Goal: Transaction & Acquisition: Purchase product/service

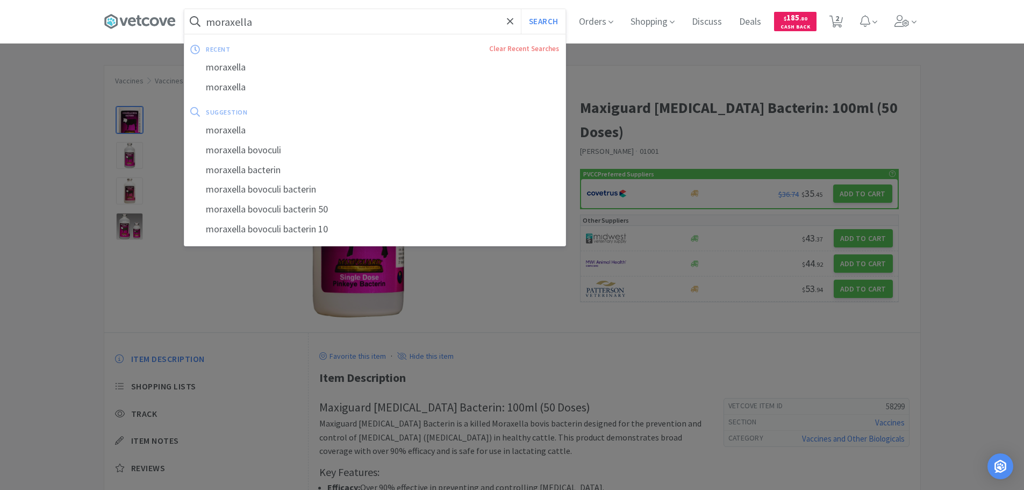
click at [298, 23] on input "moraxella" at bounding box center [374, 21] width 381 height 25
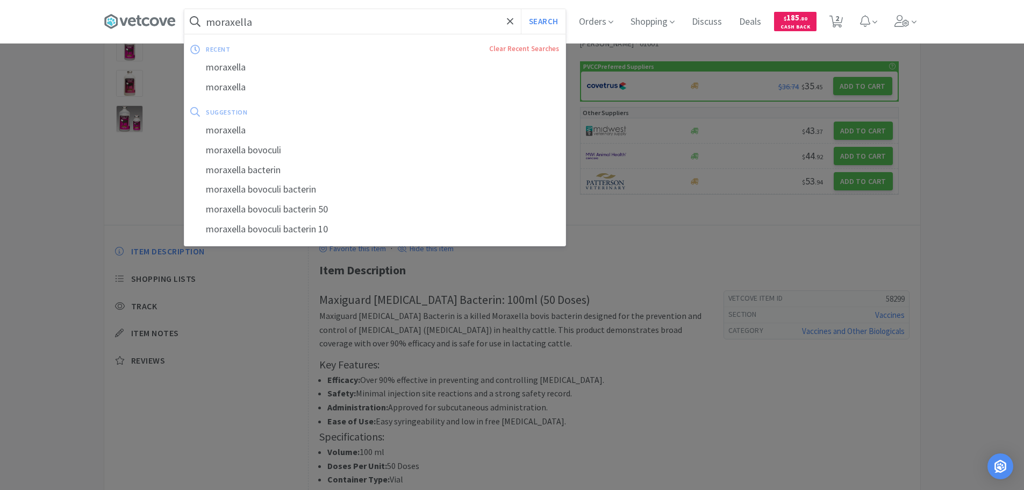
click at [298, 23] on input "moraxella" at bounding box center [374, 21] width 381 height 25
type input "m"
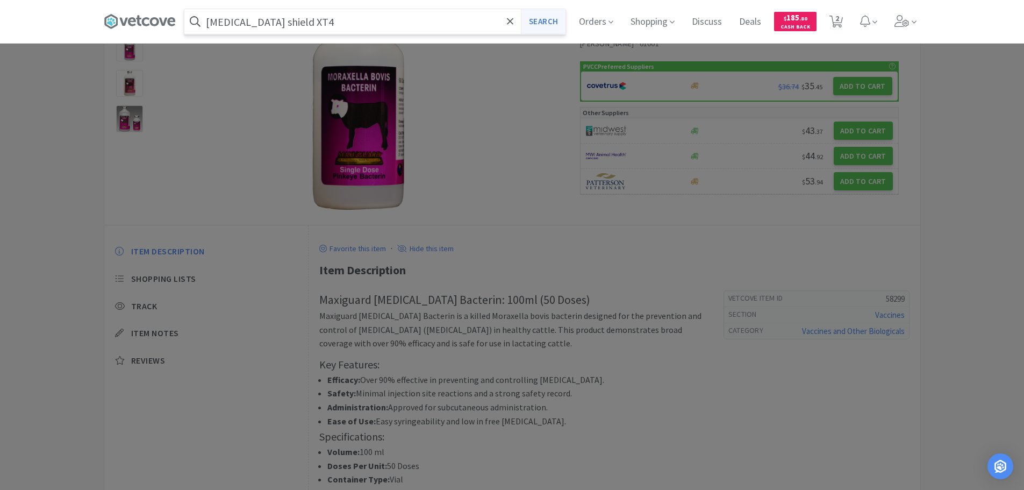
type input "[MEDICAL_DATA] shield XT4"
click at [556, 18] on button "Search" at bounding box center [543, 21] width 45 height 25
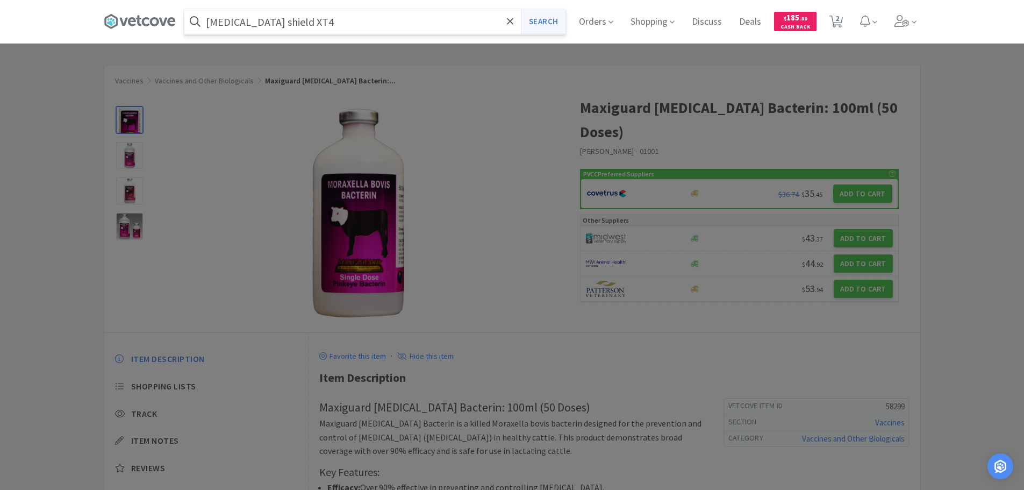
select select "1"
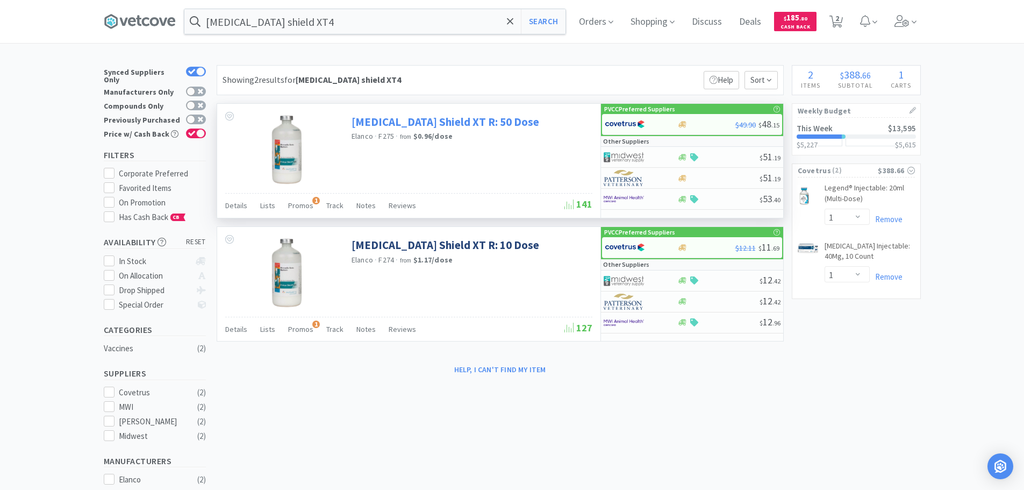
click at [437, 117] on link "[MEDICAL_DATA] Shield XT R: 50 Dose" at bounding box center [445, 121] width 188 height 15
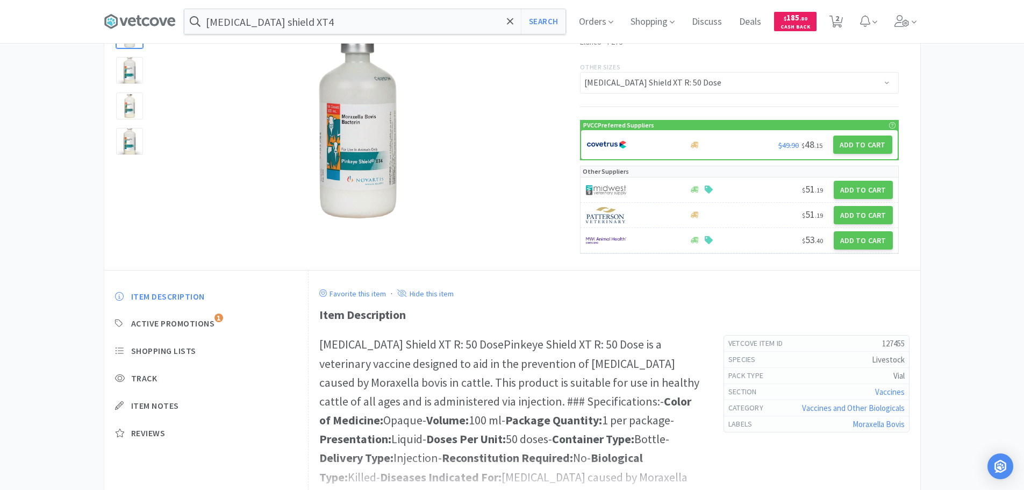
scroll to position [189, 0]
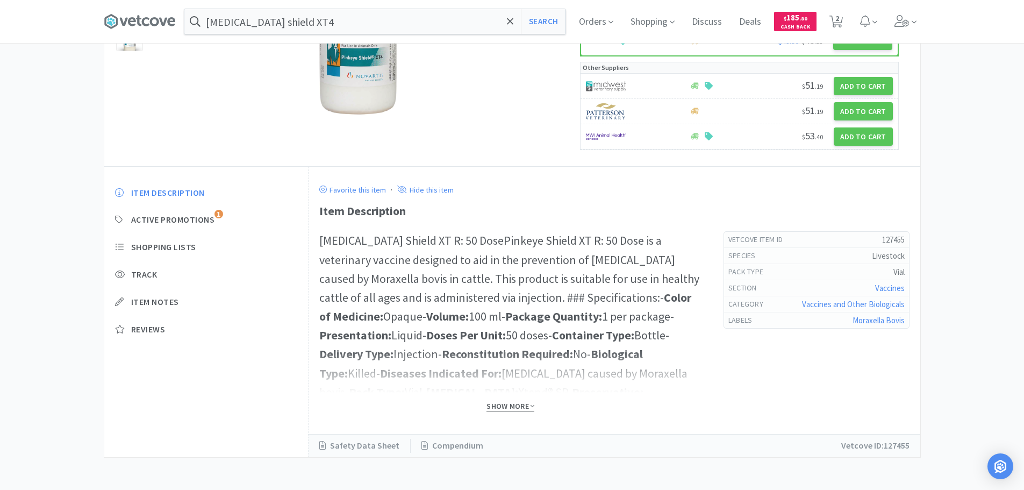
click at [513, 409] on span "Show More" at bounding box center [510, 406] width 48 height 10
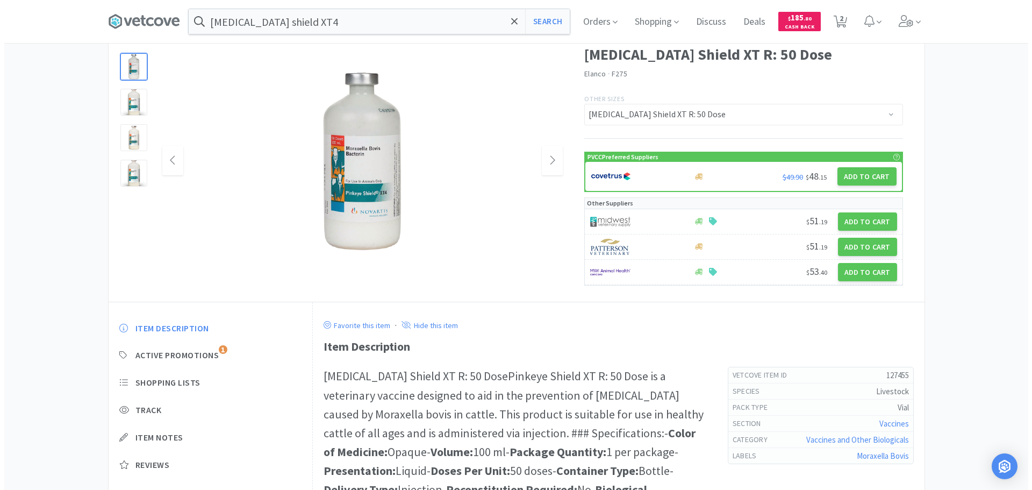
scroll to position [0, 0]
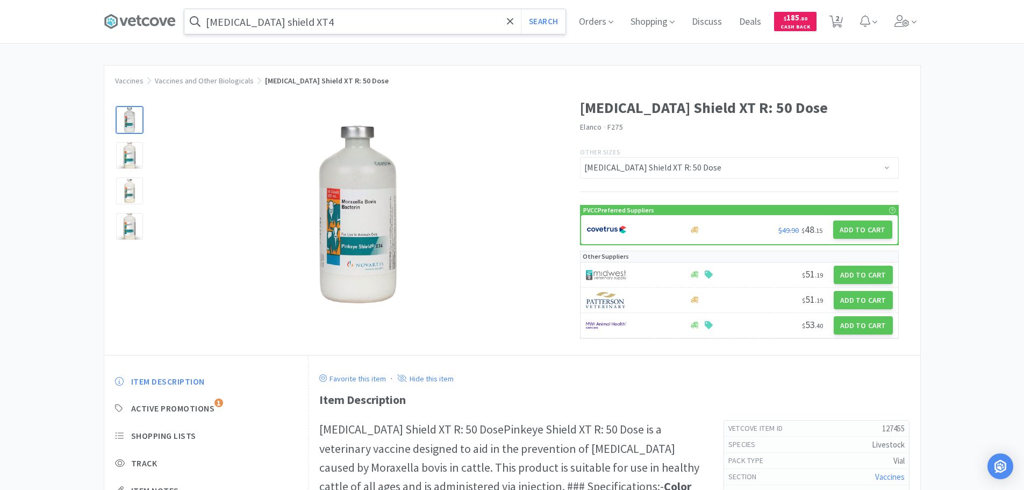
click at [348, 27] on input "[MEDICAL_DATA] shield XT4" at bounding box center [374, 21] width 381 height 25
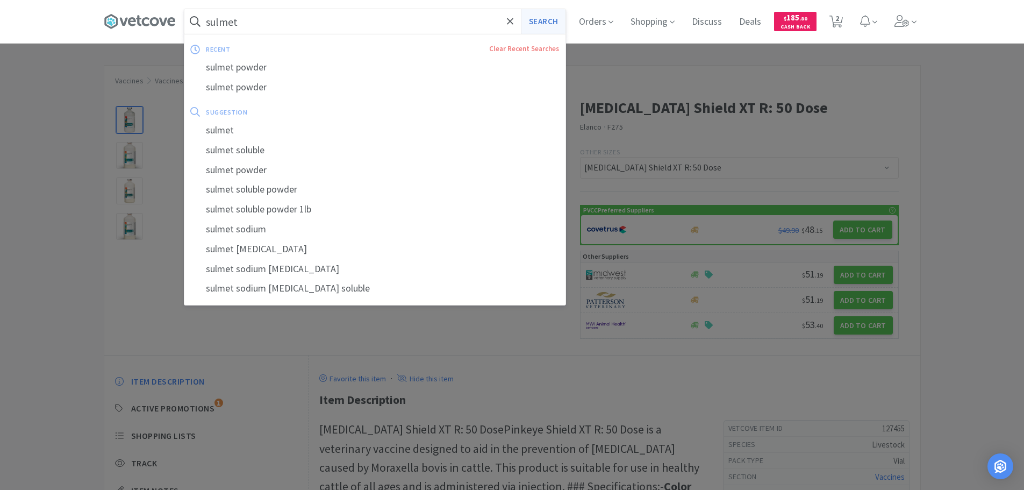
type input "sulmet"
click at [552, 16] on button "Search" at bounding box center [543, 21] width 45 height 25
select select "1"
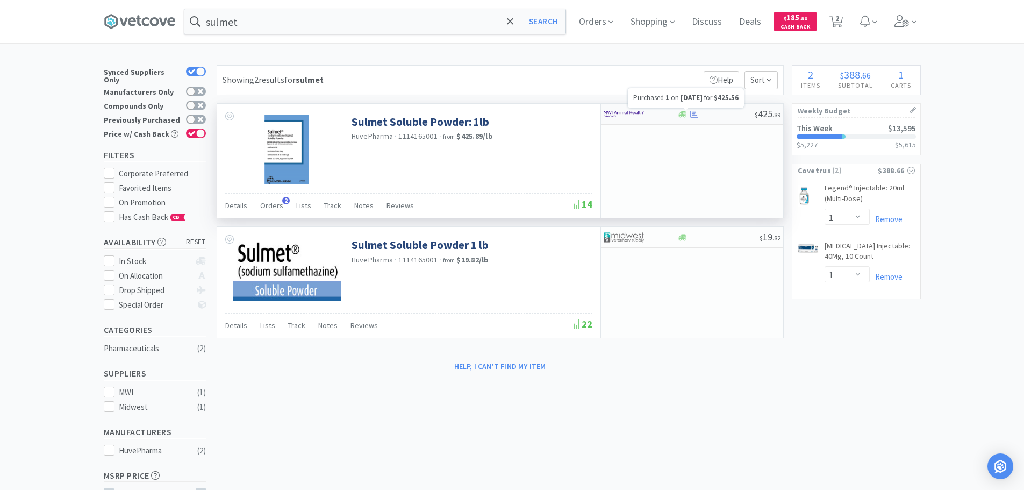
click at [695, 112] on icon at bounding box center [694, 113] width 8 height 7
select select "1"
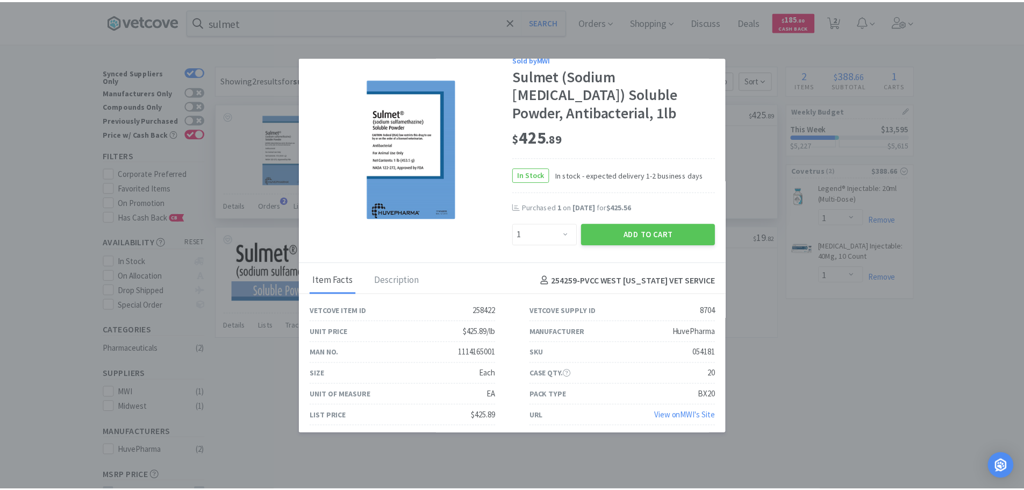
scroll to position [18, 0]
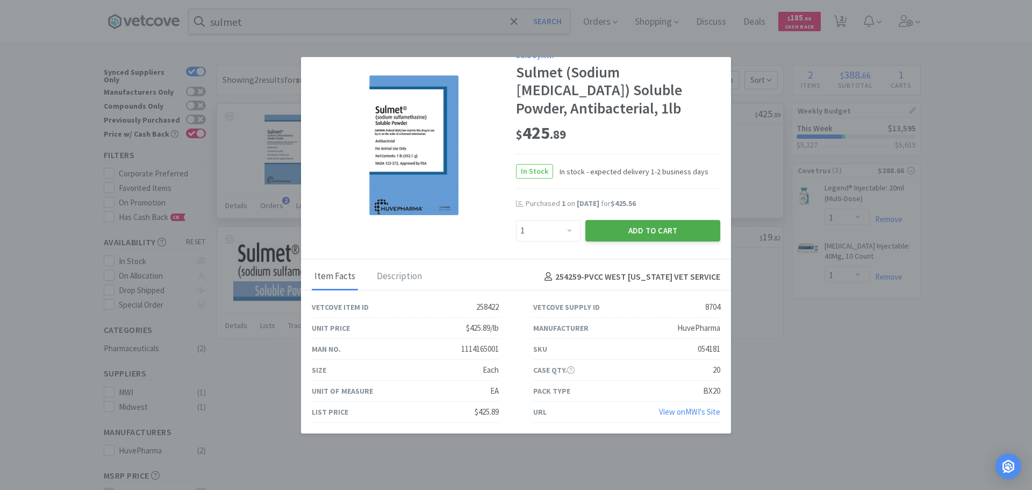
click at [650, 229] on button "Add to Cart" at bounding box center [652, 230] width 135 height 21
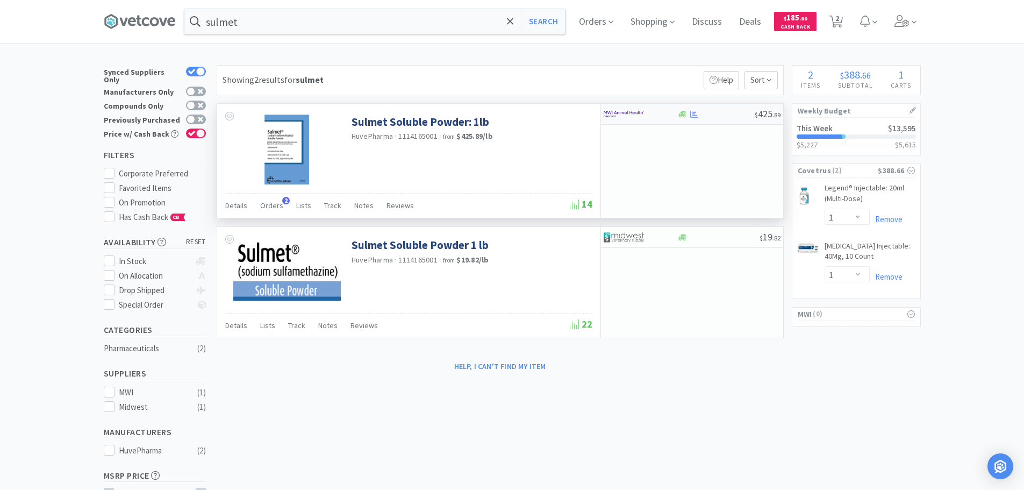
click at [747, 116] on div at bounding box center [715, 114] width 77 height 8
select select "1"
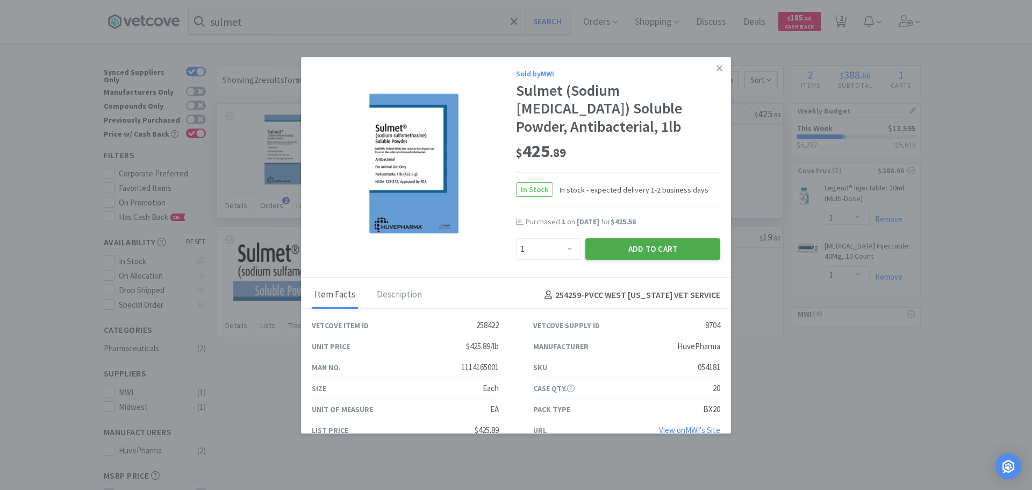
click at [639, 264] on div "Sold by MWI Sulmet (Sodium [MEDICAL_DATA]) Soluble Powder, Antibacterial, 1lb $…" at bounding box center [516, 167] width 430 height 220
click at [644, 253] on button "Add to Cart" at bounding box center [652, 248] width 135 height 21
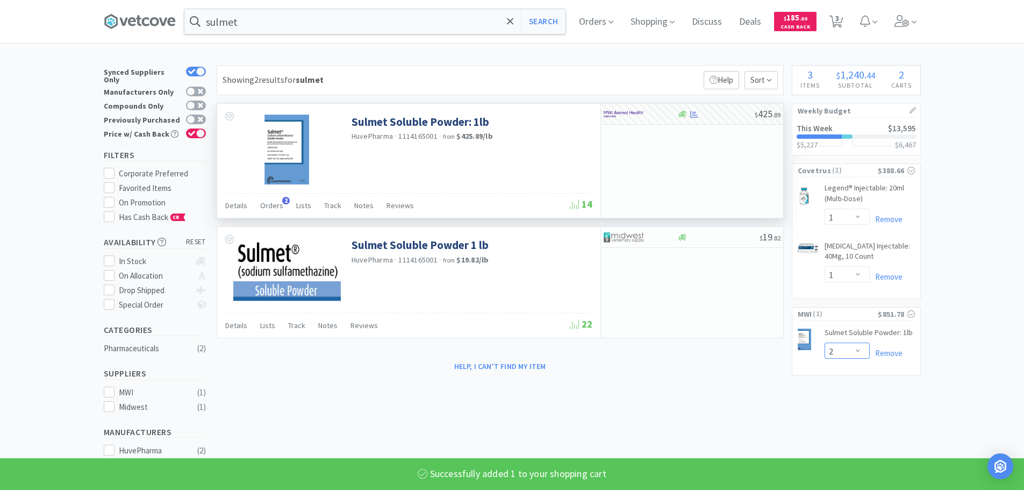
click at [824, 343] on select "Enter Quantity 1 2 3 4 5 6 7 8 9 10 11 12 13 14 15 16 17 18 19 20 Enter Quantity" at bounding box center [846, 350] width 45 height 16
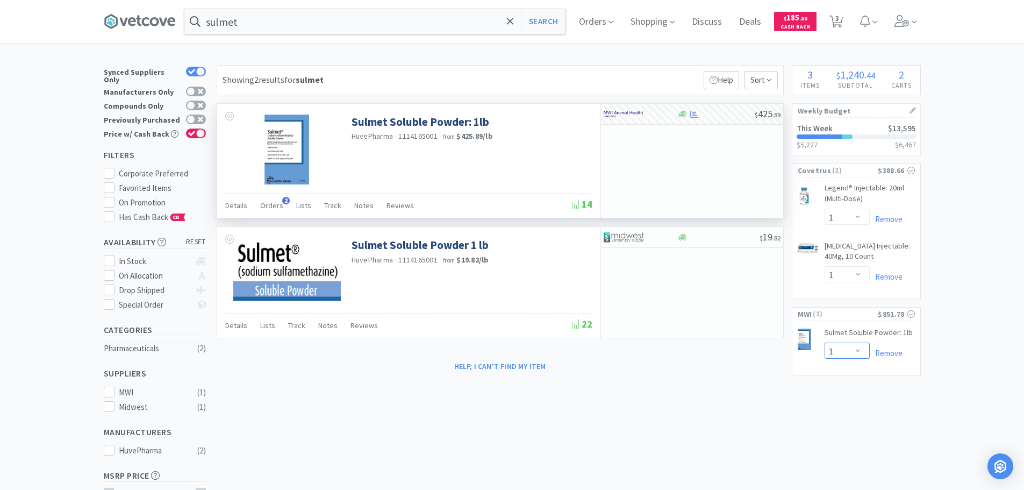
click at [824, 342] on select "Enter Quantity 1 2 3 4 5 6 7 8 9 10 11 12 13 14 15 16 17 18 19 20 Enter Quantity" at bounding box center [846, 350] width 45 height 16
select select "1"
click at [610, 29] on span "Orders" at bounding box center [595, 21] width 43 height 43
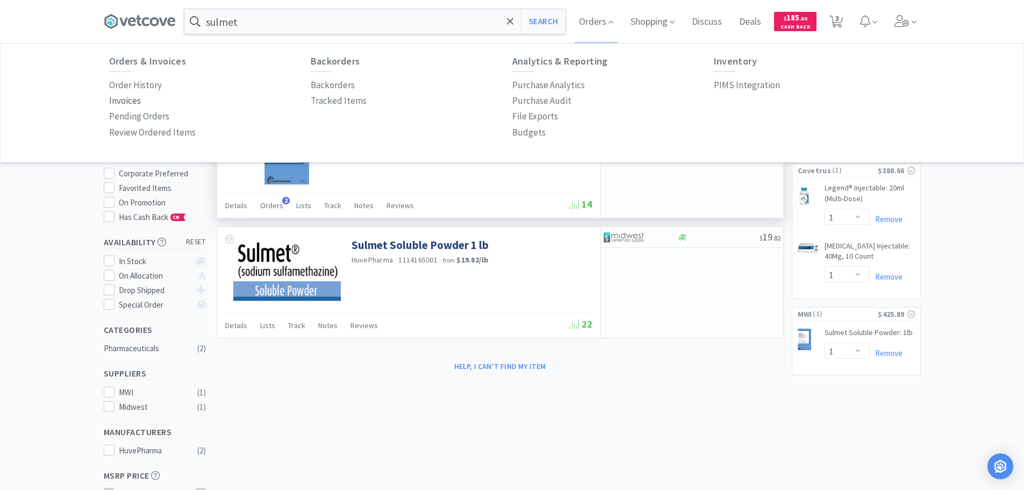
click at [131, 99] on p "Invoices" at bounding box center [125, 100] width 32 height 15
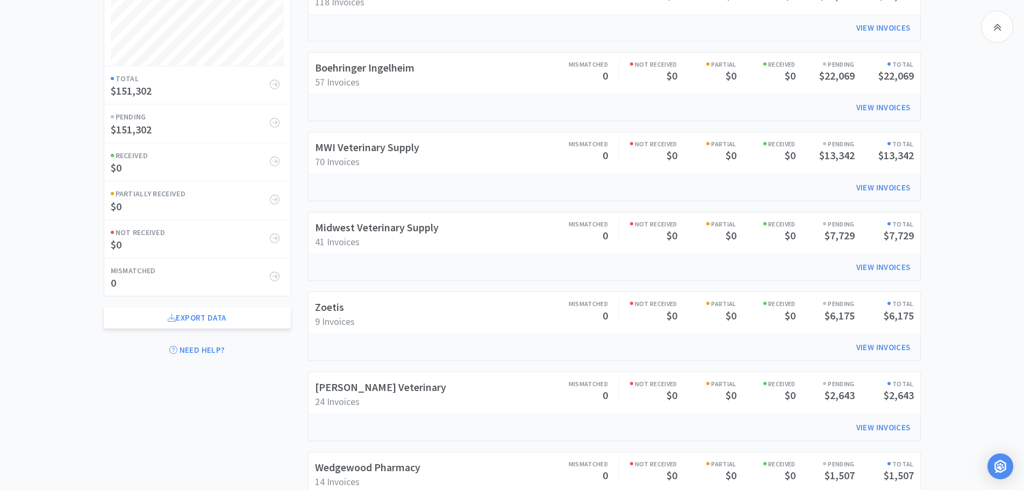
scroll to position [215, 0]
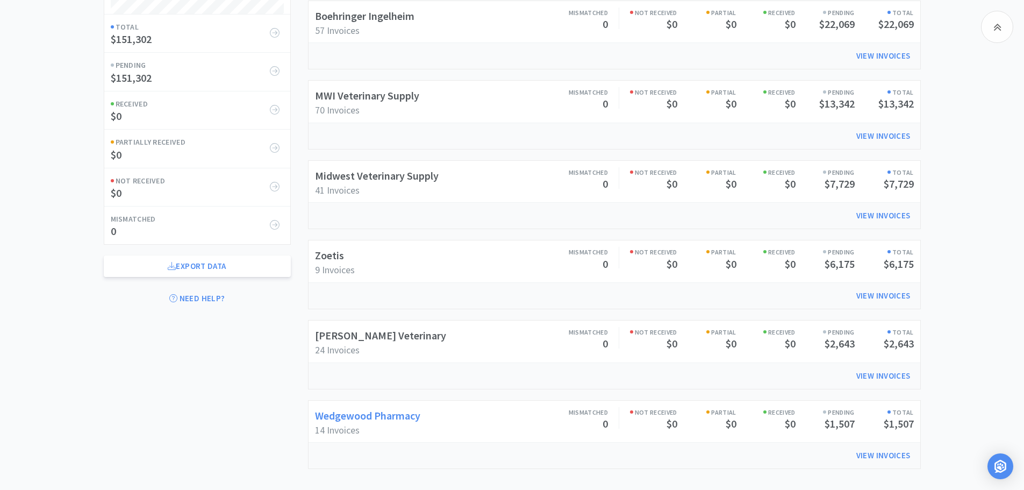
click at [397, 413] on link "Wedgewood Pharmacy" at bounding box center [367, 414] width 105 height 13
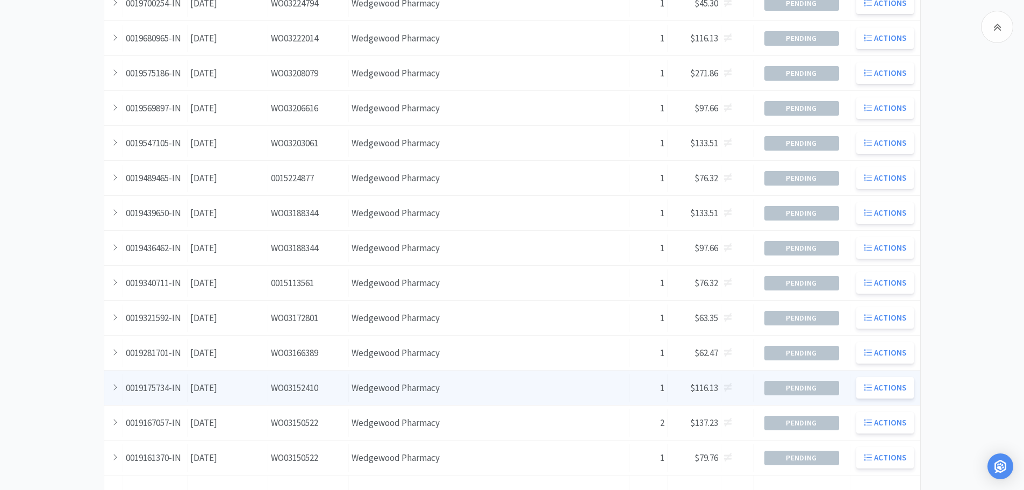
scroll to position [54, 0]
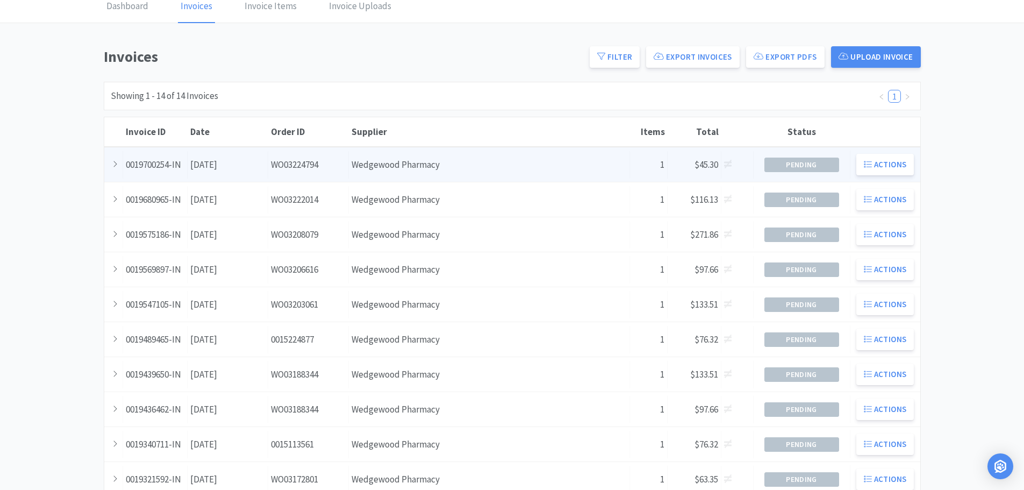
click at [363, 168] on div "Supplier Wedgewood Pharmacy" at bounding box center [489, 164] width 281 height 27
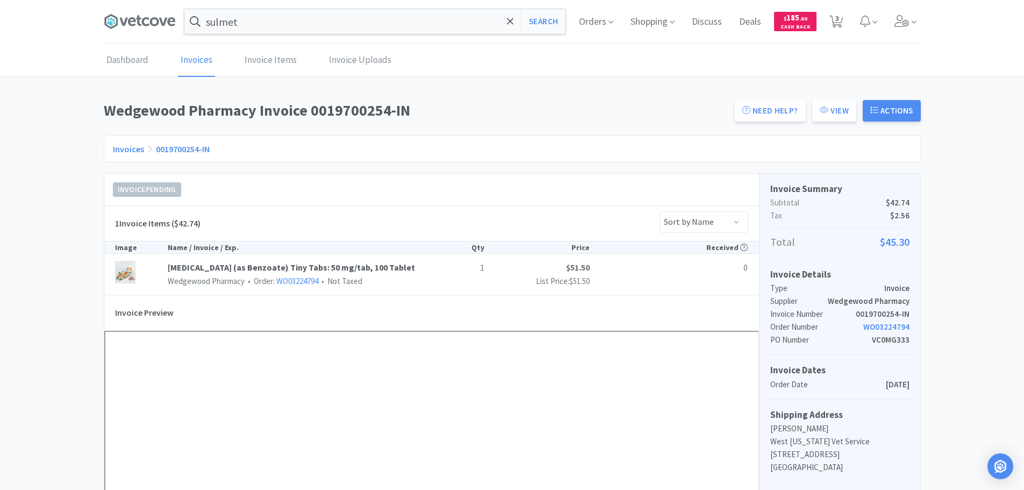
click at [335, 5] on div "sulmet Search Orders Shopping Discuss Discuss Deals Deals $ 185 . 80 Cash Back …" at bounding box center [512, 22] width 817 height 44
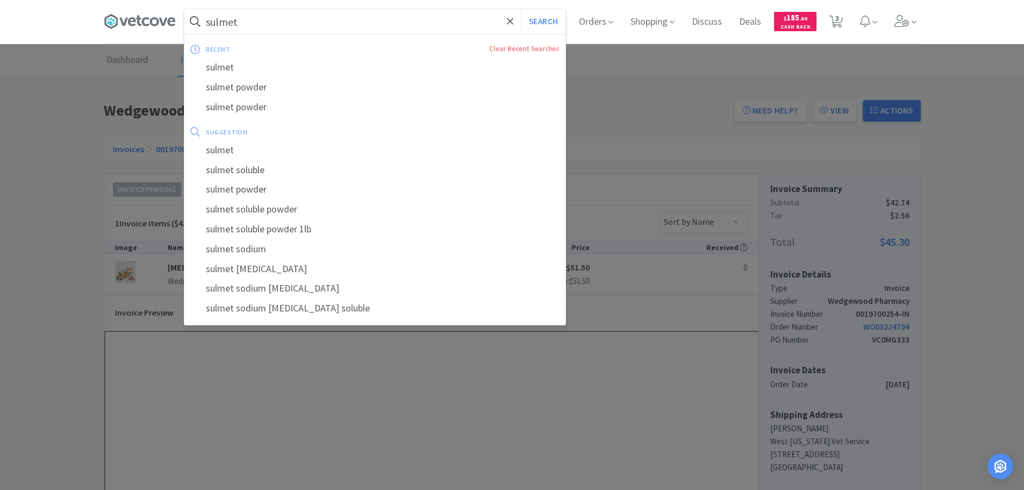
click at [341, 12] on input "sulmet" at bounding box center [374, 21] width 381 height 25
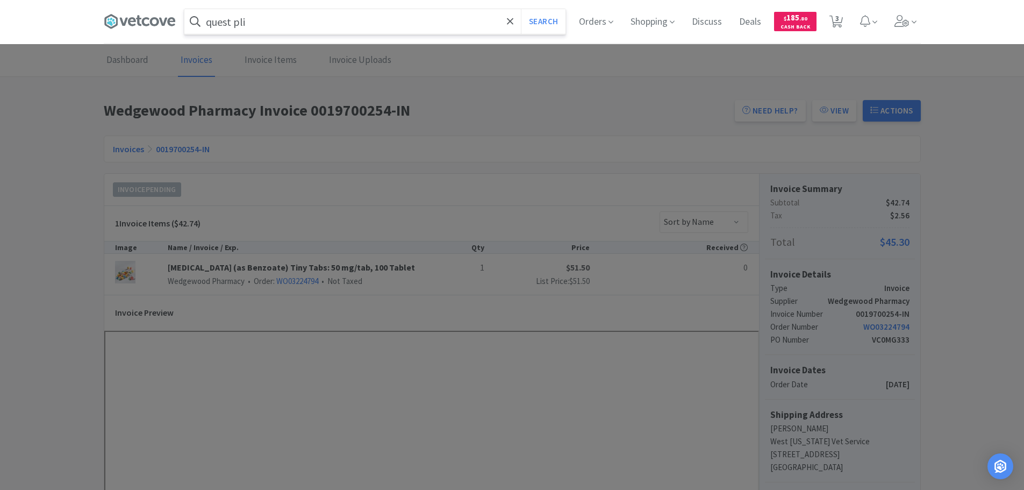
click at [323, 29] on input "quest pli" at bounding box center [374, 21] width 381 height 25
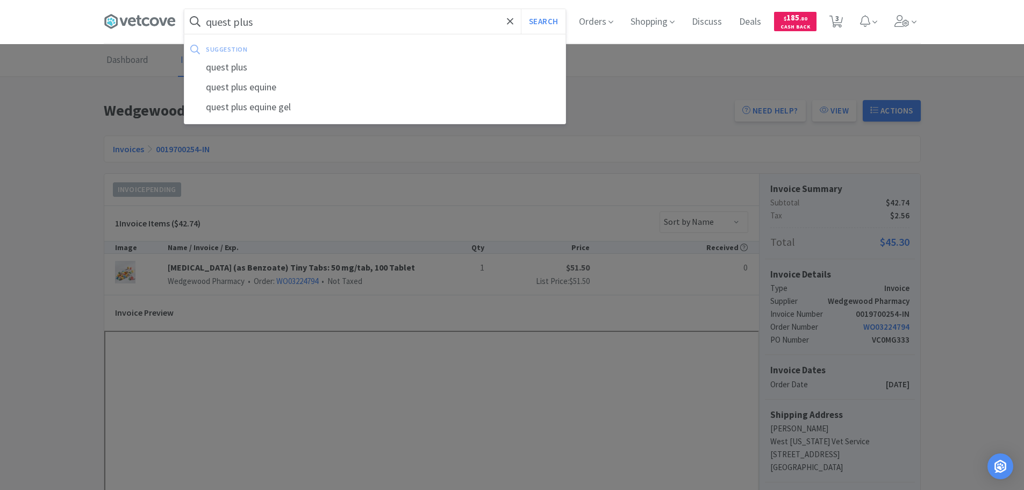
type input "quest plus"
click at [521, 9] on button "Search" at bounding box center [543, 21] width 45 height 25
select select "1"
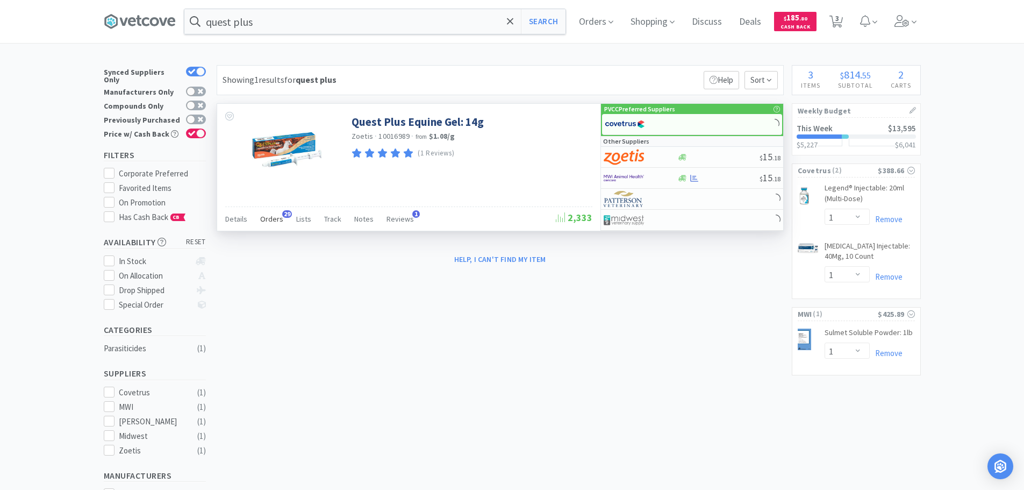
click at [260, 224] on div "Orders 29" at bounding box center [271, 220] width 23 height 20
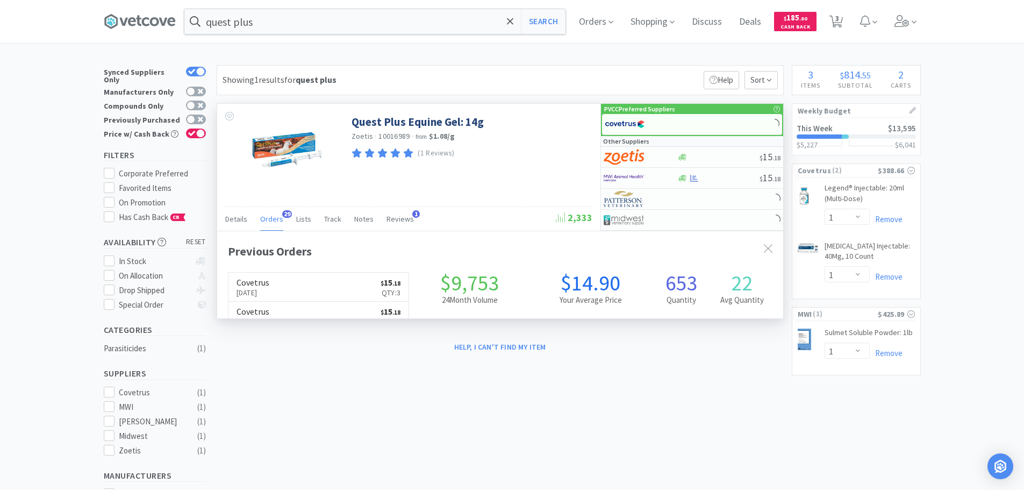
scroll to position [288, 566]
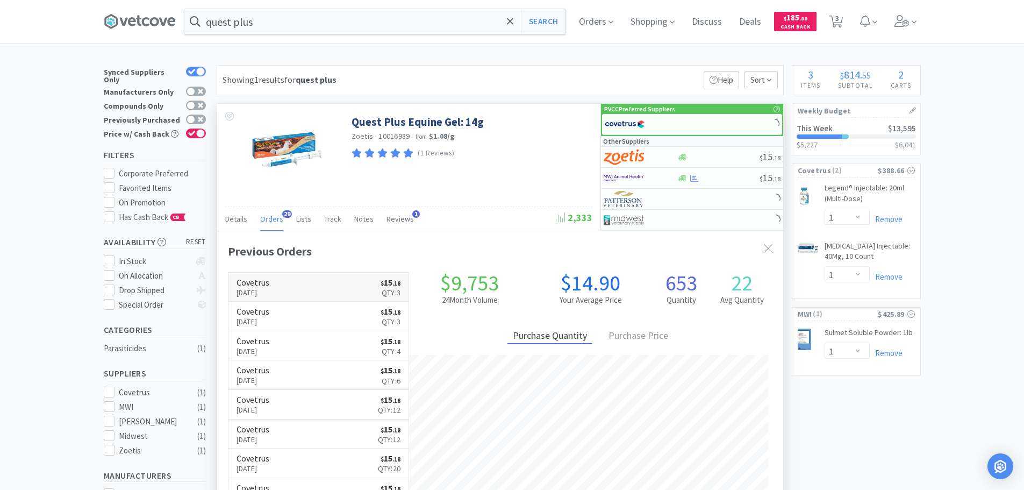
click at [296, 290] on link "Covetrus [DATE] $ 15 . 18 Qty: 3" at bounding box center [318, 287] width 181 height 30
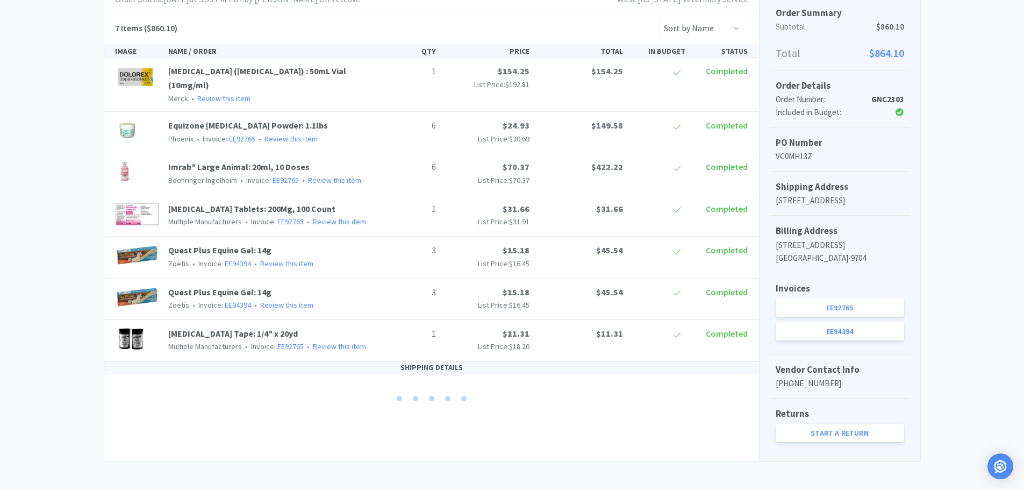
scroll to position [231, 0]
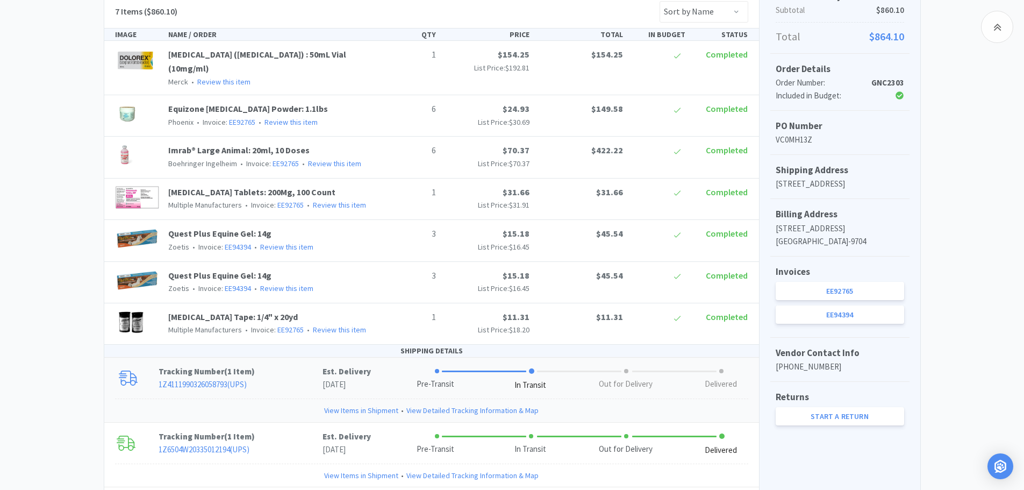
click at [377, 404] on link "View Items in Shipment" at bounding box center [361, 410] width 74 height 12
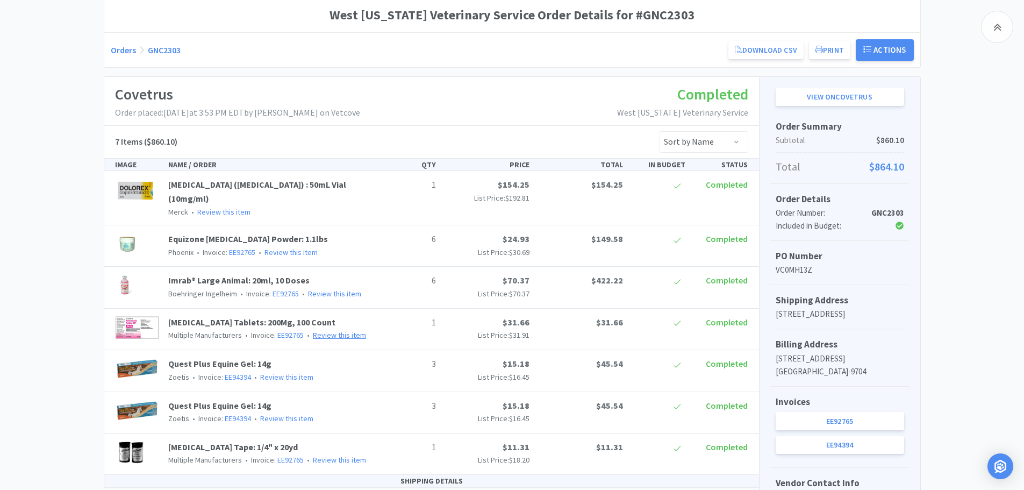
scroll to position [0, 0]
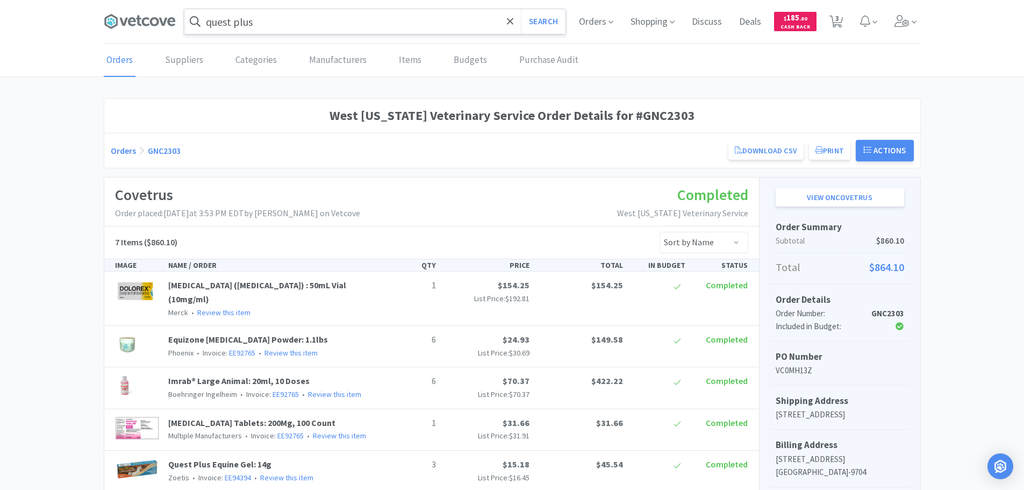
click at [325, 26] on input "quest plus" at bounding box center [374, 21] width 381 height 25
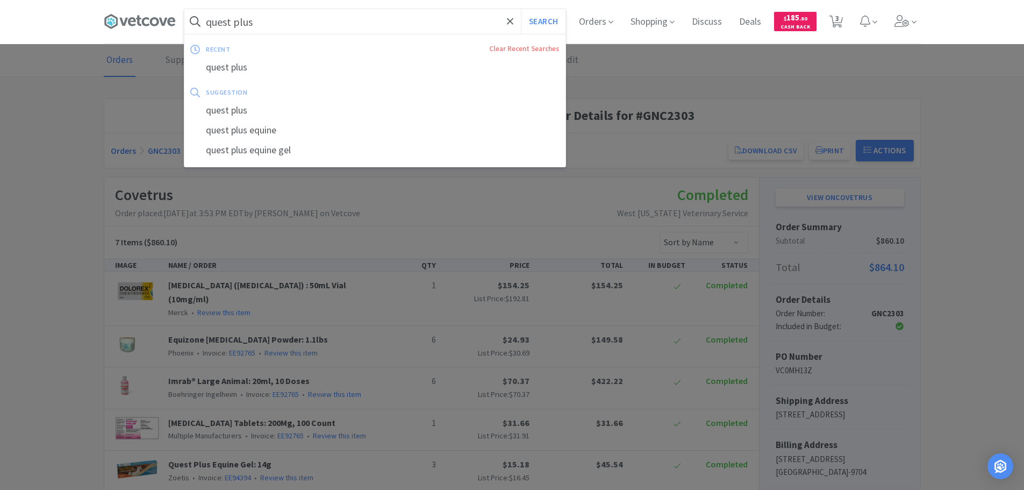
click at [775, 88] on div at bounding box center [512, 245] width 1024 height 490
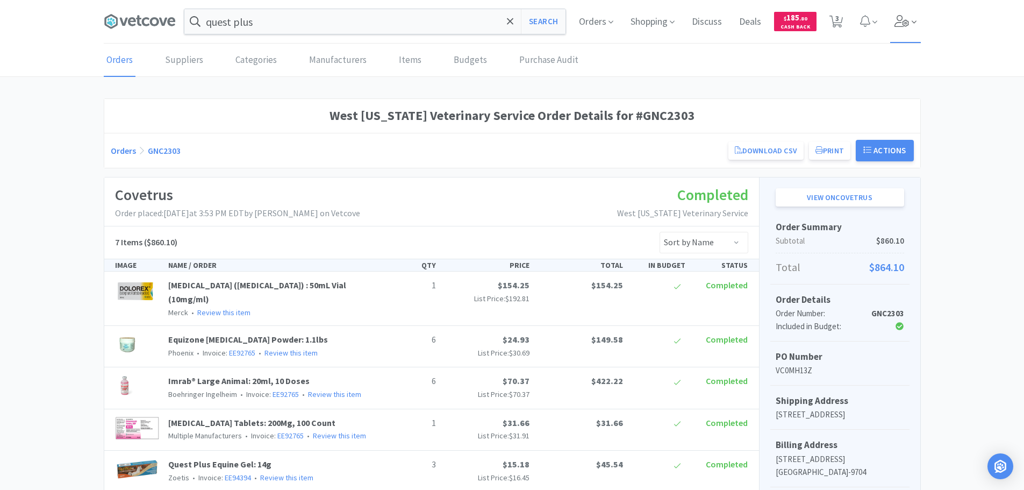
click at [900, 25] on icon at bounding box center [901, 21] width 15 height 12
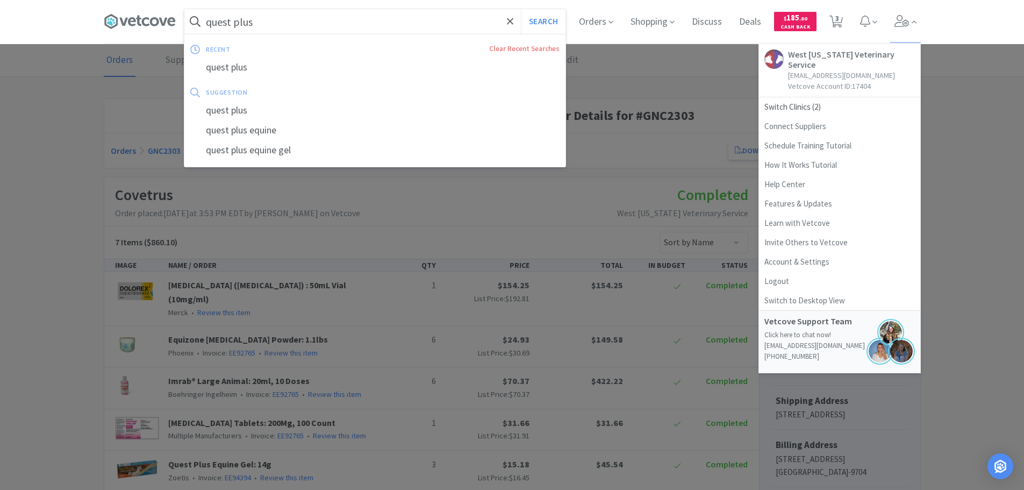
click at [315, 25] on input "quest plus" at bounding box center [374, 21] width 381 height 25
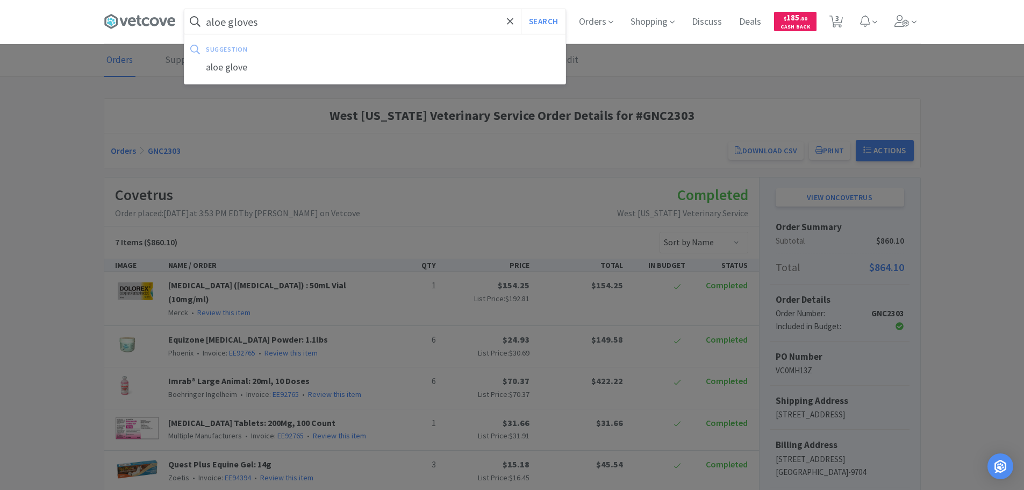
type input "aloe gloves"
click at [521, 9] on button "Search" at bounding box center [543, 21] width 45 height 25
select select "1"
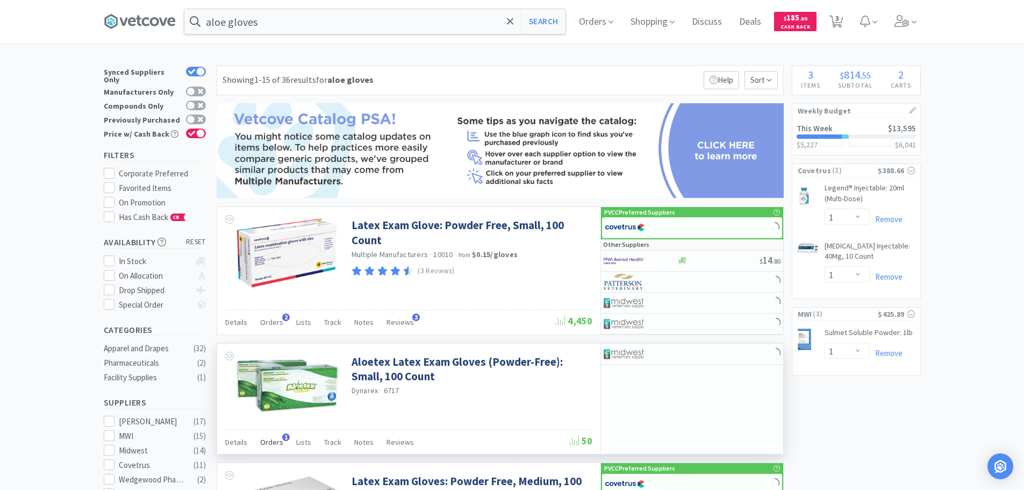
click at [277, 440] on span "Orders" at bounding box center [271, 442] width 23 height 10
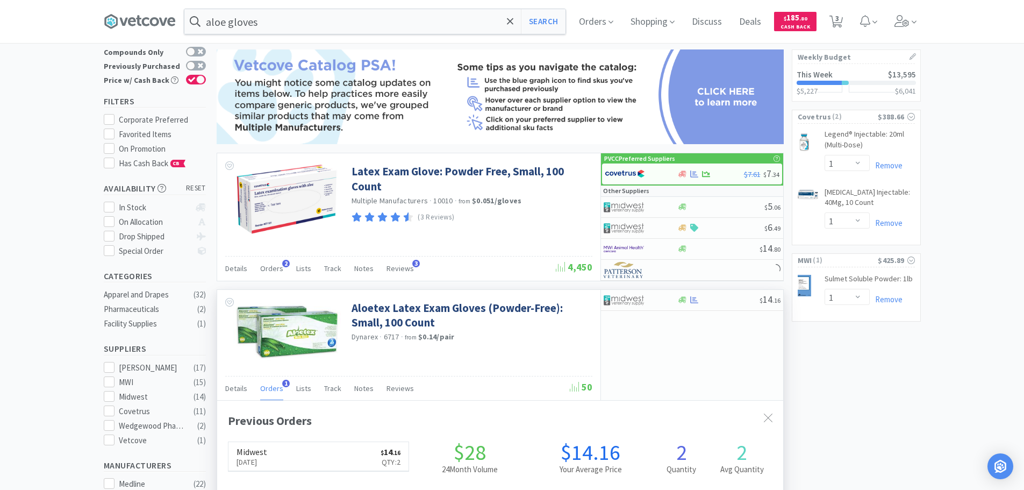
scroll to position [278, 566]
click at [690, 299] on icon at bounding box center [694, 299] width 8 height 7
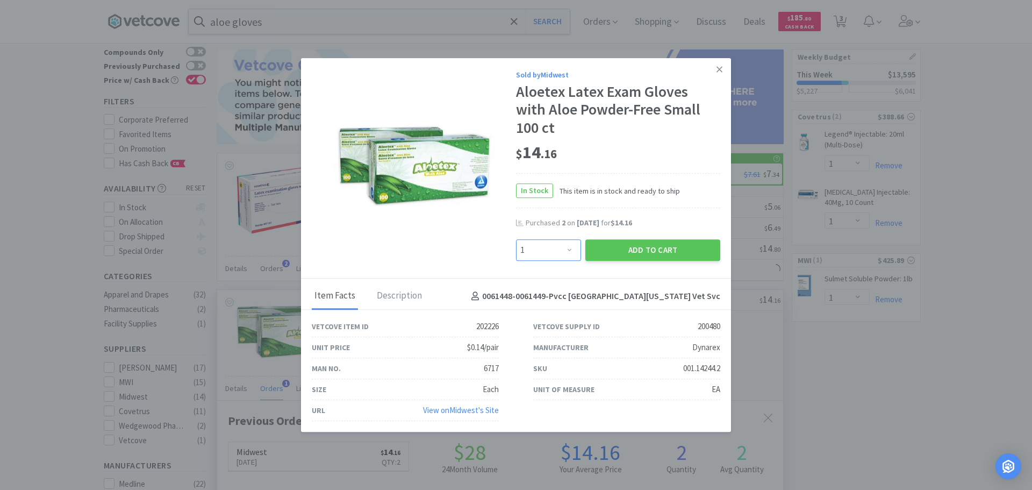
click at [538, 239] on select "Enter Quantity 1 2 3 4 5 6 7 8 9 10 11 12 13 14 15 16 17 18 19 20 Enter Quantity" at bounding box center [548, 249] width 65 height 21
select select "2"
click at [516, 239] on select "Enter Quantity 1 2 3 4 5 6 7 8 9 10 11 12 13 14 15 16 17 18 19 20 Enter Quantity" at bounding box center [548, 249] width 65 height 21
click at [694, 239] on button "Add to Cart" at bounding box center [652, 249] width 135 height 21
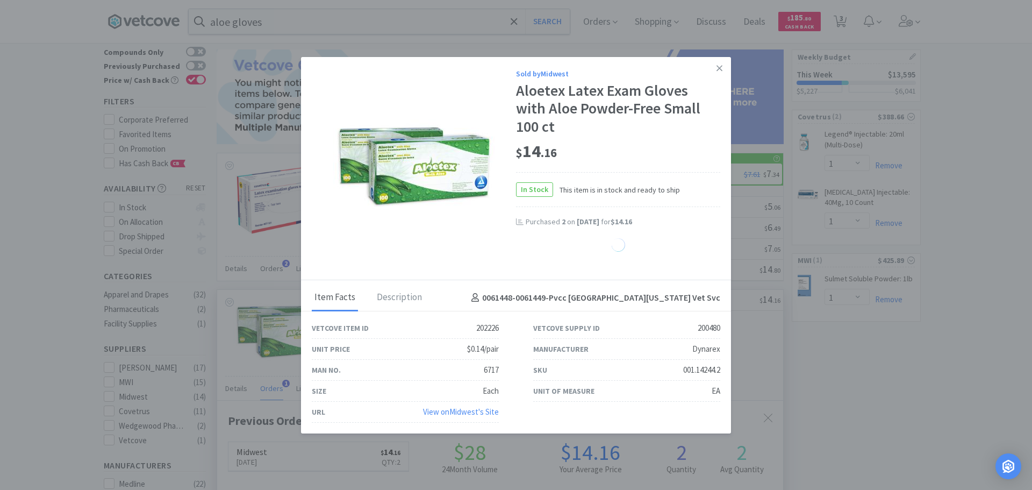
select select "2"
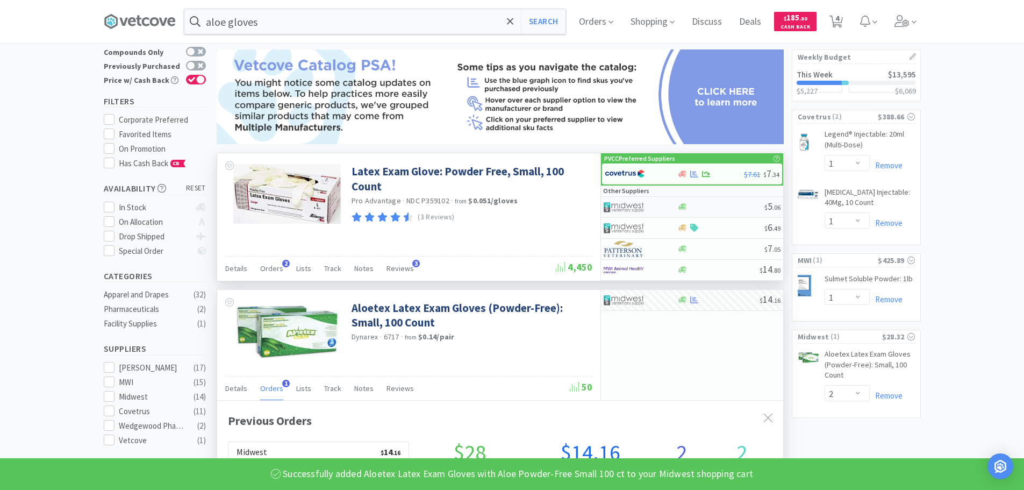
click at [661, 201] on div at bounding box center [632, 207] width 59 height 18
select select "1"
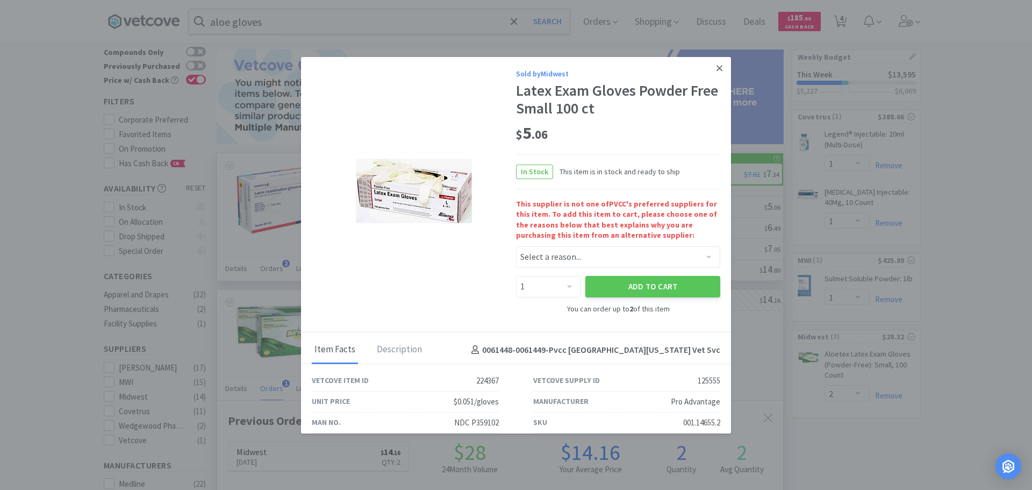
click at [710, 71] on link at bounding box center [719, 68] width 19 height 23
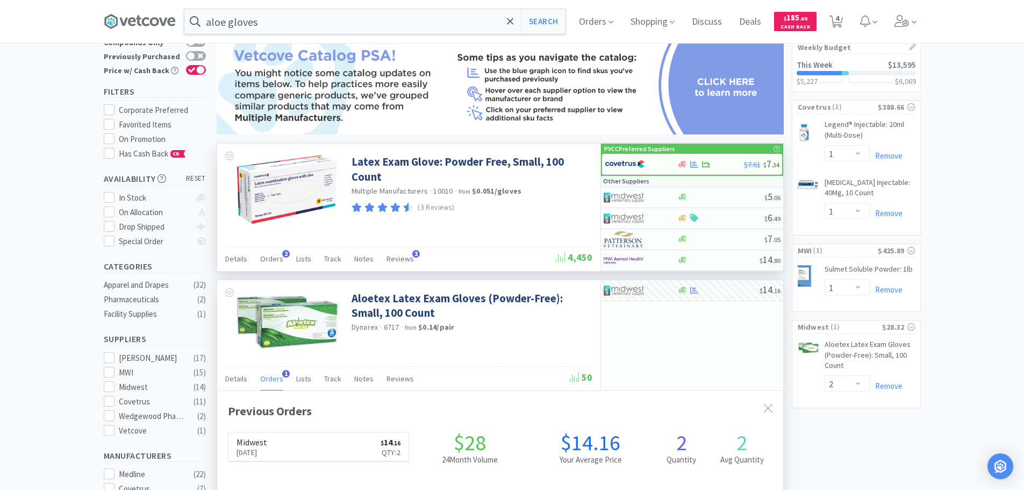
scroll to position [0, 0]
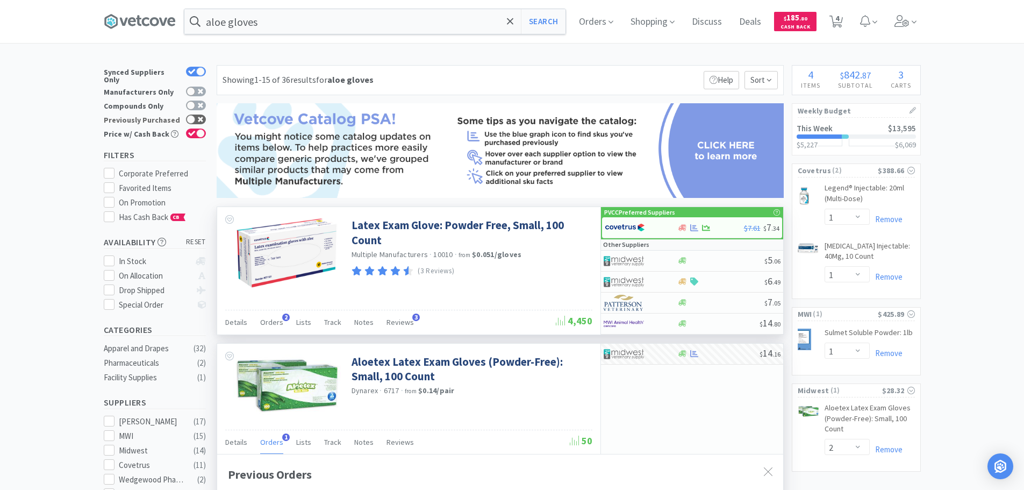
click at [190, 115] on div at bounding box center [190, 119] width 9 height 9
checkbox input "true"
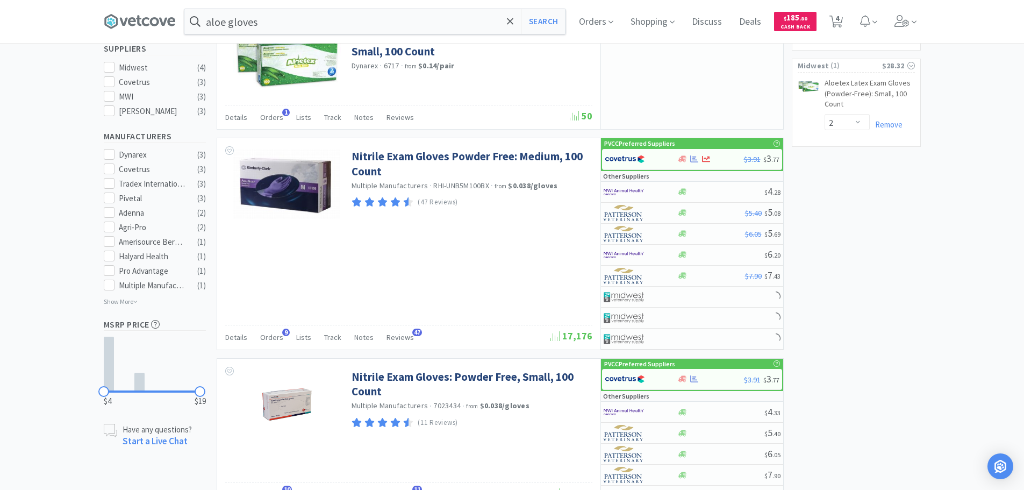
scroll to position [376, 0]
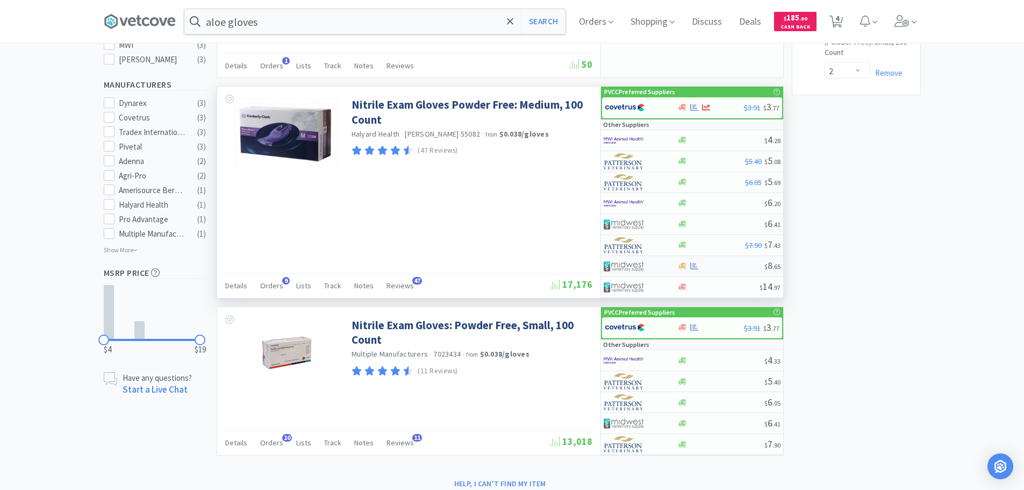
click at [661, 268] on div at bounding box center [632, 266] width 59 height 18
select select "1"
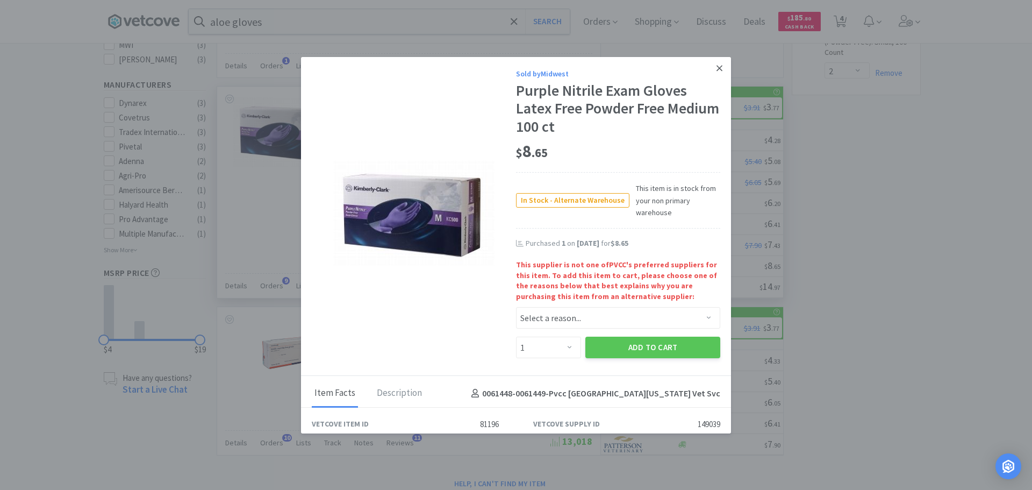
click at [710, 68] on link at bounding box center [719, 68] width 19 height 23
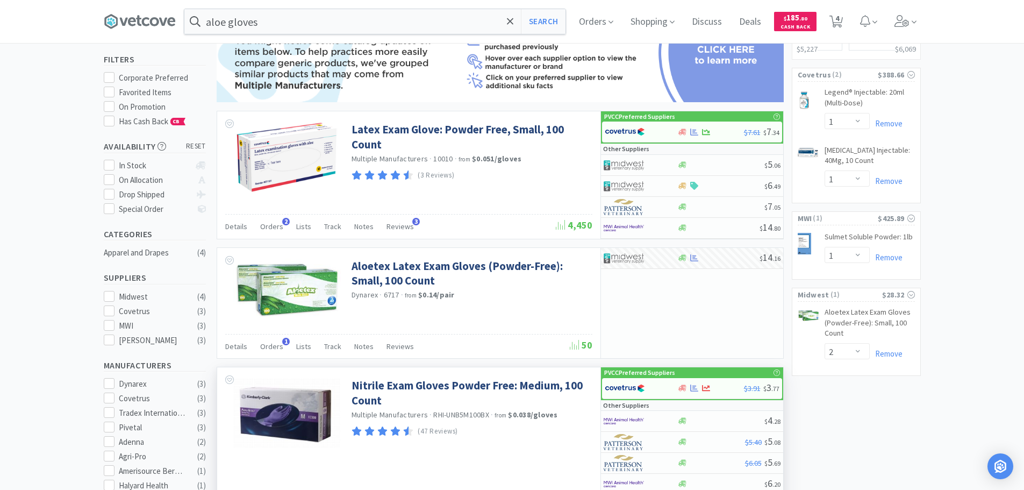
scroll to position [35, 0]
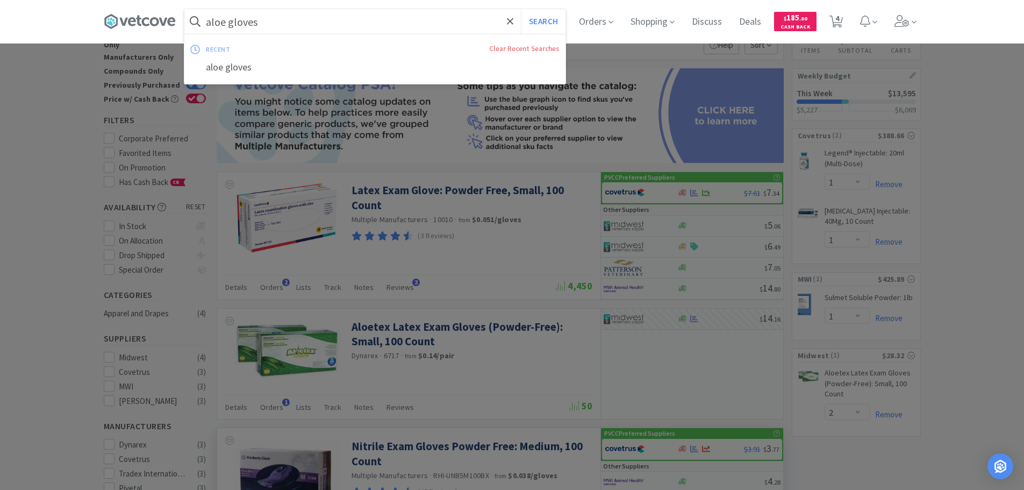
click at [386, 25] on input "aloe gloves" at bounding box center [374, 21] width 381 height 25
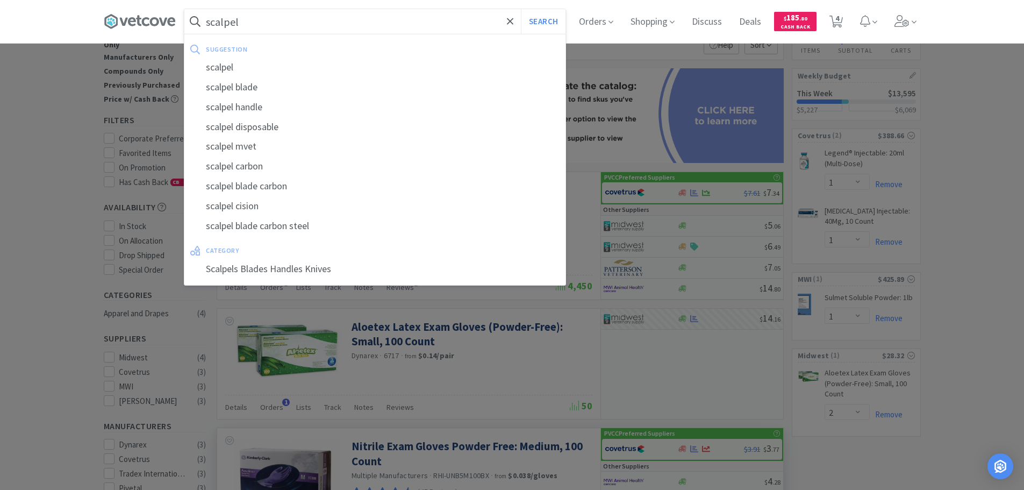
type input "scalpel"
click at [521, 9] on button "Search" at bounding box center [543, 21] width 45 height 25
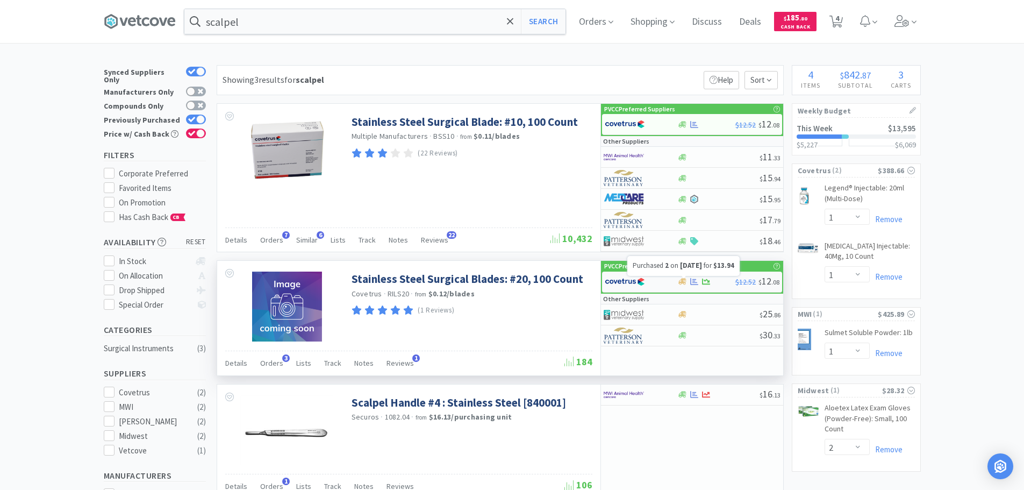
click at [693, 278] on icon at bounding box center [694, 281] width 8 height 8
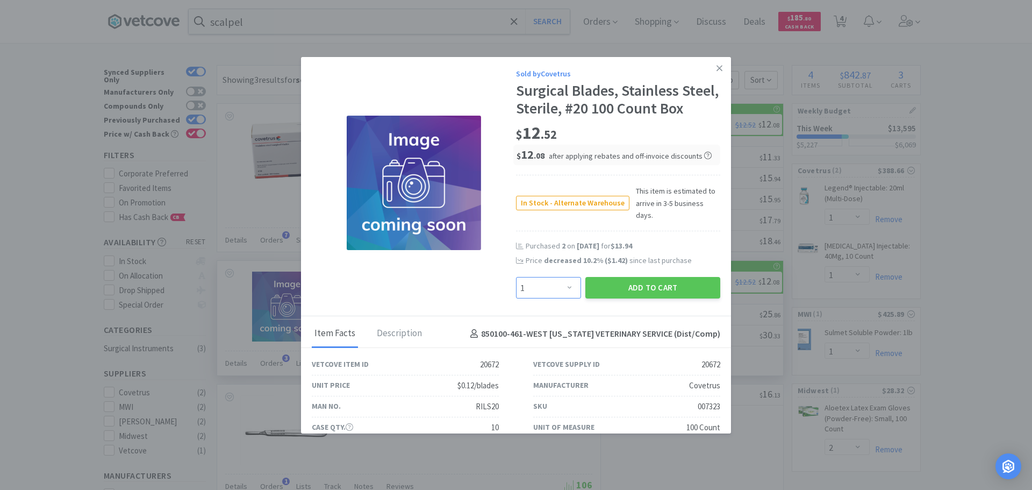
click at [570, 284] on select "Enter Quantity 1 2 3 4 5 6 7 8 9 10 11 12 13 14 15 16 17 18 19 20 Enter Quantity" at bounding box center [548, 287] width 65 height 21
click at [516, 283] on select "Enter Quantity 1 2 3 4 5 6 7 8 9 10 11 12 13 14 15 16 17 18 19 20 Enter Quantity" at bounding box center [548, 287] width 65 height 21
click at [557, 292] on select "Enter Quantity 1 2 3 4 5 6 7 8 9 10 11 12 13 14 15 16 17 18 19 20 Enter Quantity" at bounding box center [548, 287] width 65 height 21
select select "2"
click at [516, 283] on select "Enter Quantity 1 2 3 4 5 6 7 8 9 10 11 12 13 14 15 16 17 18 19 20 Enter Quantity" at bounding box center [548, 287] width 65 height 21
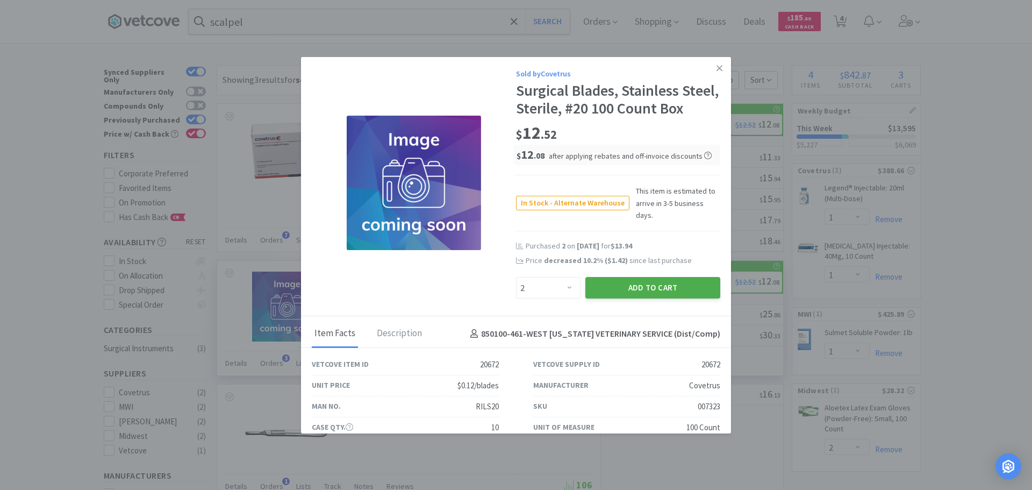
click at [648, 298] on button "Add to Cart" at bounding box center [652, 287] width 135 height 21
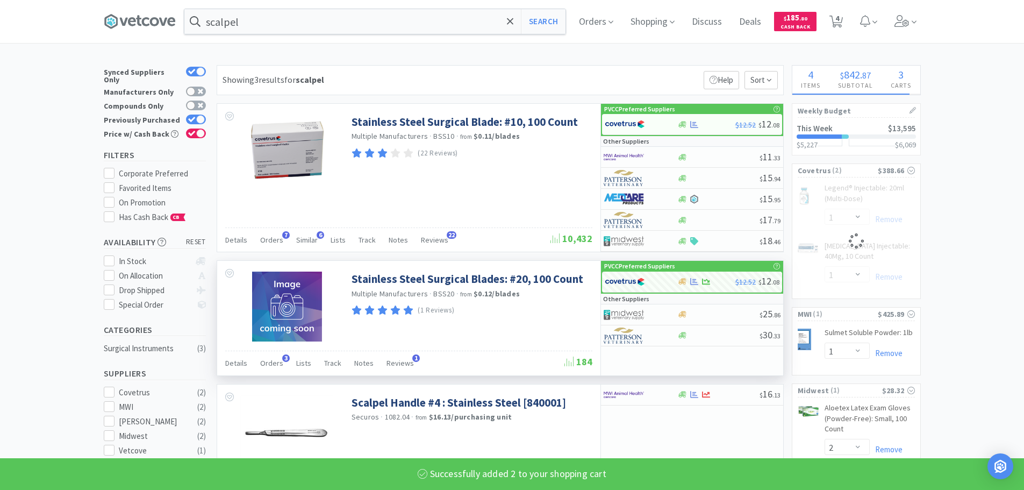
select select "2"
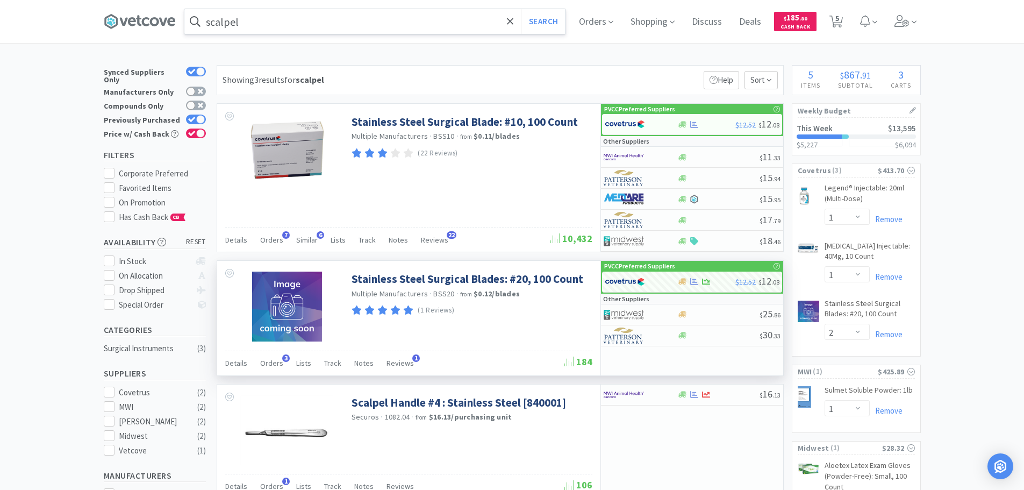
click at [305, 27] on input "scalpel" at bounding box center [374, 21] width 381 height 25
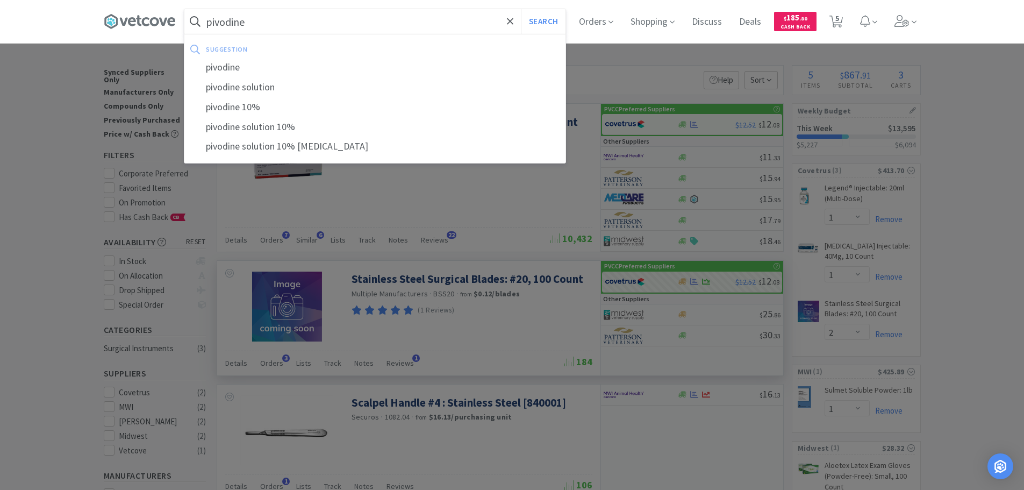
type input "pivodine"
click at [521, 9] on button "Search" at bounding box center [543, 21] width 45 height 25
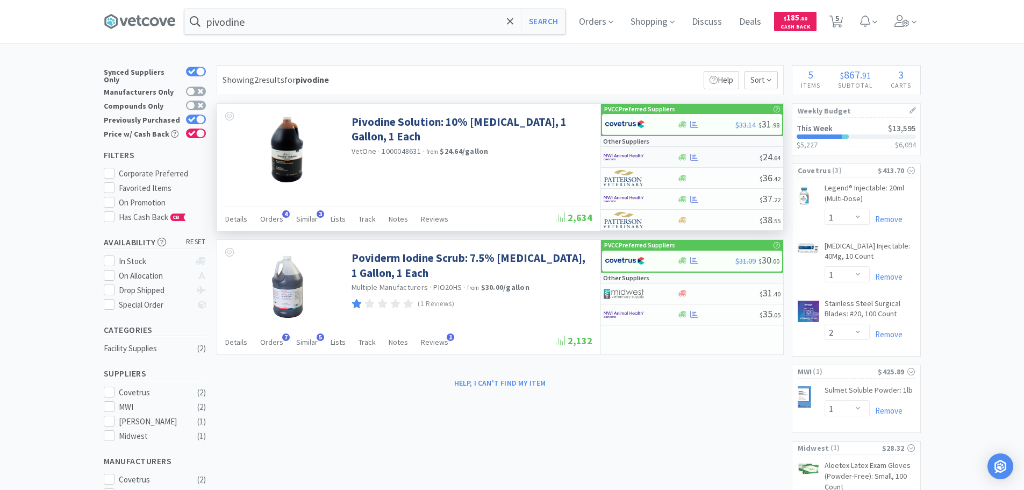
click at [635, 158] on img at bounding box center [623, 157] width 40 height 16
select select "1"
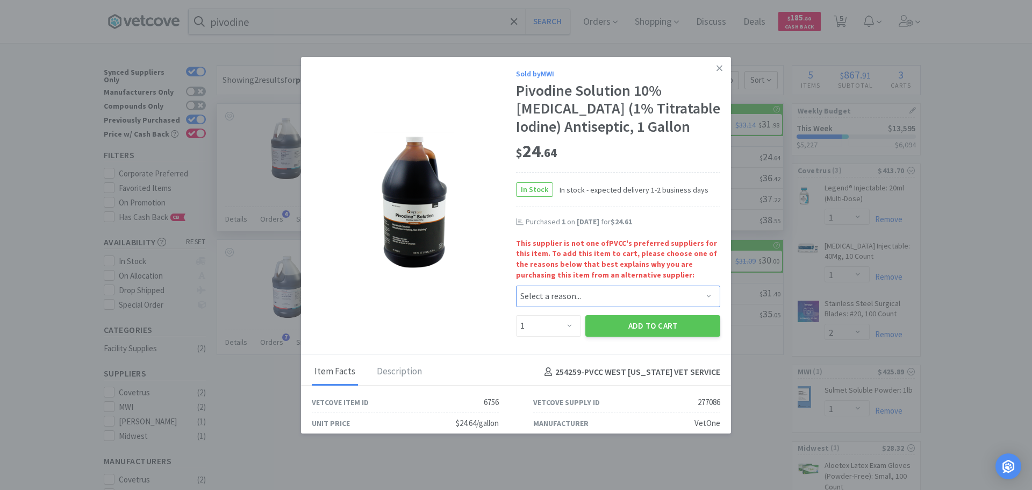
click at [544, 286] on select "Select a reason... Availability - This item is out of stock at the preferred su…" at bounding box center [618, 295] width 204 height 21
select select "pricing"
click at [516, 285] on select "Select a reason... Availability - This item is out of stock at the preferred su…" at bounding box center [618, 295] width 204 height 21
click at [594, 334] on button "Add to Cart" at bounding box center [652, 325] width 135 height 21
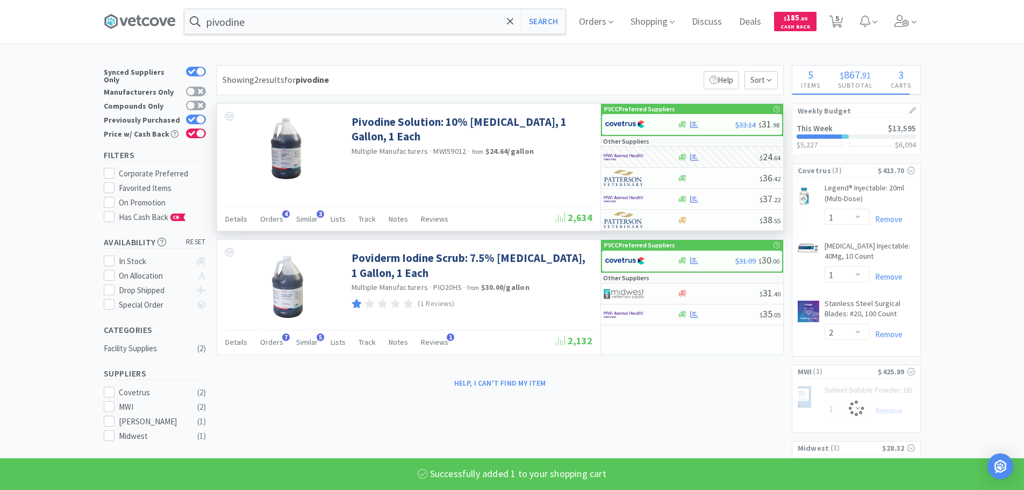
select select "1"
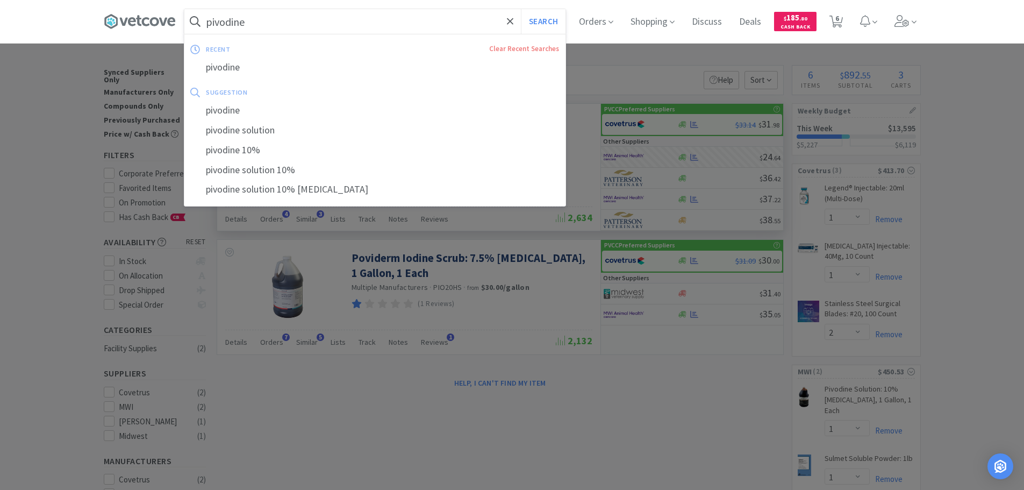
click at [366, 31] on input "pivodine" at bounding box center [374, 21] width 381 height 25
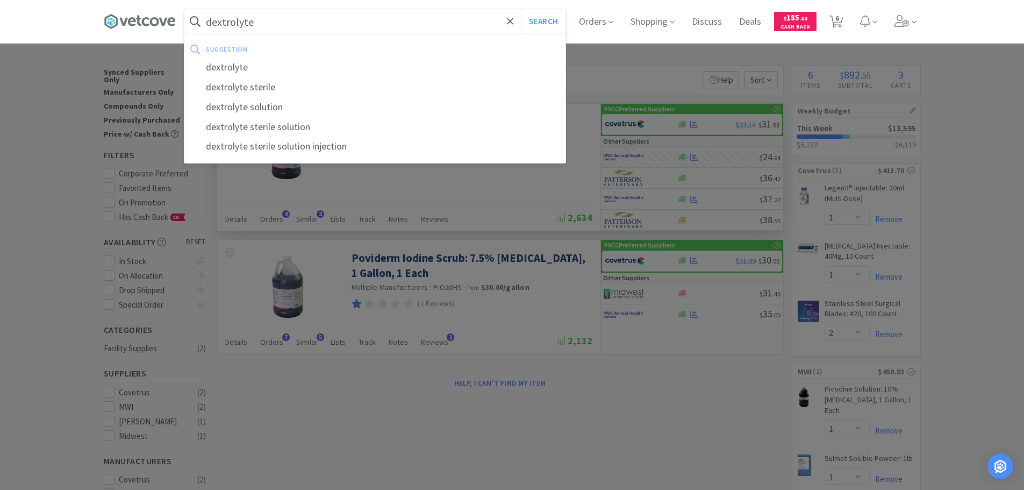
type input "dextrolyte"
click at [521, 9] on button "Search" at bounding box center [543, 21] width 45 height 25
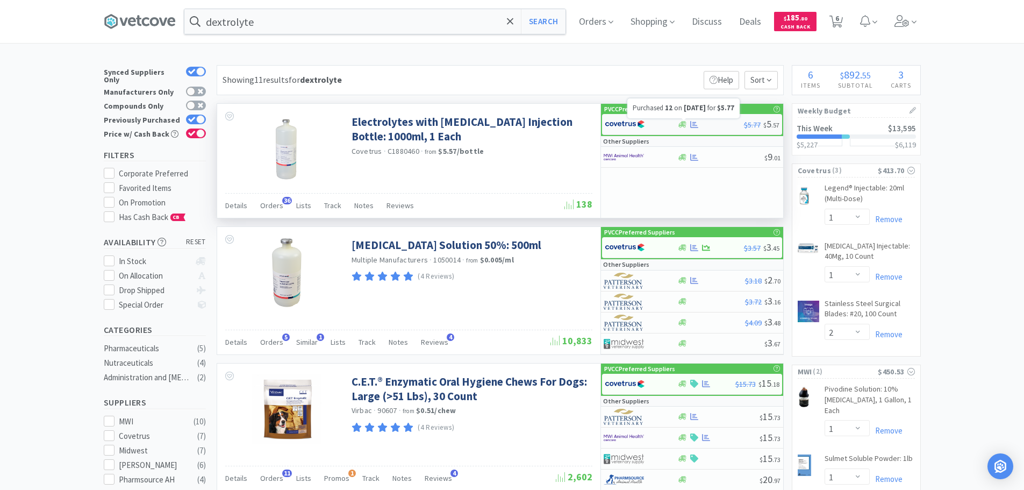
click at [690, 123] on icon at bounding box center [694, 124] width 8 height 8
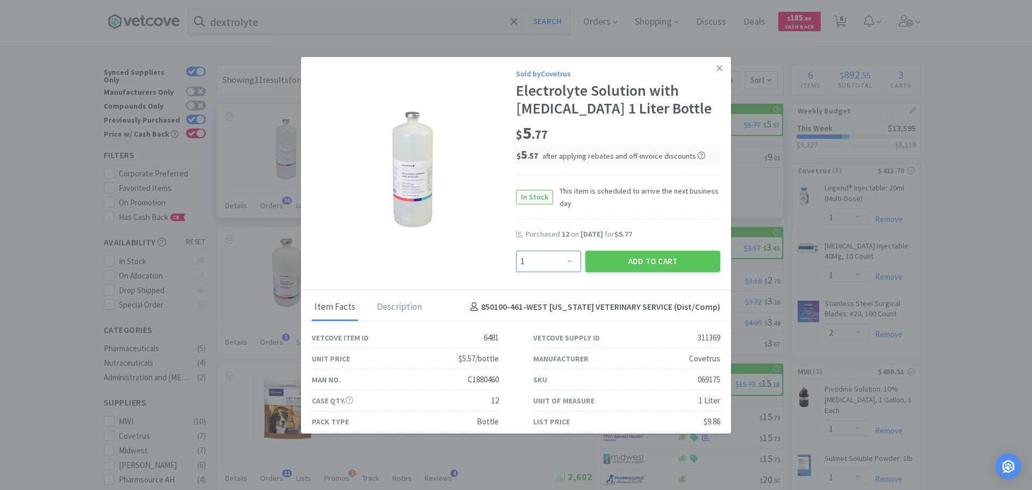
click at [564, 260] on select "Enter Quantity 1 2 3 4 5 6 7 8 9 10 11 12 13 14 15 16 17 18 19 20 Enter Quantity" at bounding box center [548, 260] width 65 height 21
select select "12"
click at [516, 250] on select "Enter Quantity 1 2 3 4 5 6 7 8 9 10 11 12 13 14 15 16 17 18 19 20 Enter Quantity" at bounding box center [548, 260] width 65 height 21
click at [618, 263] on button "Add to Cart" at bounding box center [652, 260] width 135 height 21
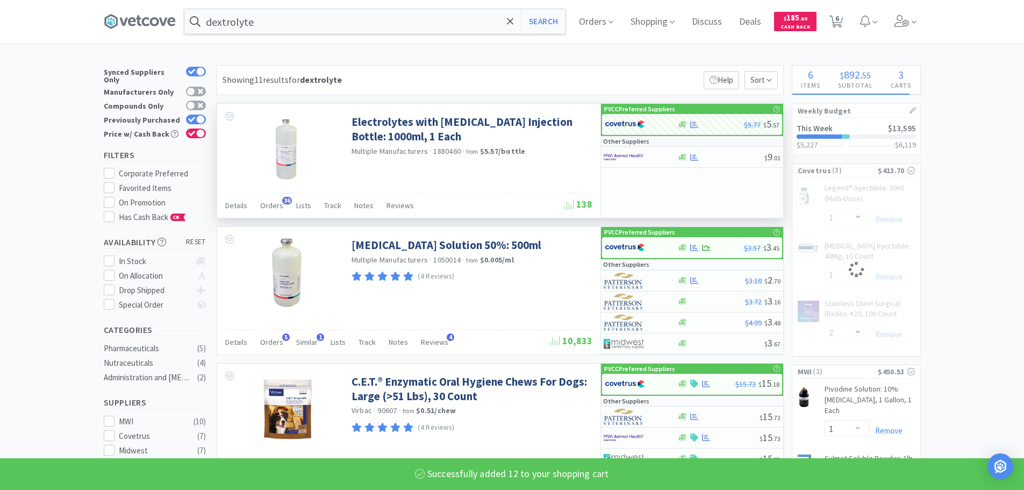
select select "12"
select select "1"
select select "2"
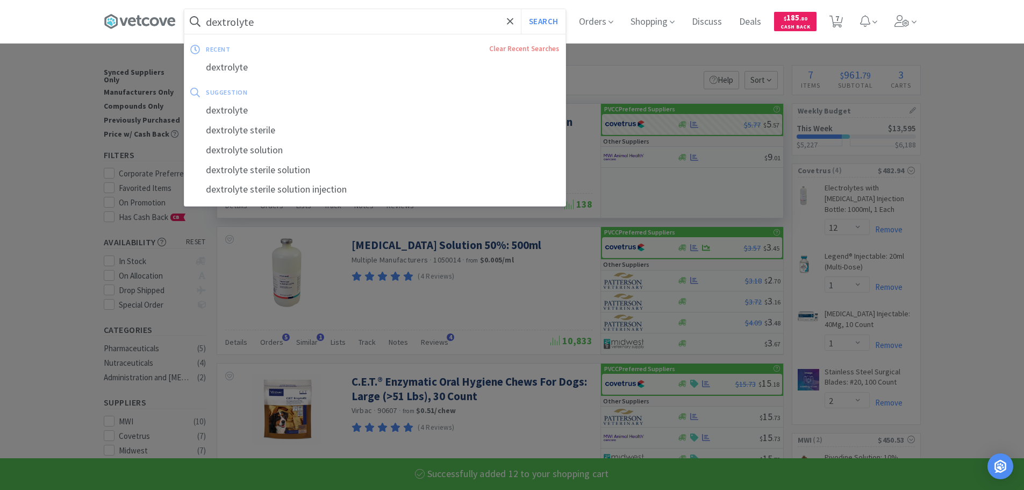
click at [350, 15] on input "dextrolyte" at bounding box center [374, 21] width 381 height 25
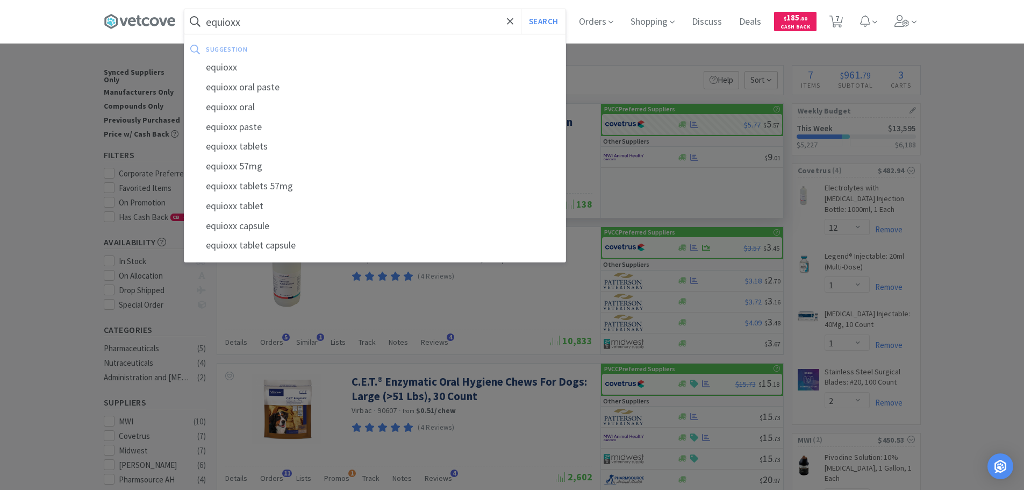
type input "equioxx"
click at [521, 9] on button "Search" at bounding box center [543, 21] width 45 height 25
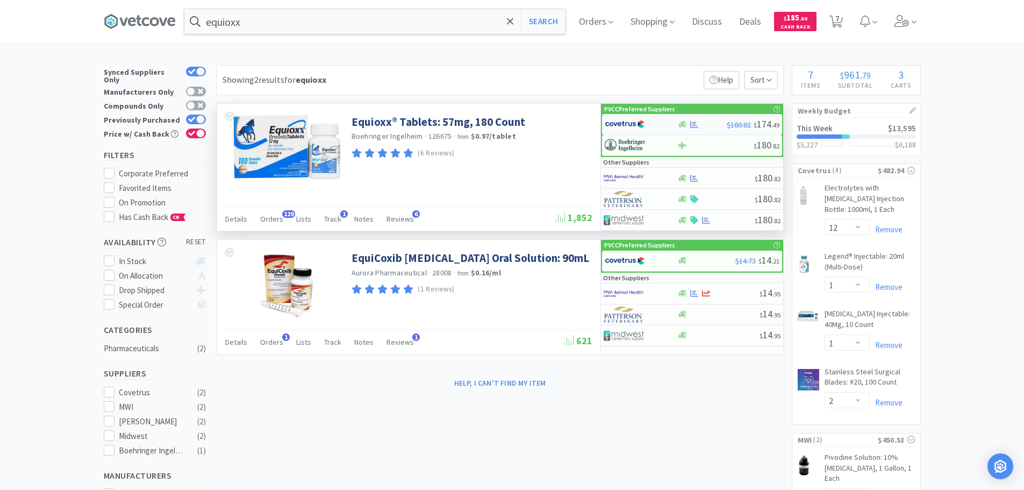
click at [612, 126] on img at bounding box center [625, 124] width 40 height 16
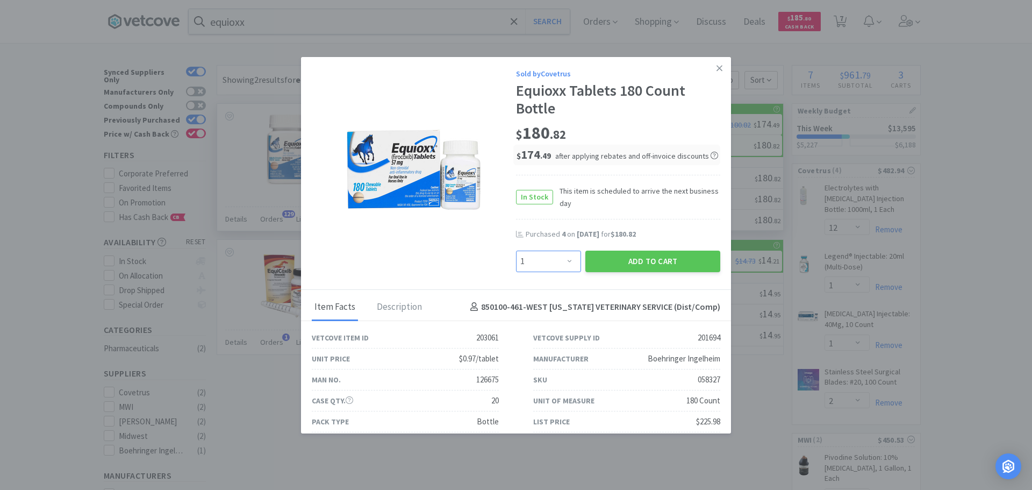
click at [525, 251] on select "Enter Quantity 1 2 3 4 5 6 7 8 9 10 11 12 13 14 15 16 17 18 19 20 Enter Quantity" at bounding box center [548, 260] width 65 height 21
select select "4"
click at [516, 250] on select "Enter Quantity 1 2 3 4 5 6 7 8 9 10 11 12 13 14 15 16 17 18 19 20 Enter Quantity" at bounding box center [548, 260] width 65 height 21
click at [661, 262] on button "Add to Cart" at bounding box center [652, 260] width 135 height 21
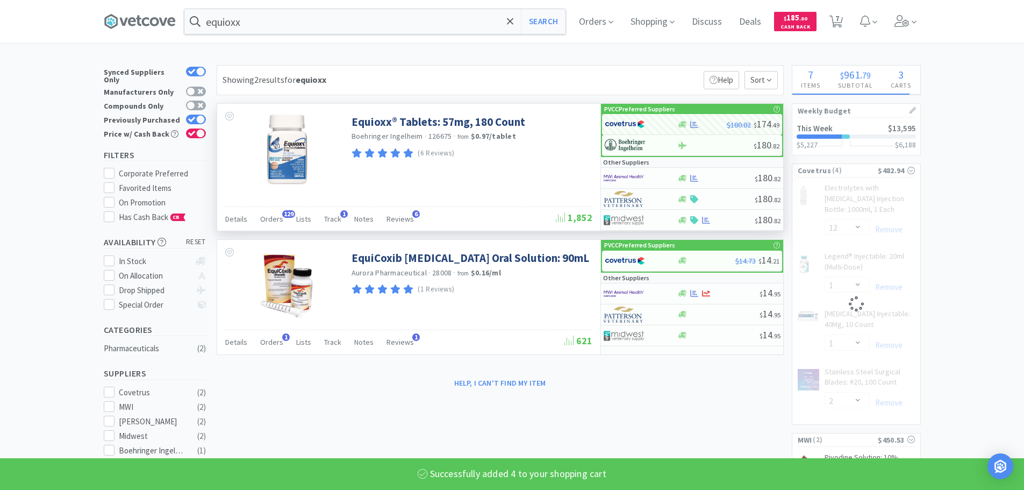
select select "4"
select select "1"
select select "2"
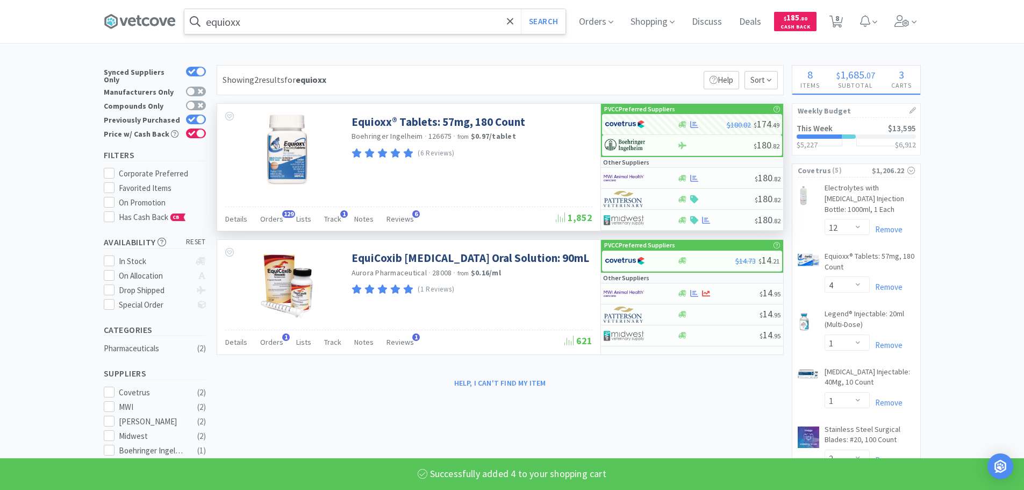
click at [378, 28] on input "equioxx" at bounding box center [374, 21] width 381 height 25
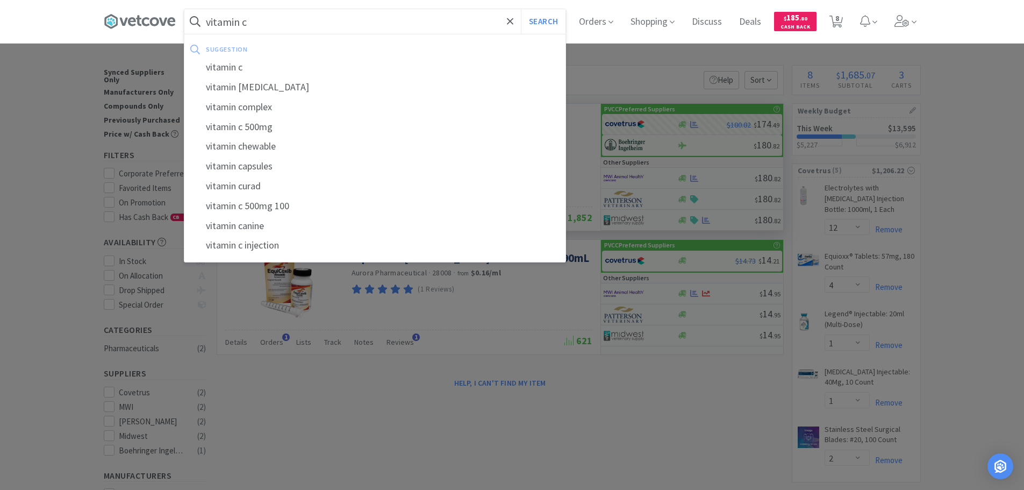
type input "vitamin c"
click at [521, 9] on button "Search" at bounding box center [543, 21] width 45 height 25
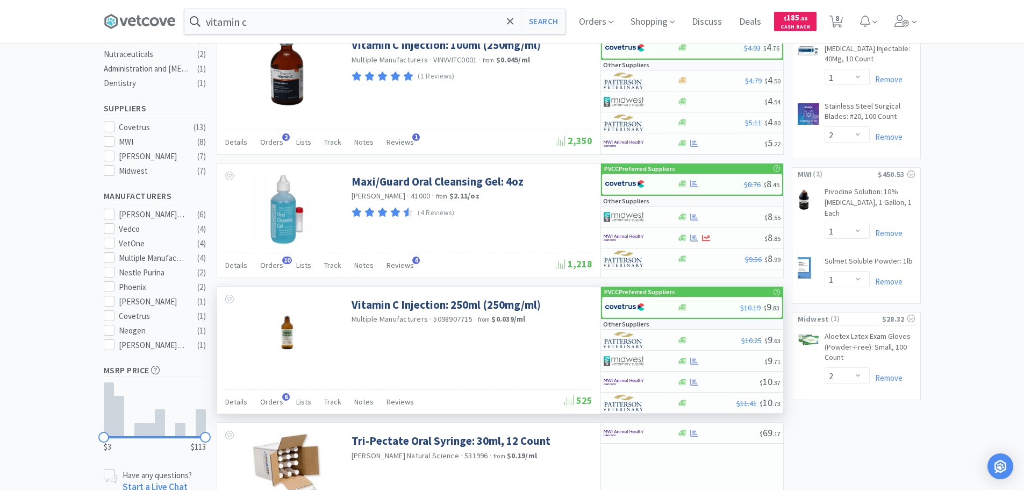
scroll to position [376, 0]
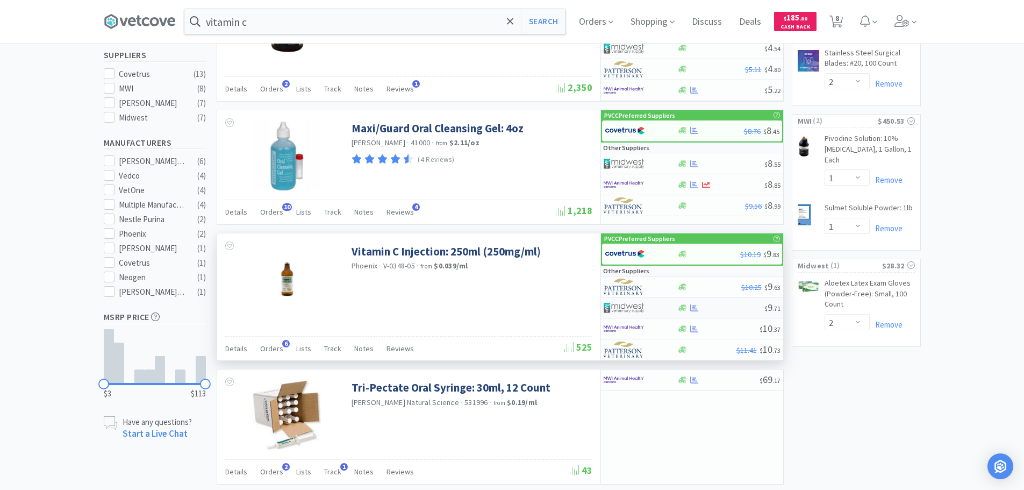
click at [646, 303] on div at bounding box center [632, 307] width 59 height 18
select select "1"
click at [661, 249] on div at bounding box center [634, 253] width 59 height 18
select select "1"
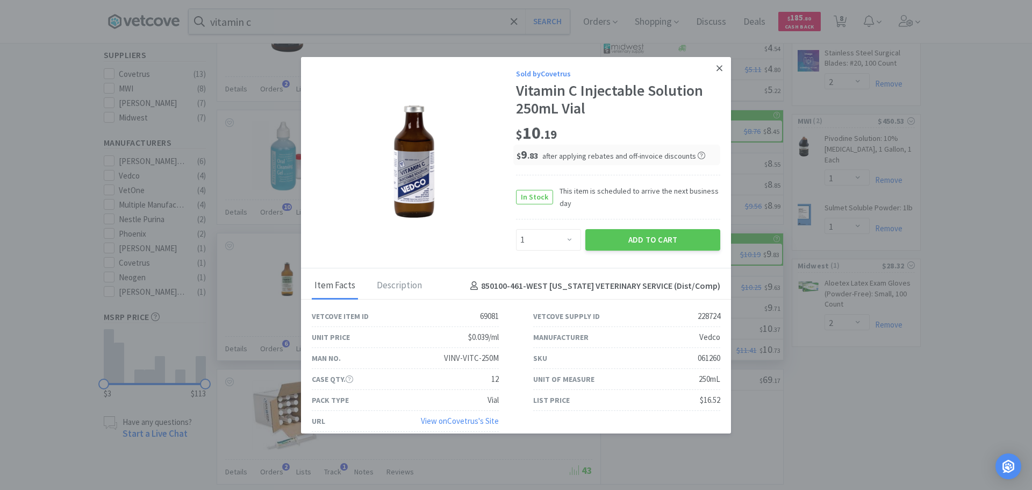
click at [716, 71] on icon at bounding box center [719, 68] width 6 height 10
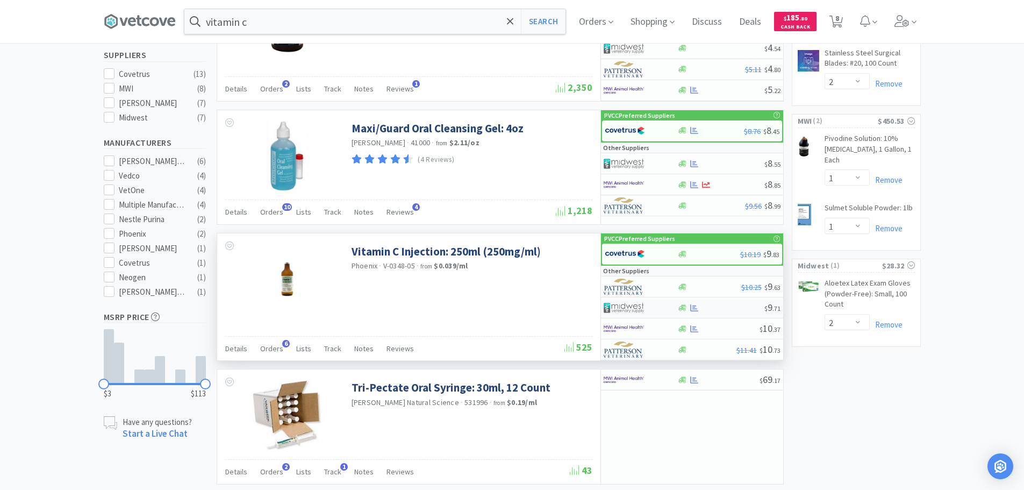
click at [651, 311] on div at bounding box center [632, 307] width 59 height 18
select select "1"
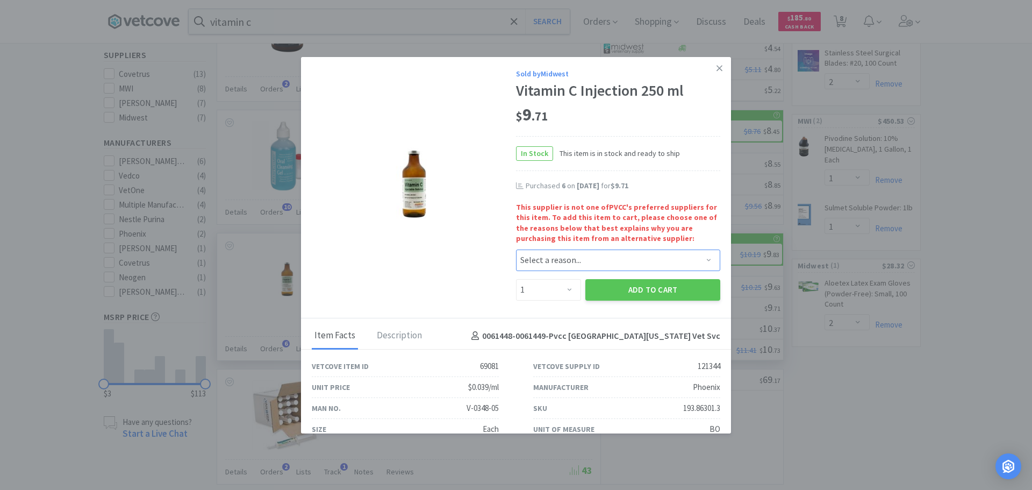
click at [586, 262] on select "Select a reason... Availability - This item is out of stock at the preferred su…" at bounding box center [618, 259] width 204 height 21
select select "pricing"
click at [516, 249] on select "Select a reason... Availability - This item is out of stock at the preferred su…" at bounding box center [618, 259] width 204 height 21
click at [551, 294] on select "Enter Quantity 1 2 3 4 5 6 7 8 9 10 11 12 13 14 15 16 17 18 19 20 Enter Quantity" at bounding box center [548, 289] width 65 height 21
click at [516, 279] on select "Enter Quantity 1 2 3 4 5 6 7 8 9 10 11 12 13 14 15 16 17 18 19 20 Enter Quantity" at bounding box center [548, 289] width 65 height 21
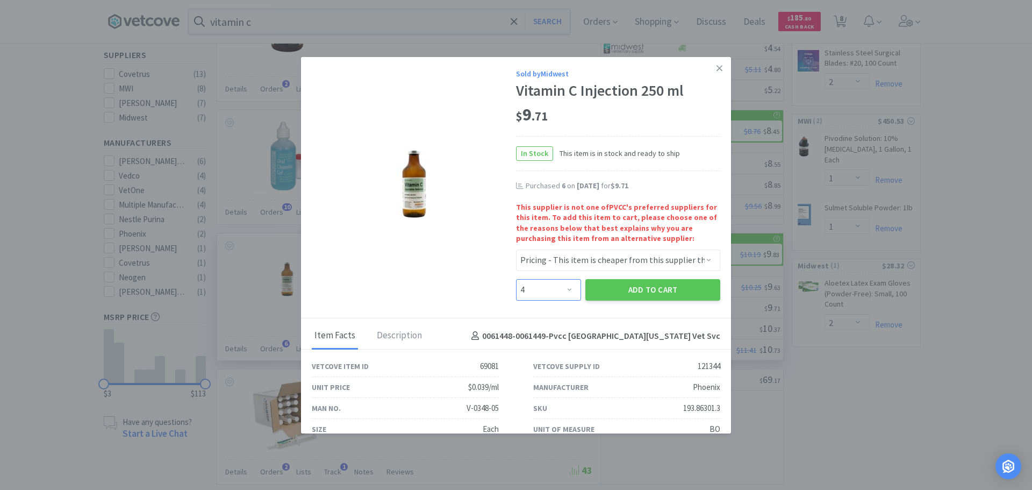
click at [544, 280] on select "Enter Quantity 1 2 3 4 5 6 7 8 9 10 11 12 13 14 15 16 17 18 19 20 Enter Quantity" at bounding box center [548, 289] width 65 height 21
select select "3"
click at [516, 279] on select "Enter Quantity 1 2 3 4 5 6 7 8 9 10 11 12 13 14 15 16 17 18 19 20 Enter Quantity" at bounding box center [548, 289] width 65 height 21
click at [627, 284] on button "Add to Cart" at bounding box center [652, 289] width 135 height 21
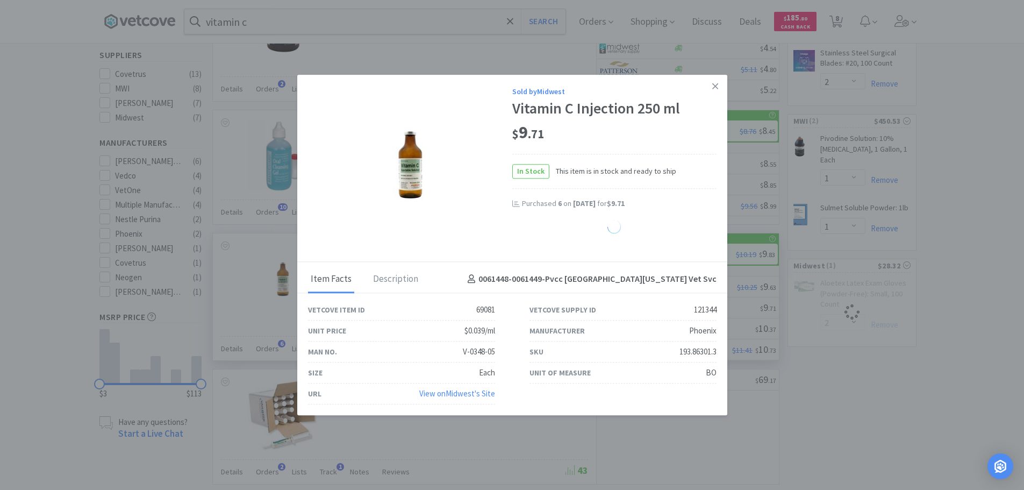
select select "3"
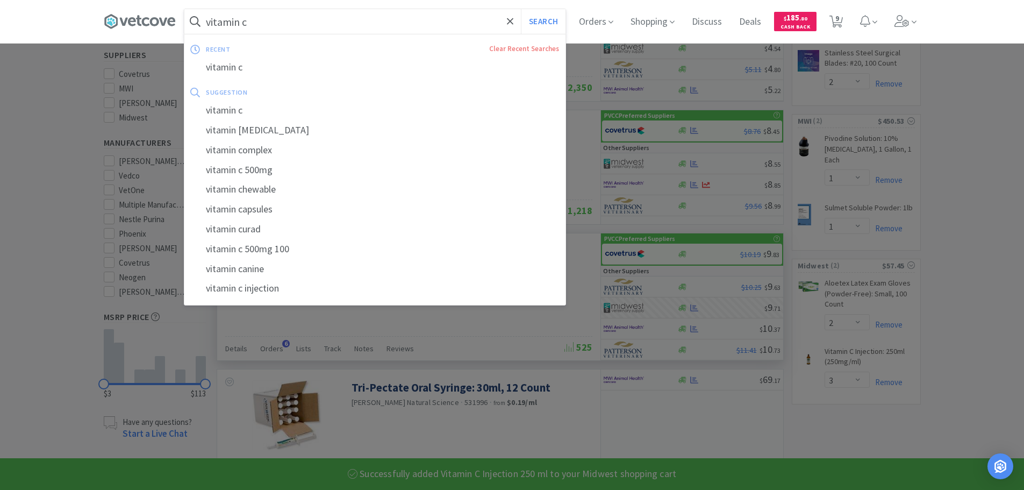
click at [355, 20] on input "vitamin c" at bounding box center [374, 21] width 381 height 25
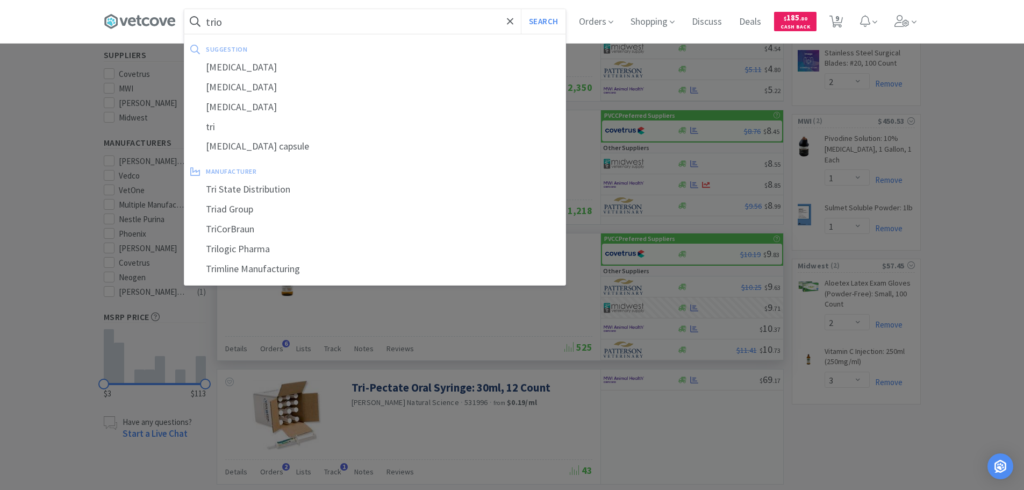
type input "trio"
click at [521, 9] on button "Search" at bounding box center [543, 21] width 45 height 25
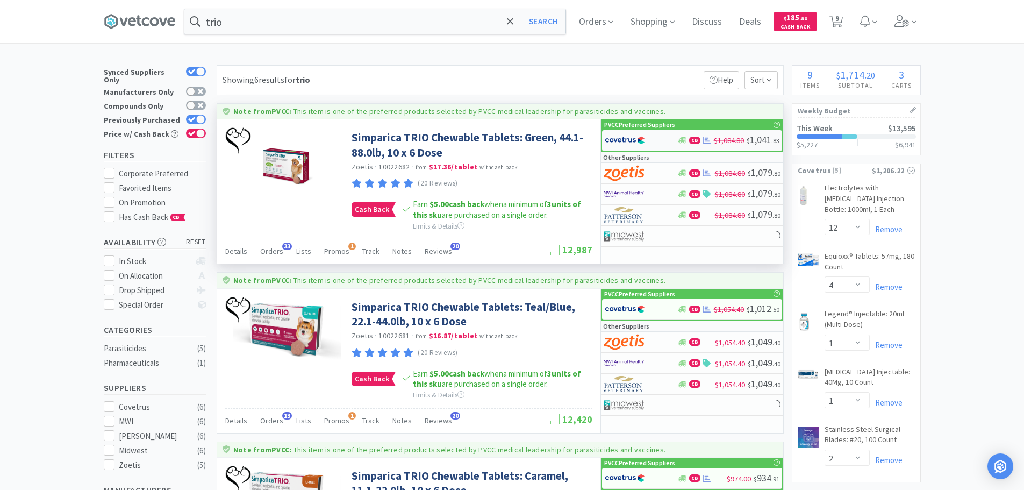
click at [645, 142] on div at bounding box center [634, 140] width 59 height 18
select select "2"
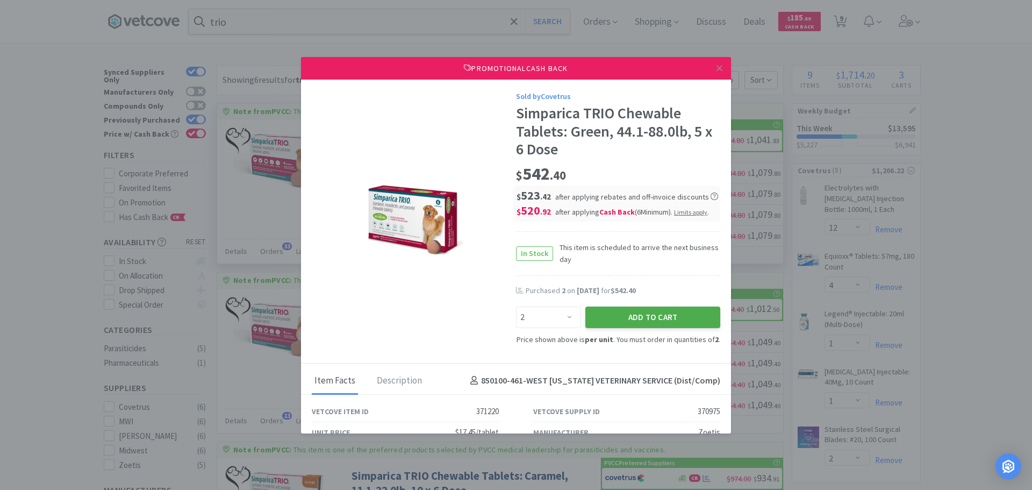
click at [632, 319] on button "Add to Cart" at bounding box center [652, 316] width 135 height 21
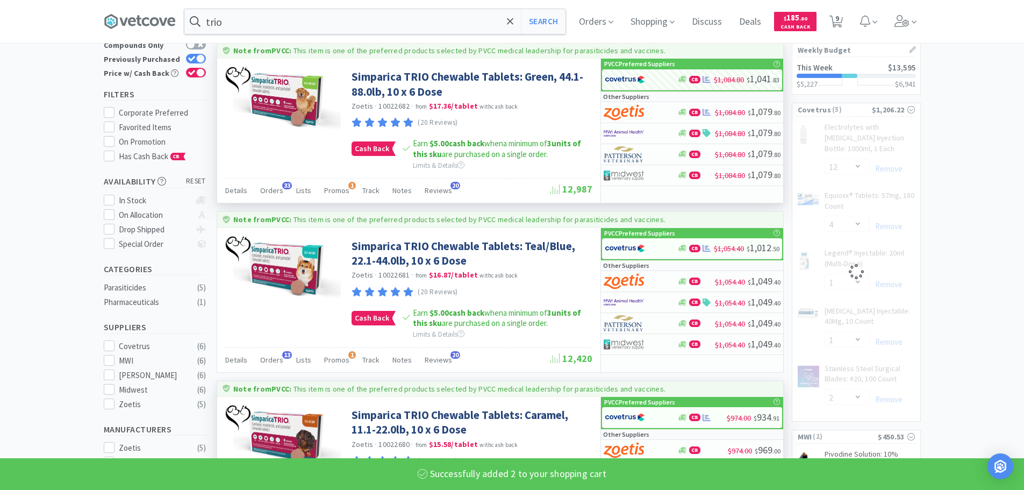
select select "2"
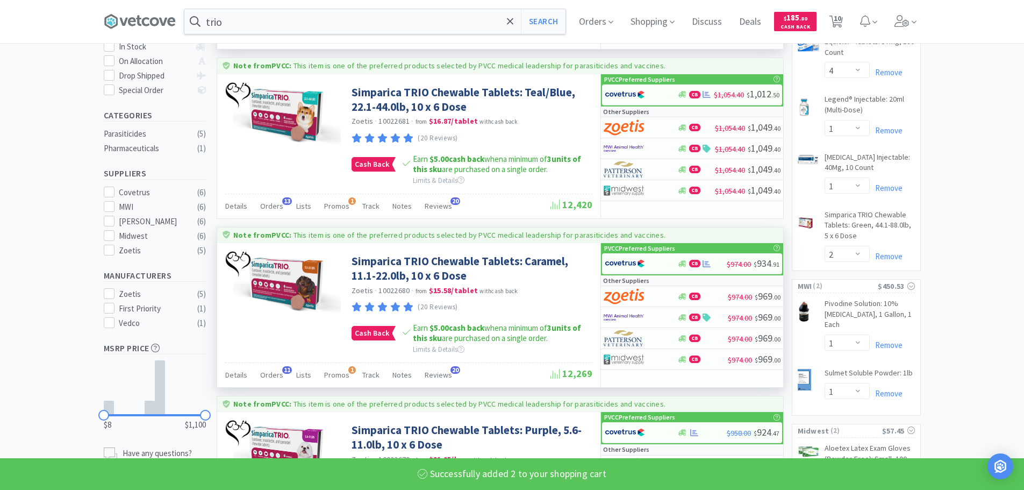
scroll to position [215, 0]
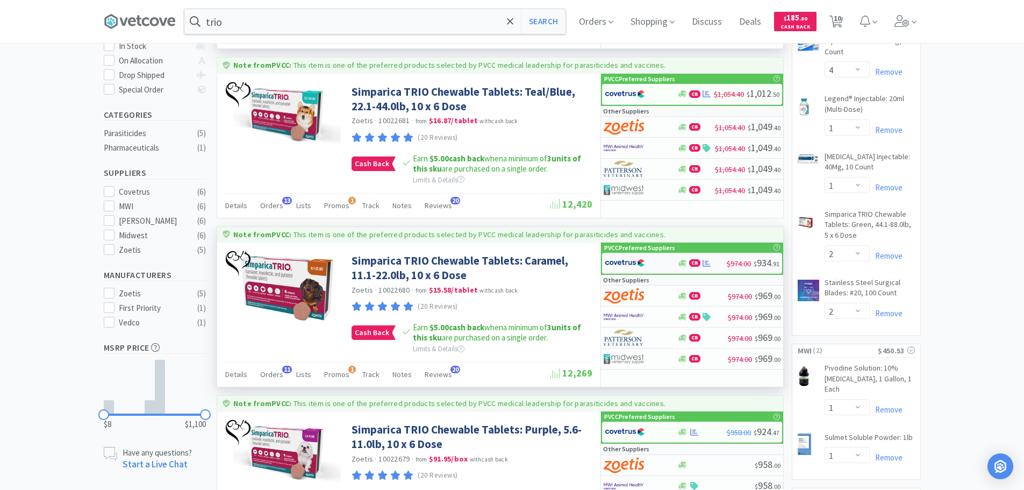
click at [634, 261] on img at bounding box center [625, 263] width 40 height 16
select select "2"
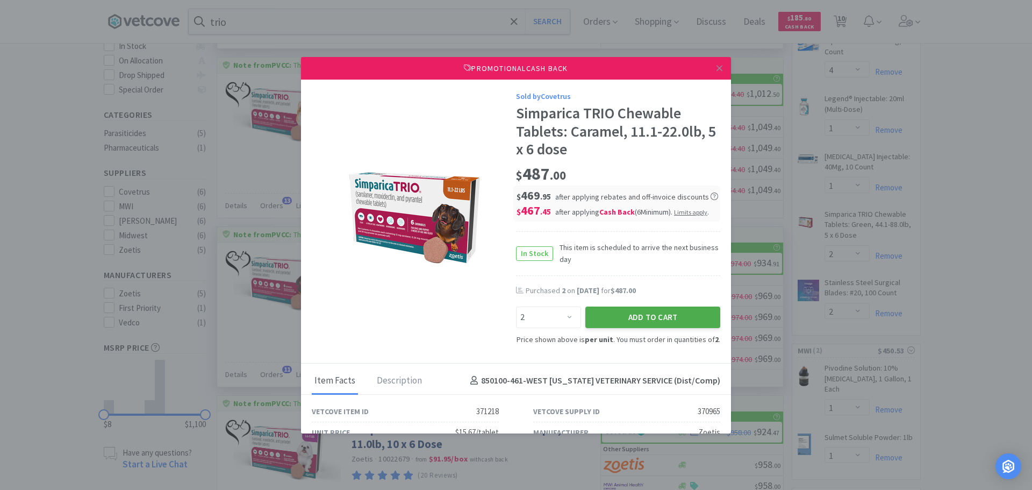
click at [642, 307] on button "Add to Cart" at bounding box center [652, 316] width 135 height 21
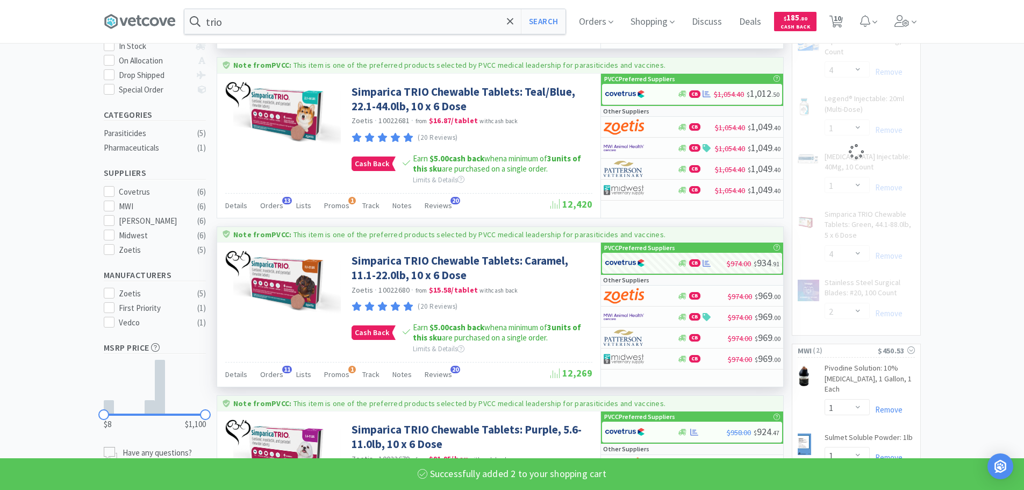
select select "2"
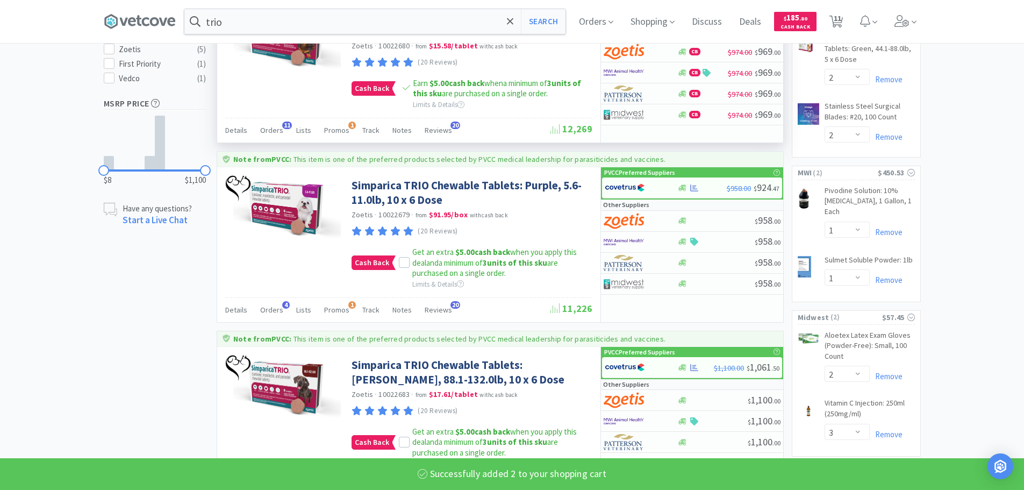
scroll to position [484, 0]
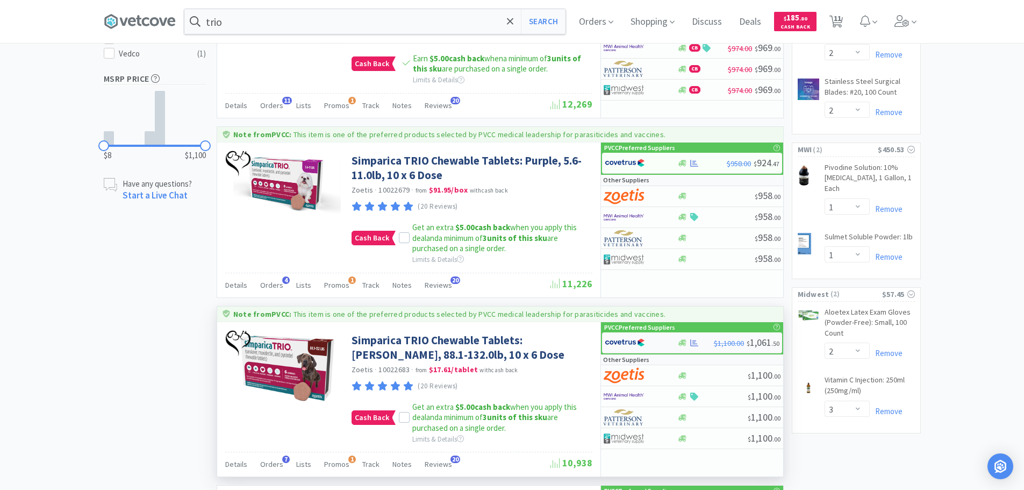
click at [618, 339] on img at bounding box center [625, 342] width 40 height 16
select select "2"
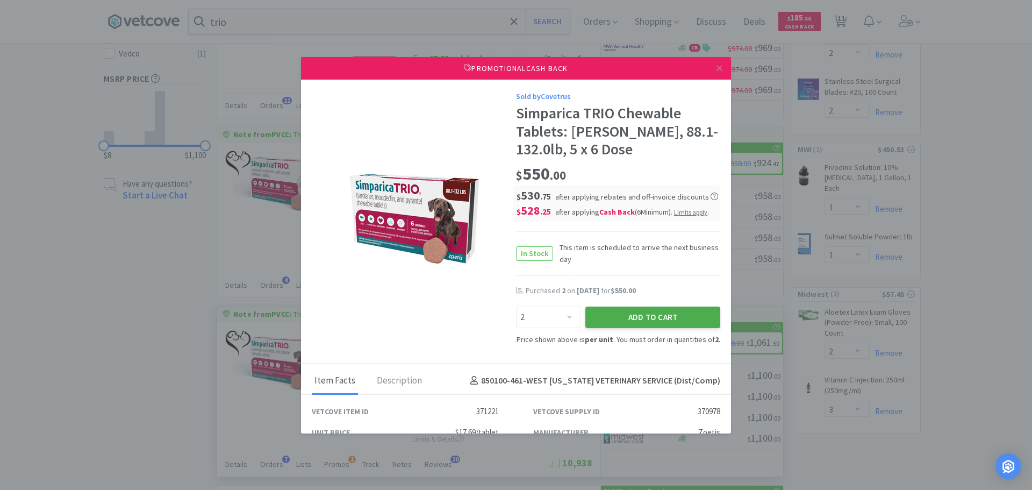
click at [619, 323] on button "Add to Cart" at bounding box center [652, 316] width 135 height 21
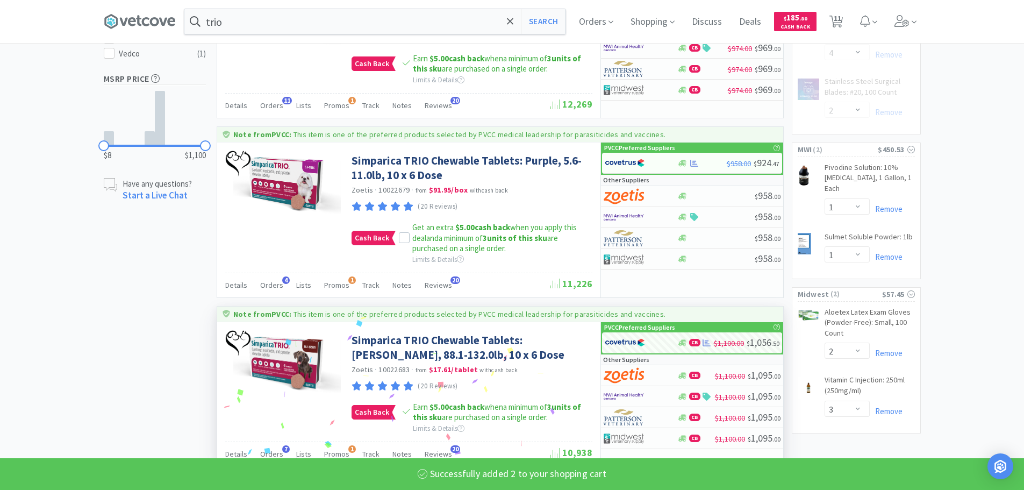
select select "2"
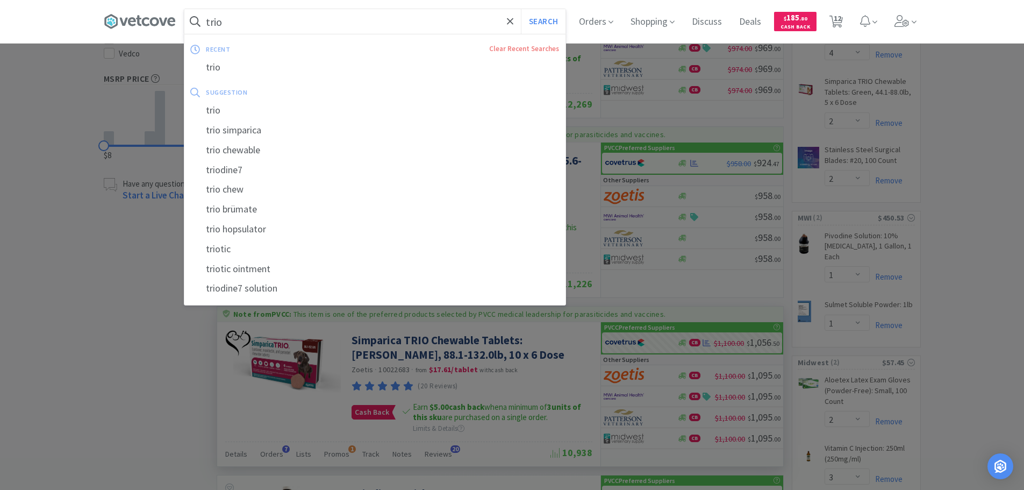
click at [217, 13] on input "trio" at bounding box center [374, 21] width 381 height 25
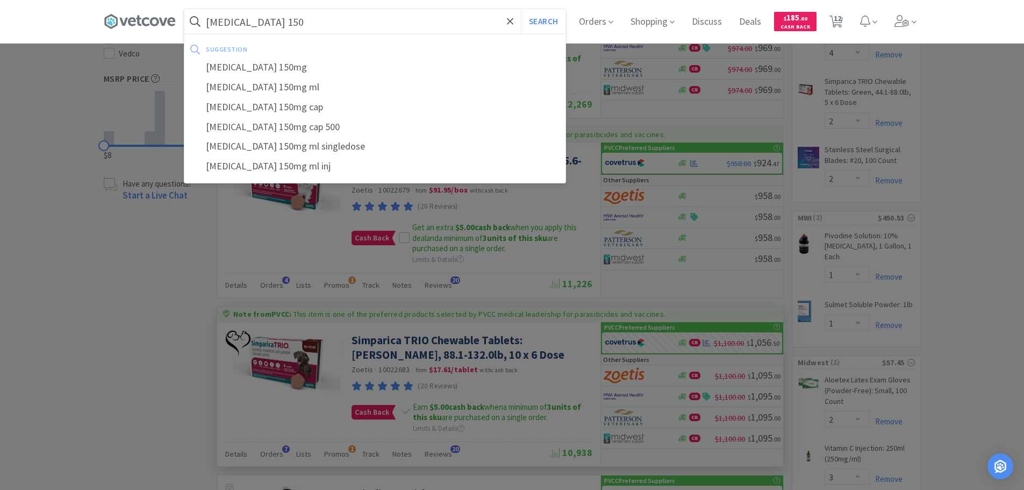
type input "[MEDICAL_DATA] 150"
click at [521, 9] on button "Search" at bounding box center [543, 21] width 45 height 25
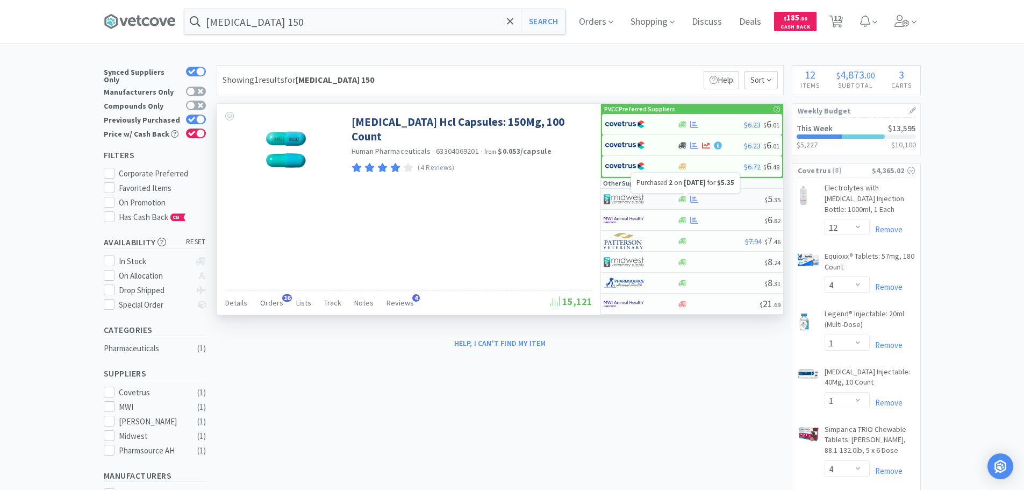
click at [696, 198] on icon at bounding box center [694, 199] width 8 height 8
select select "1"
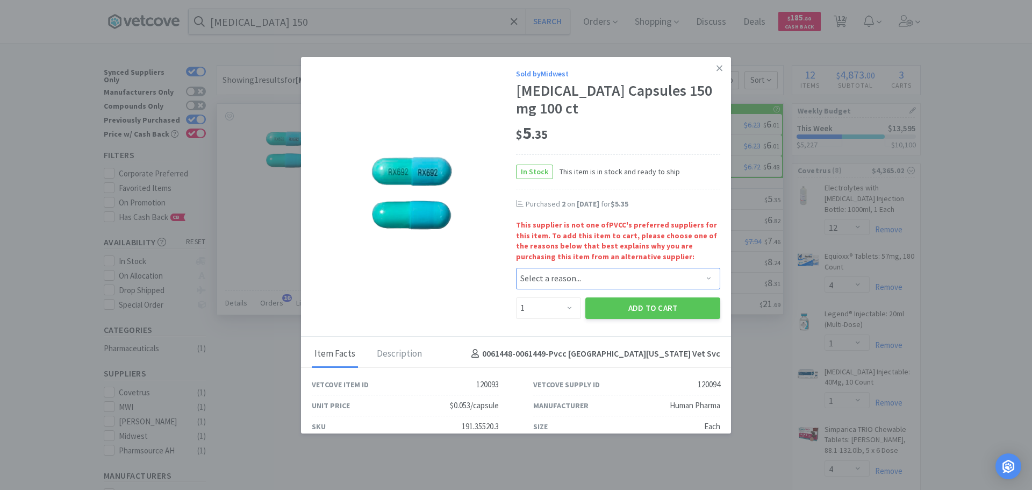
click at [561, 284] on select "Select a reason... Availability - This item is out of stock at the preferred su…" at bounding box center [618, 278] width 204 height 21
select select "pricing"
click at [516, 268] on select "Select a reason... Availability - This item is out of stock at the preferred su…" at bounding box center [618, 278] width 204 height 21
click at [554, 302] on select "Enter Quantity 1 2 3 4 5 6 7 8 9 10 11 12 13 14 15 16 17 18 19 20 Enter Quantity" at bounding box center [548, 307] width 65 height 21
select select "2"
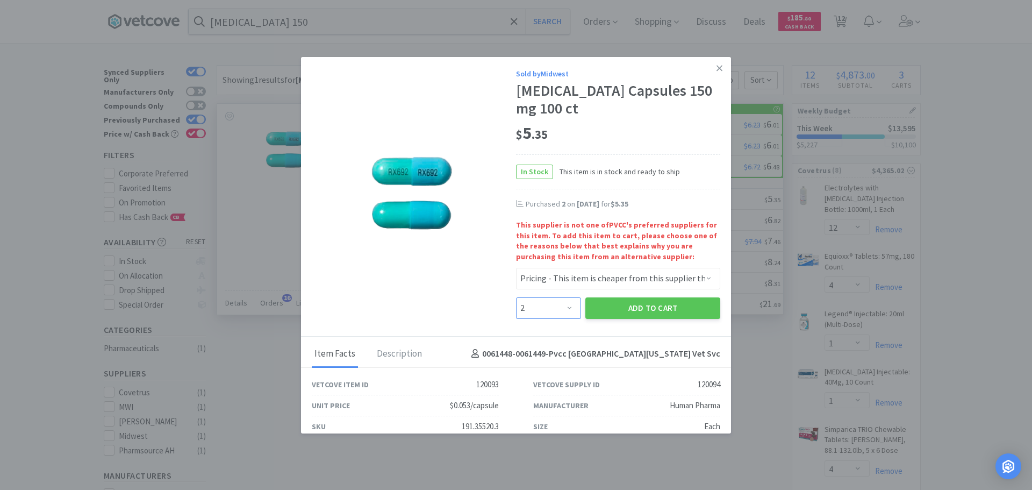
click at [516, 297] on select "Enter Quantity 1 2 3 4 5 6 7 8 9 10 11 12 13 14 15 16 17 18 19 20 Enter Quantity" at bounding box center [548, 307] width 65 height 21
click at [631, 305] on button "Add to Cart" at bounding box center [652, 307] width 135 height 21
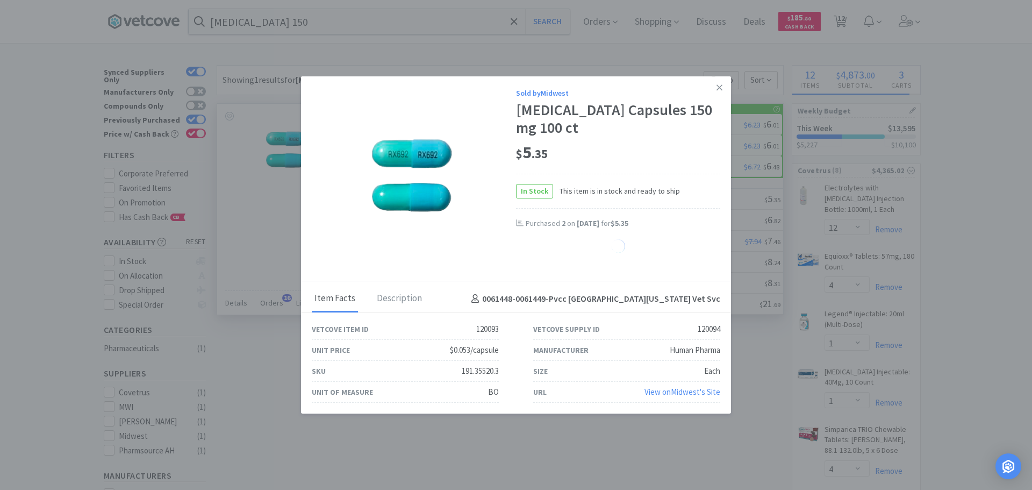
select select "2"
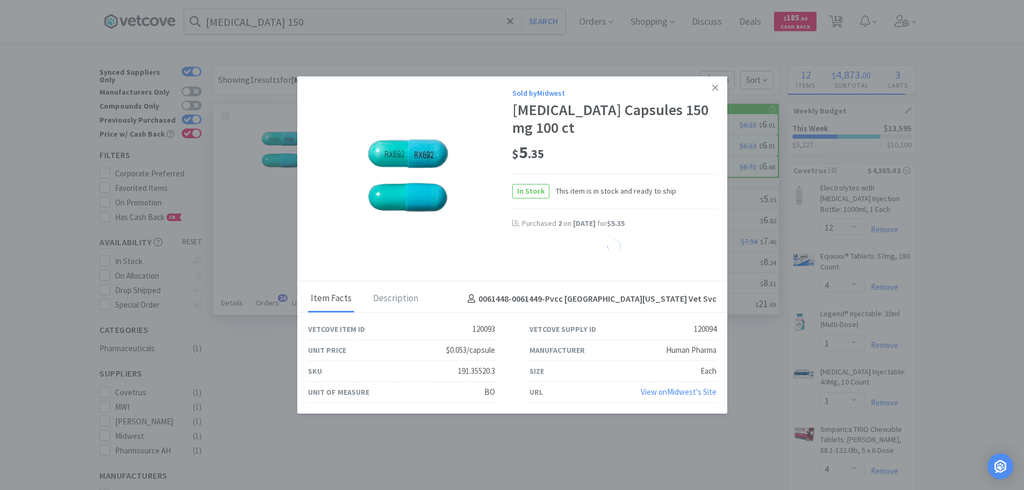
select select "3"
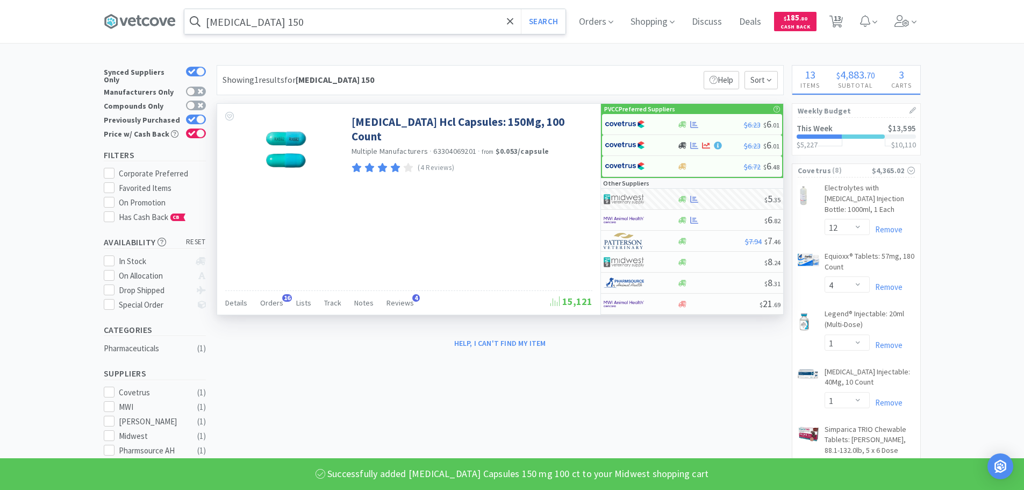
click at [388, 23] on input "[MEDICAL_DATA] 150" at bounding box center [374, 21] width 381 height 25
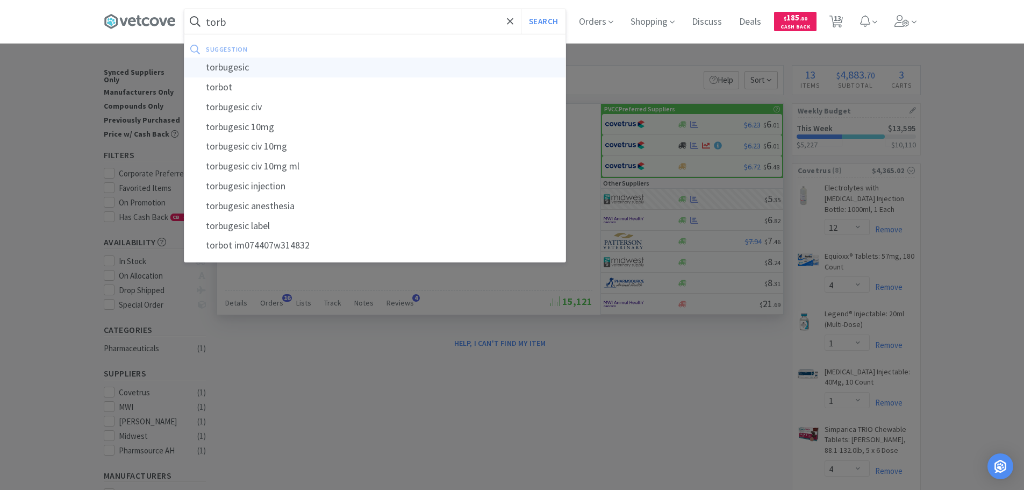
click at [363, 69] on div "torbugesic" at bounding box center [374, 67] width 381 height 20
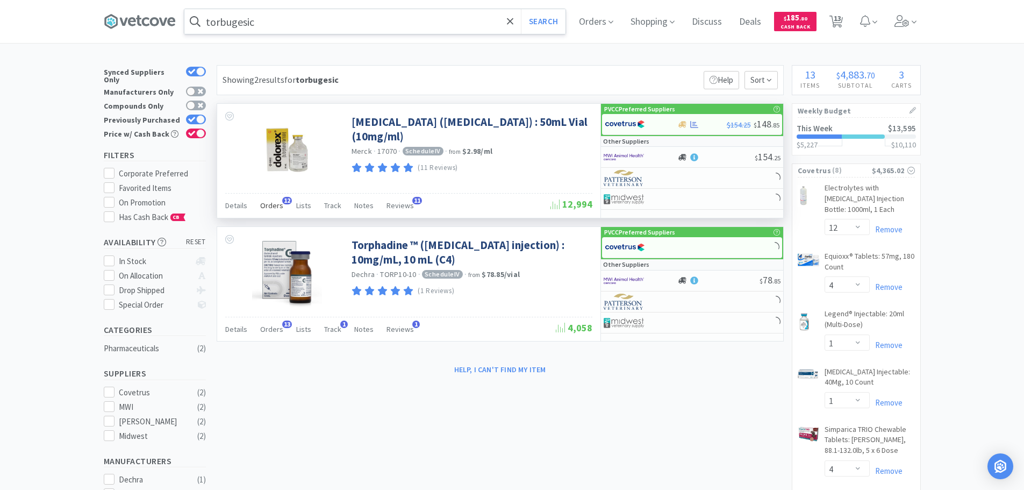
click at [286, 202] on span "12" at bounding box center [287, 201] width 10 height 8
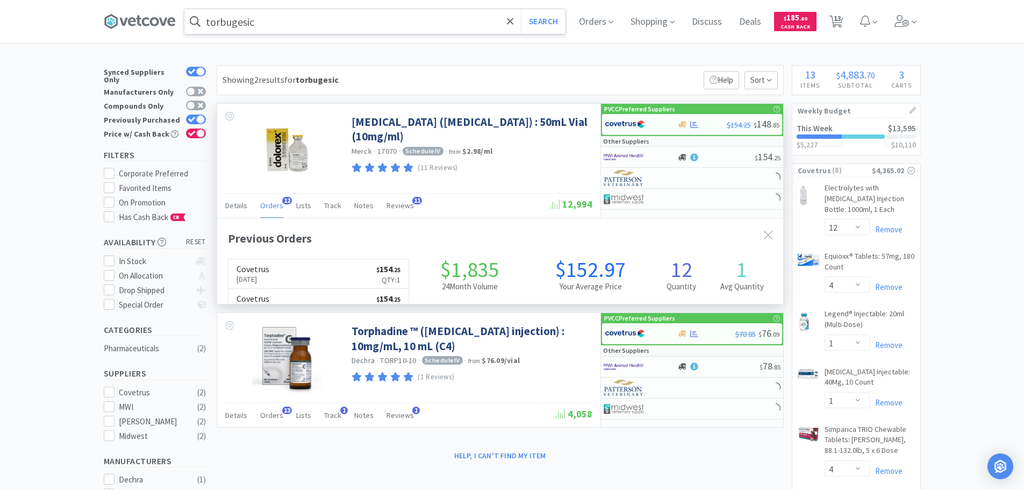
scroll to position [288, 566]
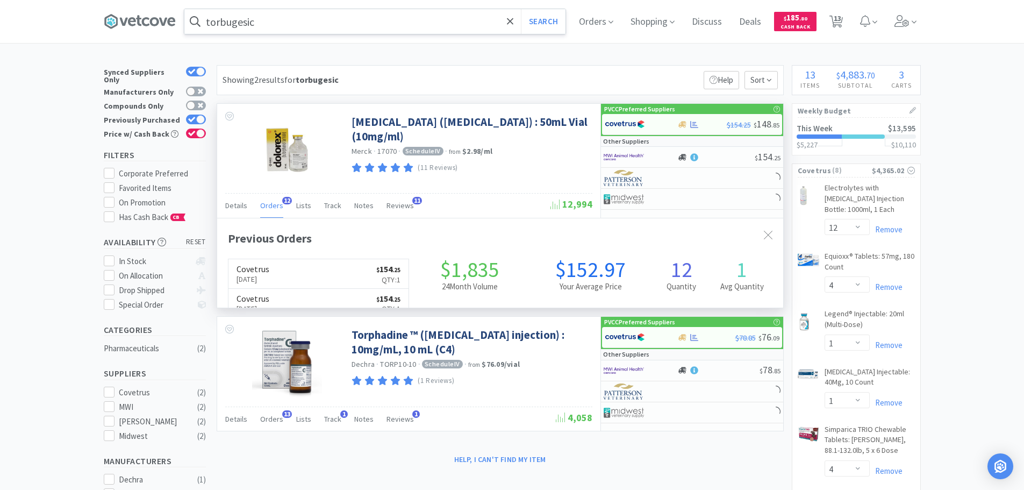
click at [286, 202] on span "12" at bounding box center [287, 201] width 10 height 8
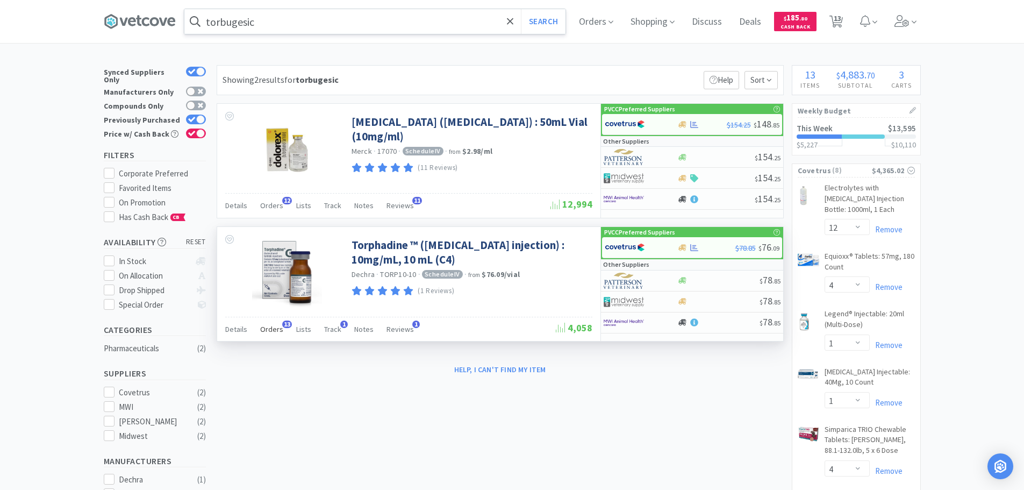
click at [277, 327] on span "Orders" at bounding box center [271, 329] width 23 height 10
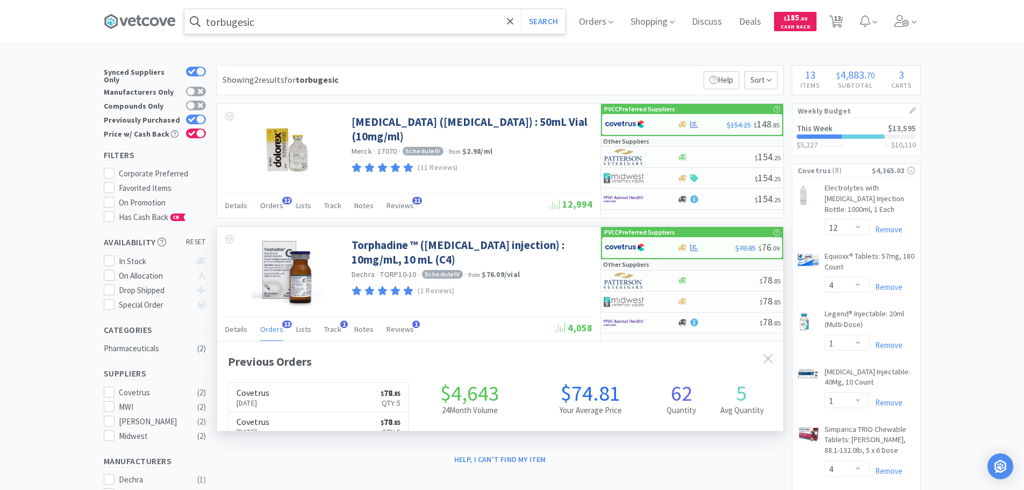
click at [277, 327] on span "Orders" at bounding box center [271, 329] width 23 height 10
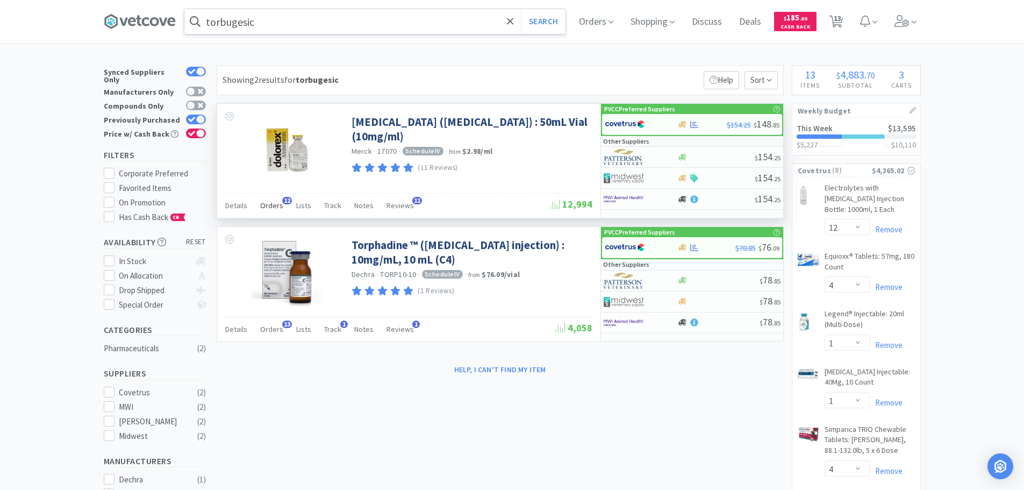
click at [276, 203] on span "Orders" at bounding box center [271, 205] width 23 height 10
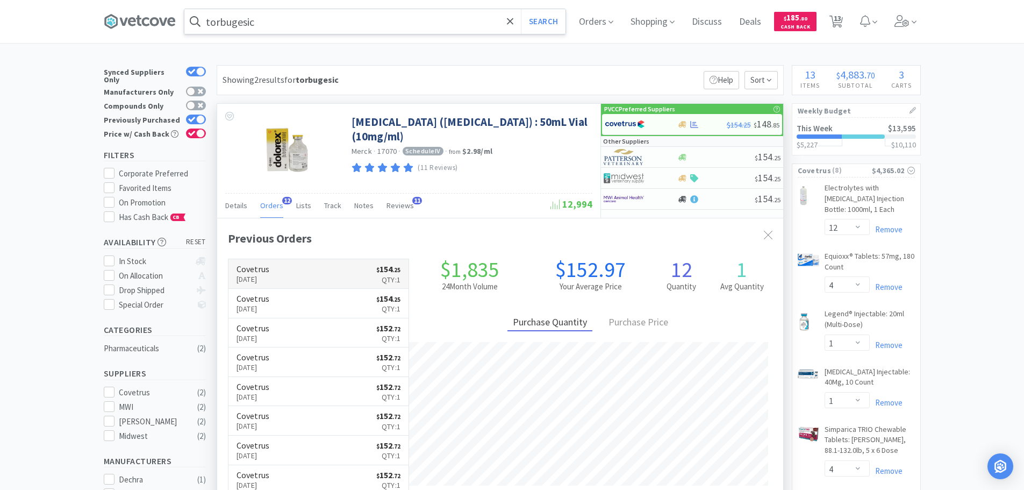
click at [269, 283] on p "[DATE]" at bounding box center [252, 279] width 33 height 12
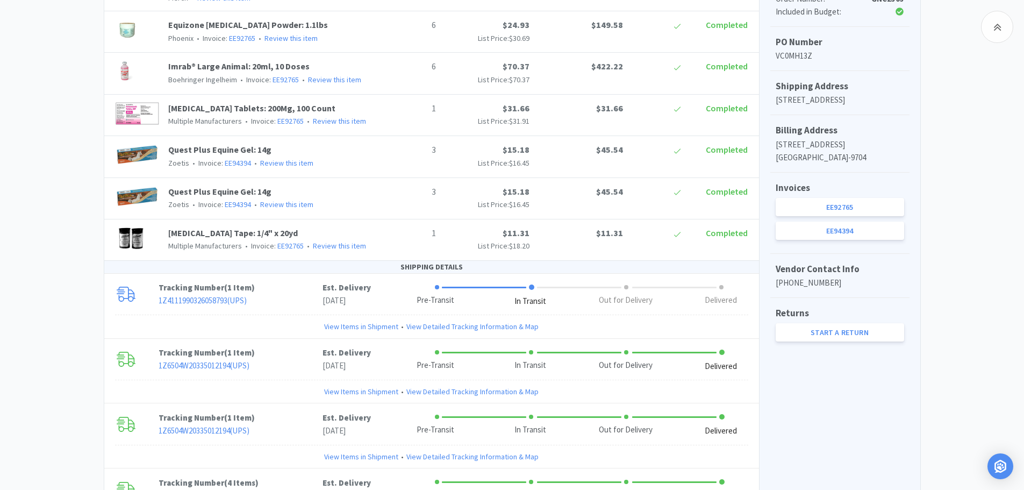
scroll to position [376, 0]
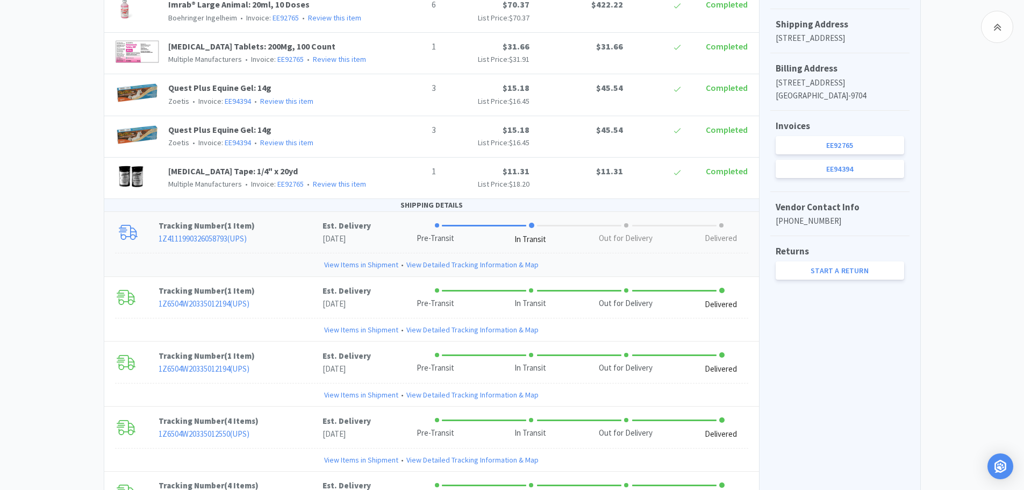
click at [352, 258] on link "View Items in Shipment" at bounding box center [361, 264] width 74 height 12
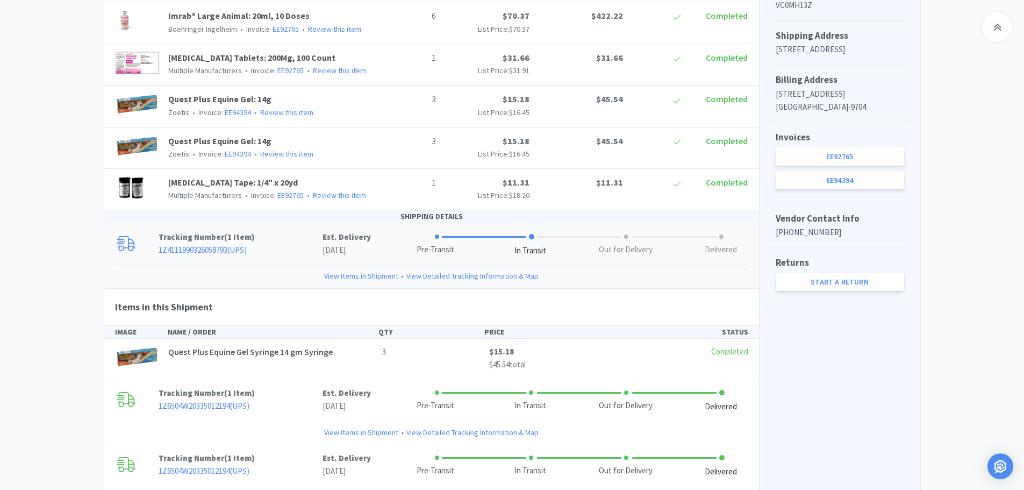
scroll to position [580, 0]
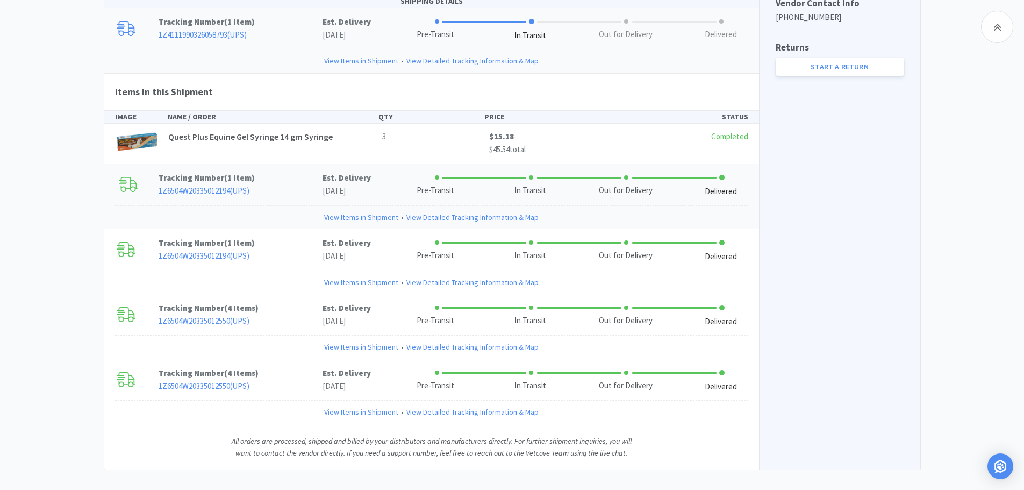
click at [364, 211] on link "View Items in Shipment" at bounding box center [361, 217] width 74 height 12
click at [384, 276] on link "View Items in Shipment" at bounding box center [361, 282] width 74 height 12
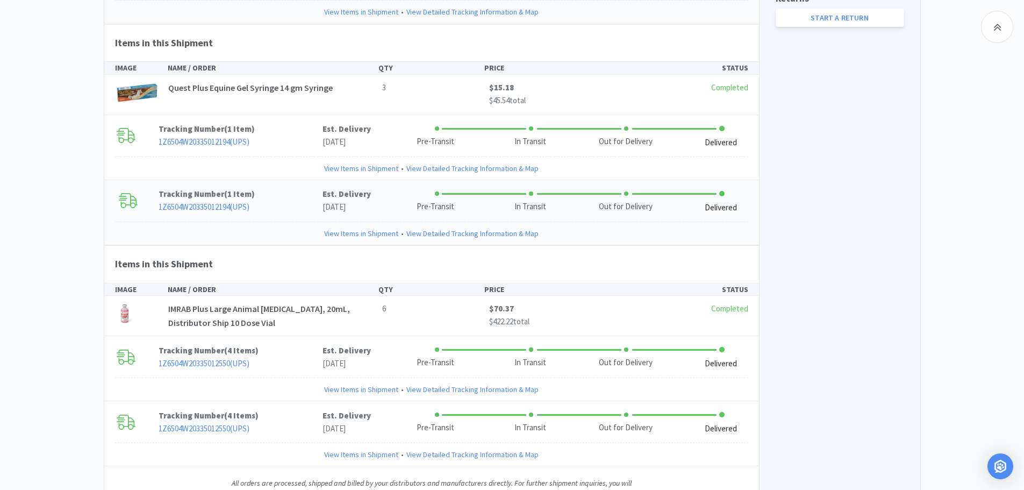
scroll to position [671, 0]
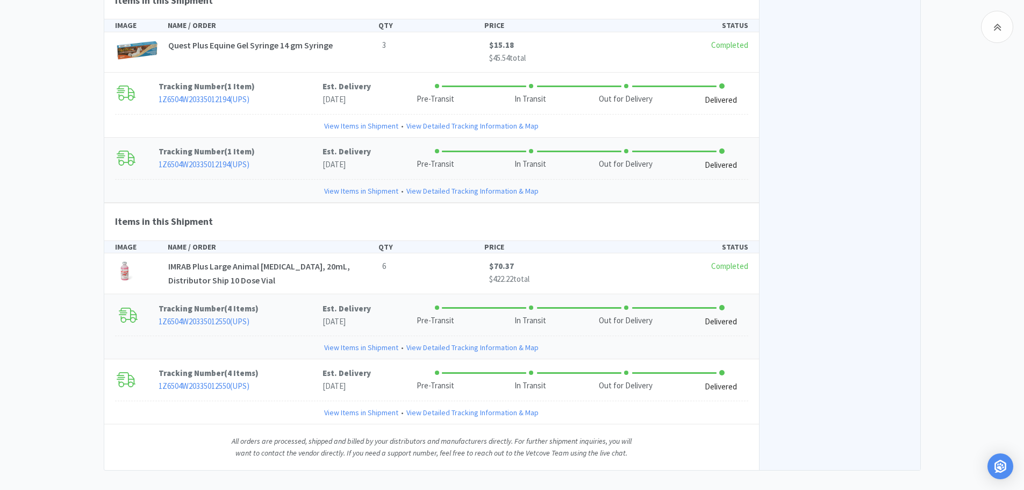
click at [378, 341] on link "View Items in Shipment" at bounding box center [361, 347] width 74 height 12
click at [390, 406] on link "View Items in Shipment" at bounding box center [361, 412] width 74 height 12
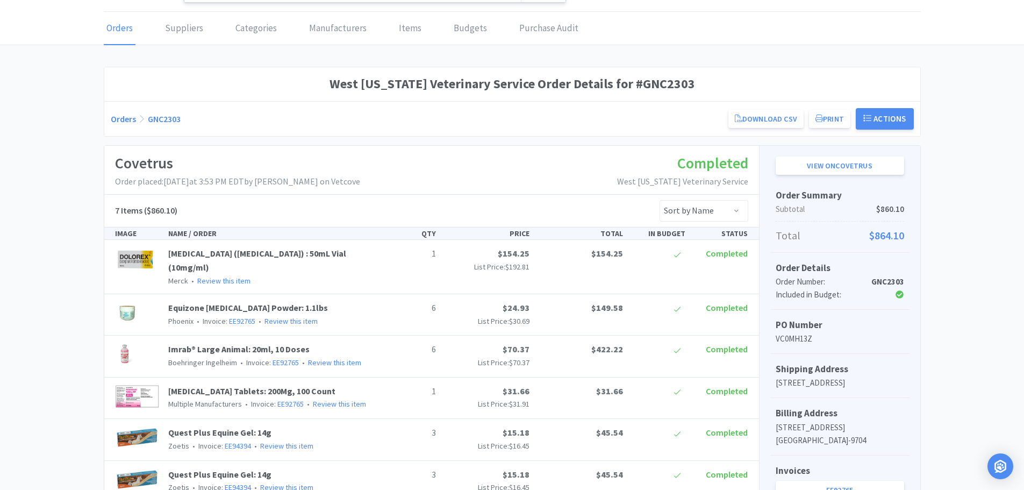
scroll to position [0, 0]
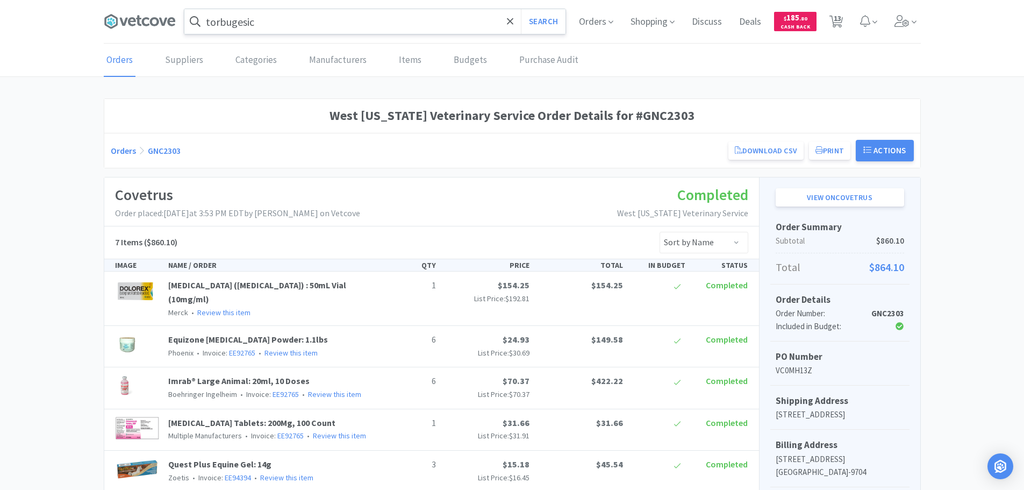
click at [250, 20] on input "torbugesic" at bounding box center [374, 21] width 381 height 25
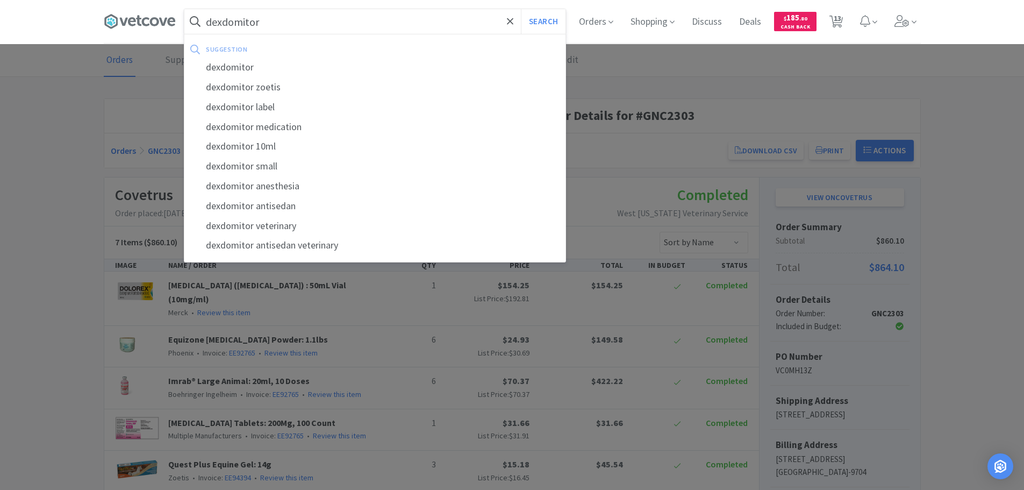
type input "dexdomitor"
click at [521, 9] on button "Search" at bounding box center [543, 21] width 45 height 25
select select "12"
select select "4"
select select "1"
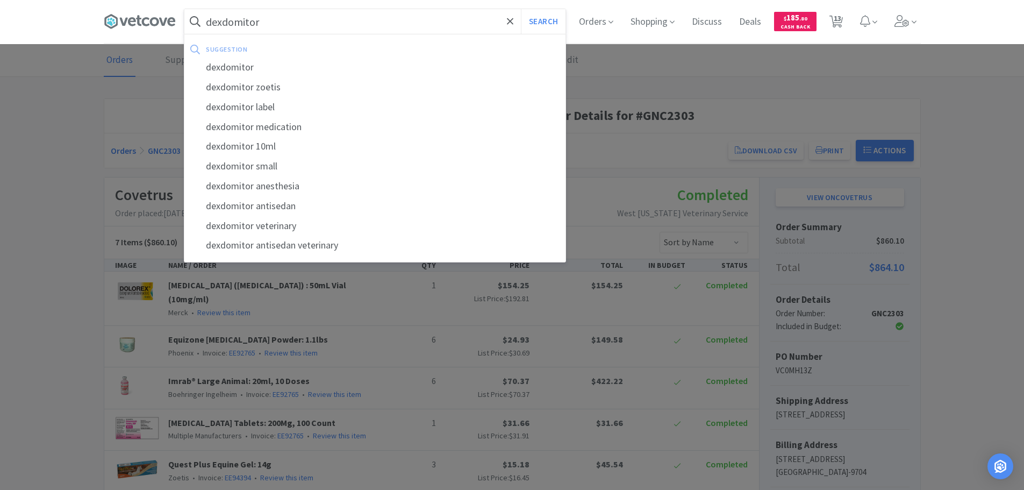
select select "1"
select select "2"
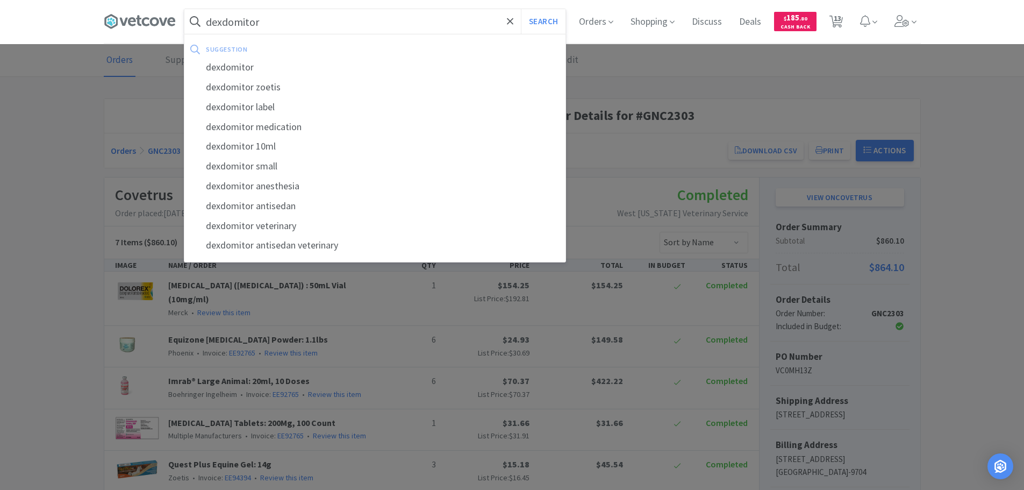
select select "1"
select select "2"
select select "3"
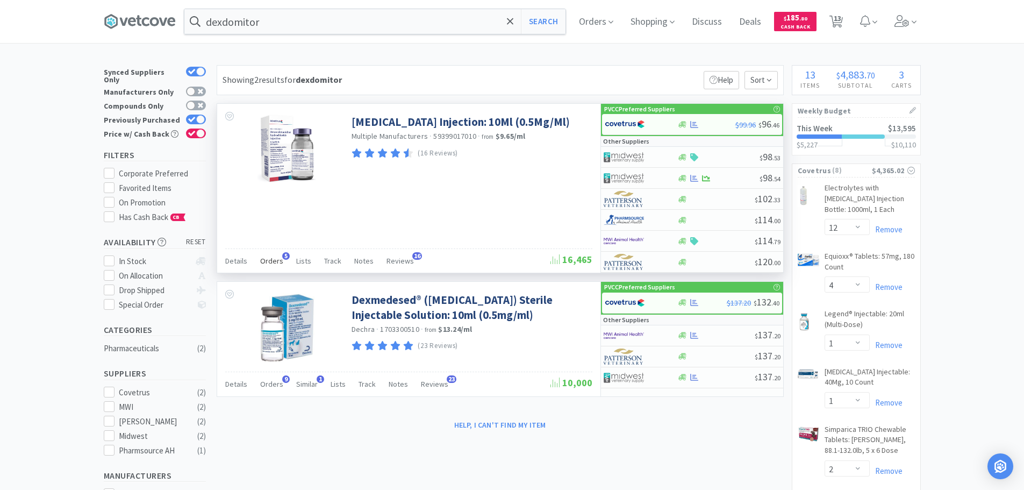
click at [268, 262] on span "Orders" at bounding box center [271, 261] width 23 height 10
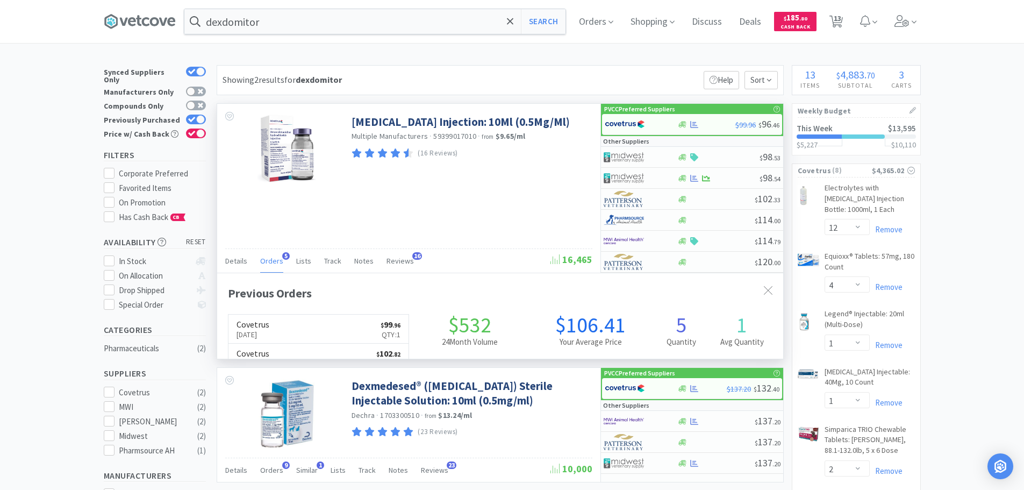
scroll to position [278, 566]
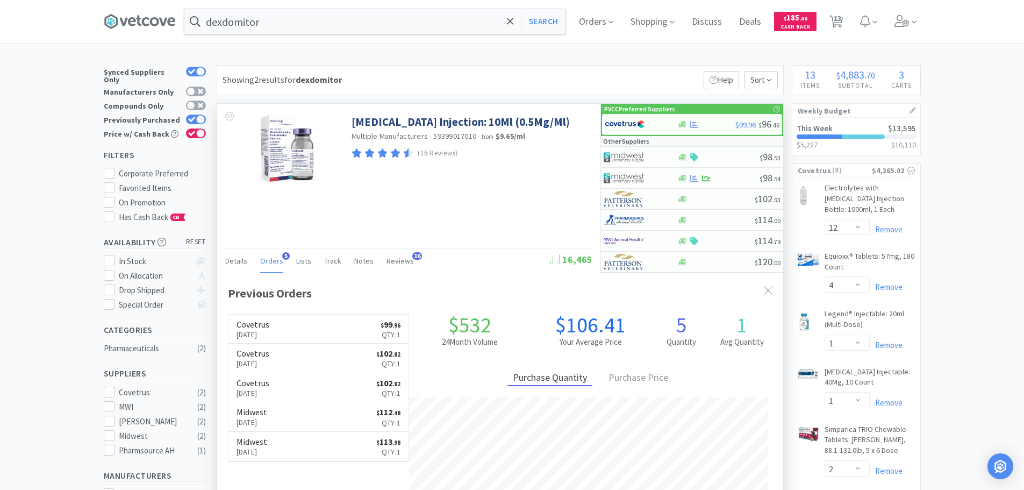
click at [268, 262] on span "Orders" at bounding box center [271, 261] width 23 height 10
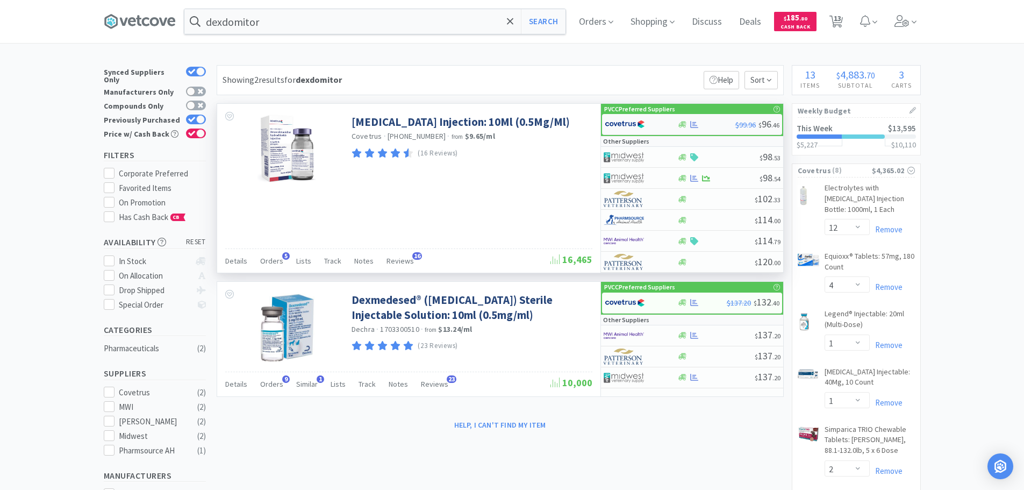
click at [674, 126] on div at bounding box center [641, 124] width 73 height 18
select select "1"
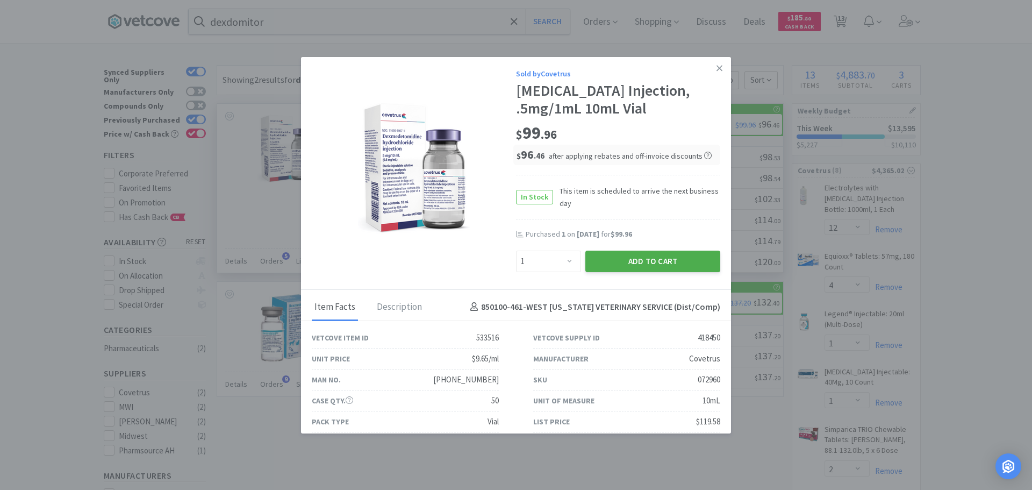
click at [657, 272] on button "Add to Cart" at bounding box center [652, 260] width 135 height 21
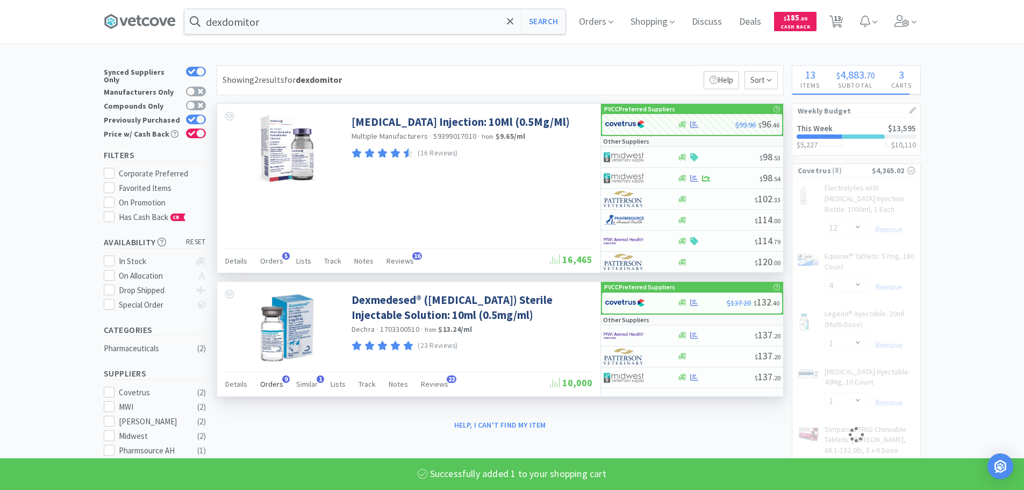
click at [277, 385] on span "Orders" at bounding box center [271, 384] width 23 height 10
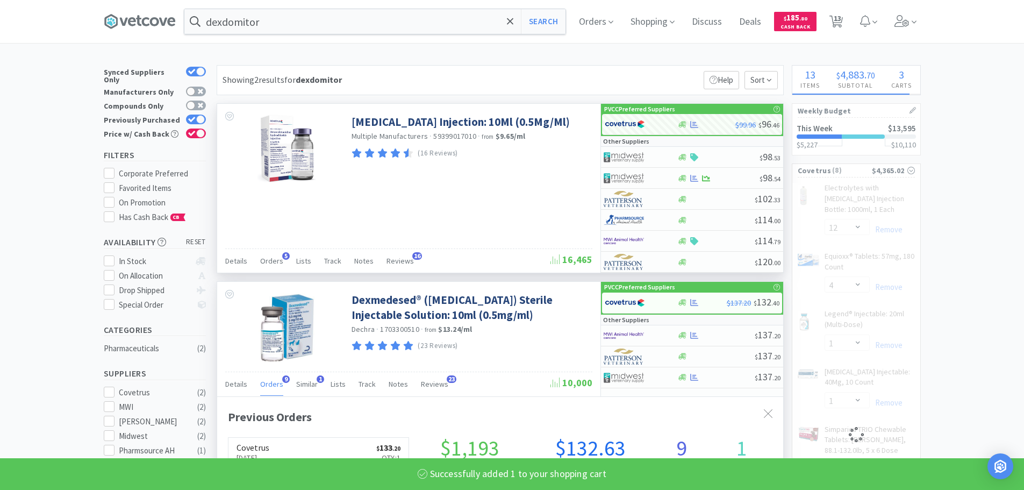
select select "1"
select select "12"
select select "4"
select select "1"
select select "2"
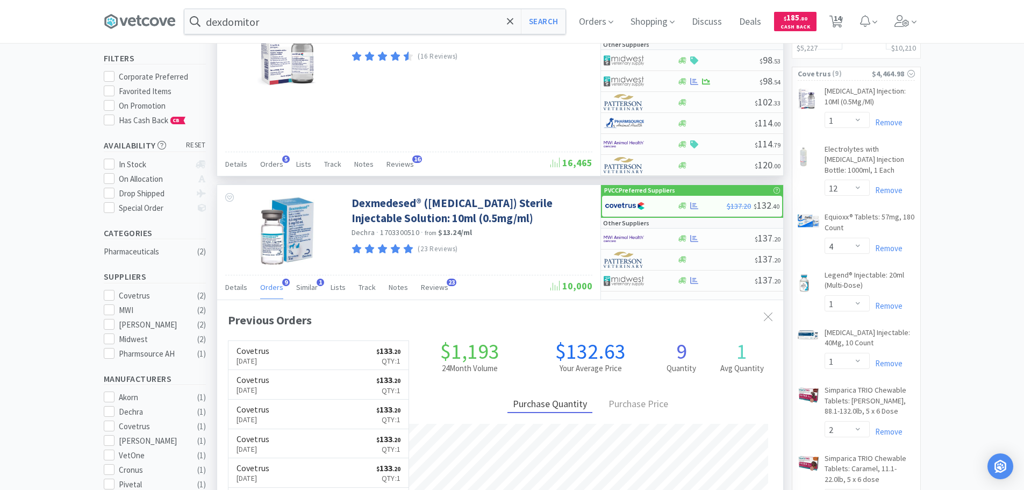
scroll to position [0, 0]
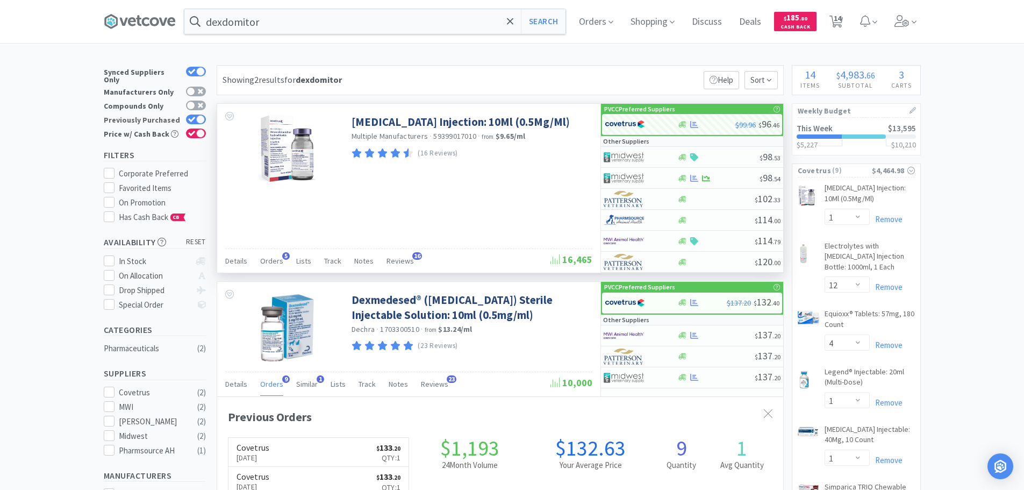
click at [192, 117] on icon at bounding box center [192, 120] width 8 height 6
checkbox input "false"
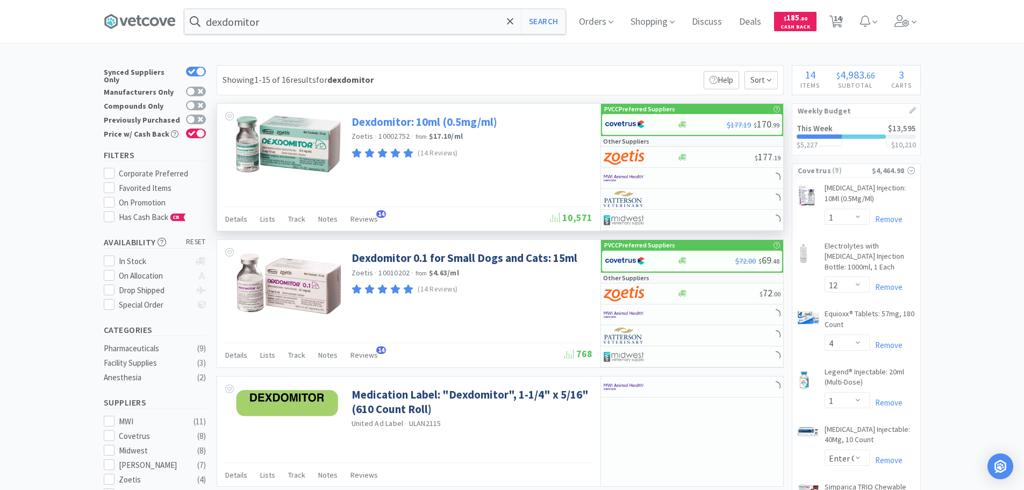
click at [397, 126] on link "Dexdomitor: 10ml (0.5mg/ml)" at bounding box center [424, 121] width 146 height 15
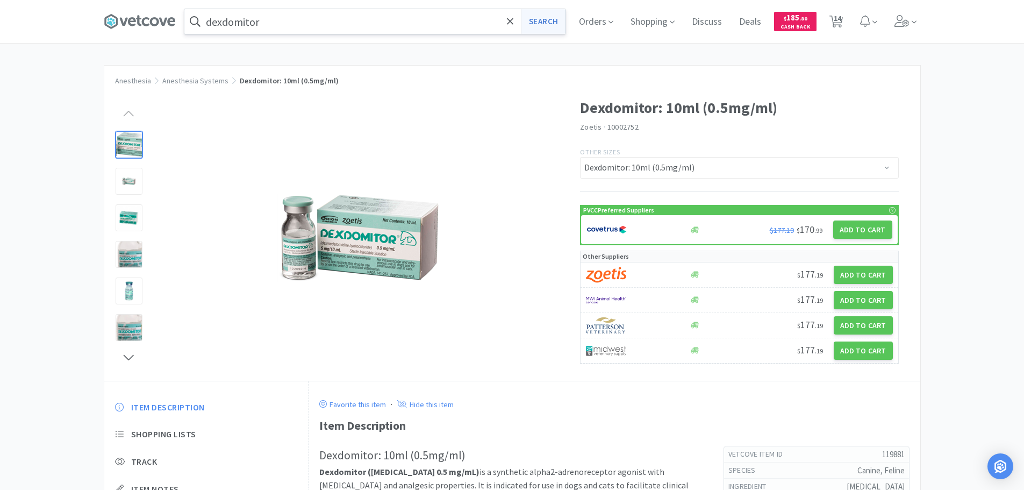
click at [552, 15] on button "Search" at bounding box center [543, 21] width 45 height 25
select select "1"
select select "12"
select select "4"
select select "1"
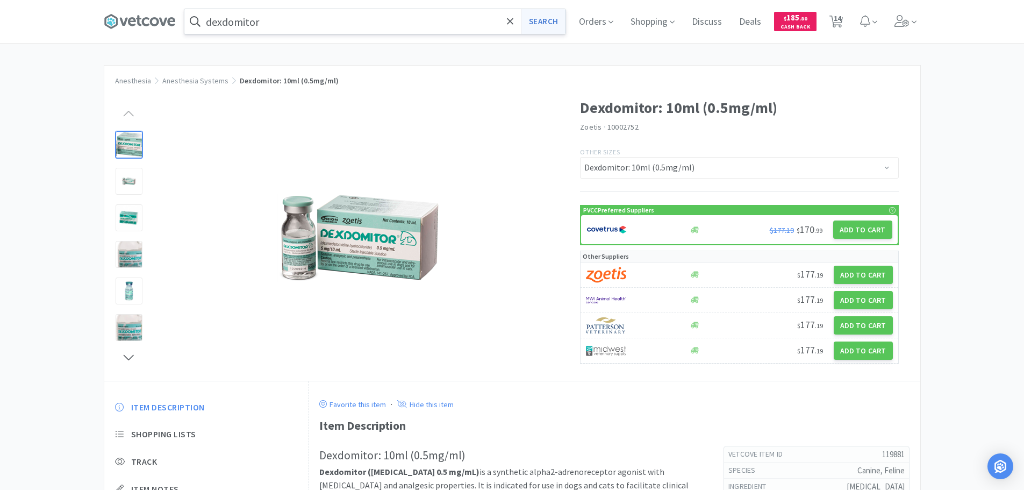
select select "1"
select select "2"
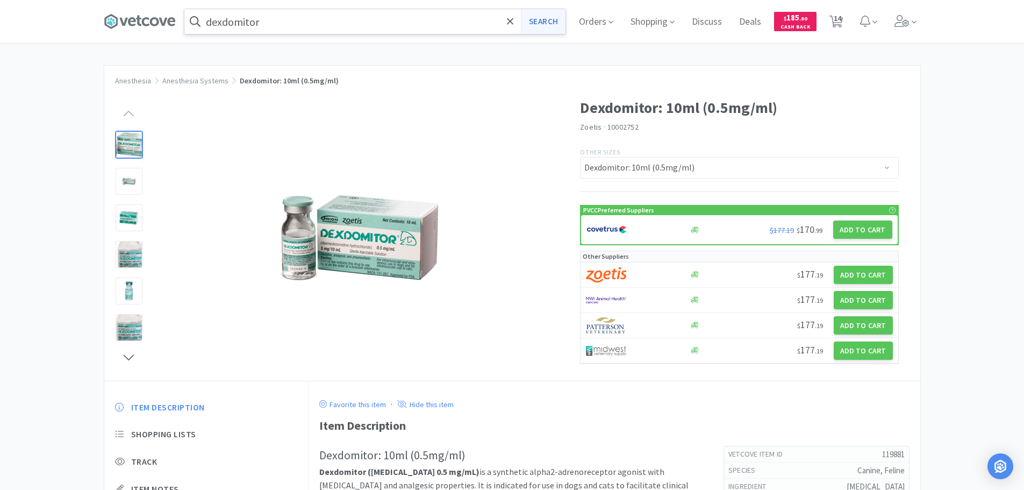
select select "1"
select select "2"
select select "3"
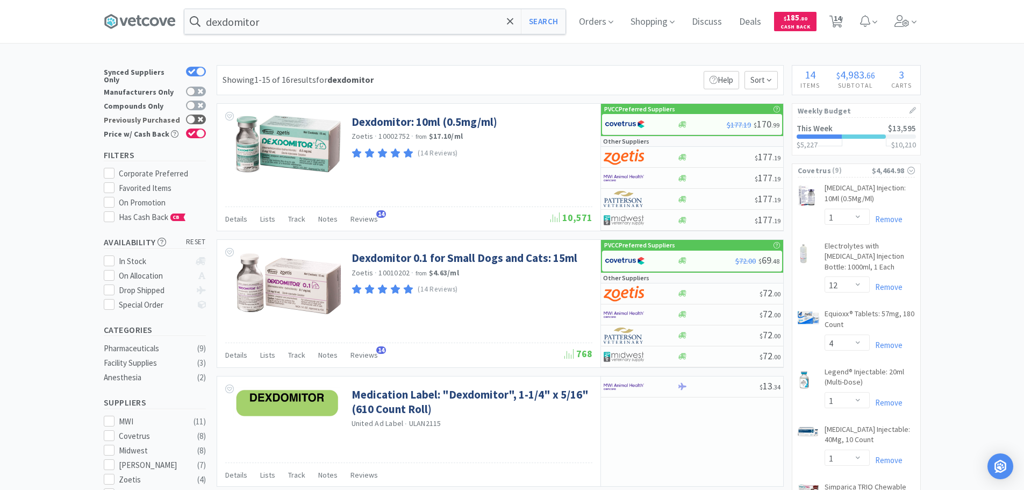
click at [193, 115] on div at bounding box center [190, 119] width 9 height 9
checkbox input "true"
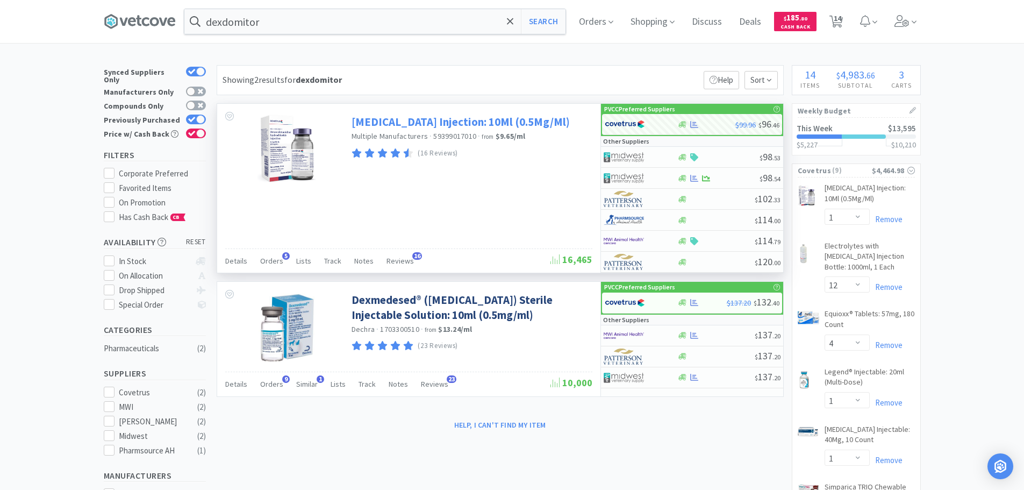
click at [439, 122] on link "[MEDICAL_DATA] Injection: 10Ml (0.5Mg/Ml)" at bounding box center [460, 121] width 218 height 15
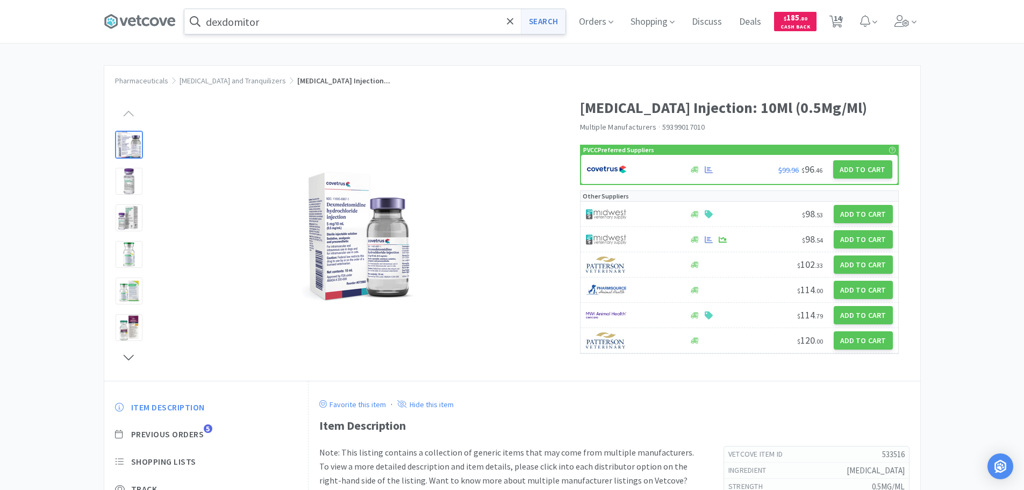
click at [562, 19] on button "Search" at bounding box center [543, 21] width 45 height 25
select select "1"
select select "12"
select select "4"
select select "1"
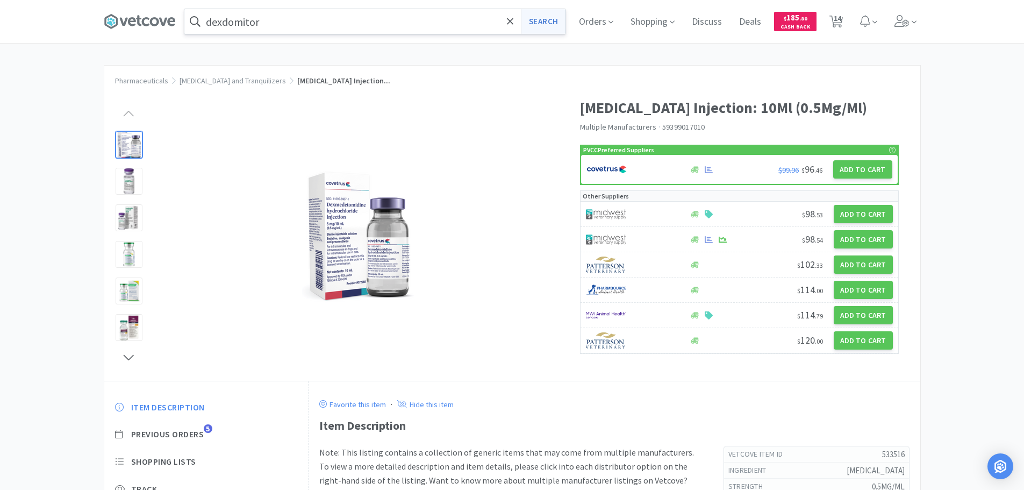
select select "1"
select select "2"
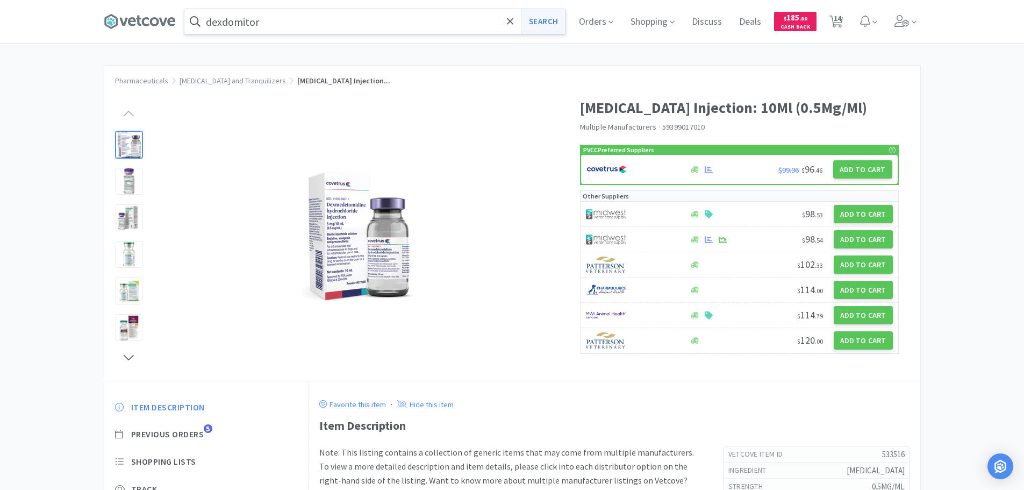
select select "1"
select select "2"
select select "3"
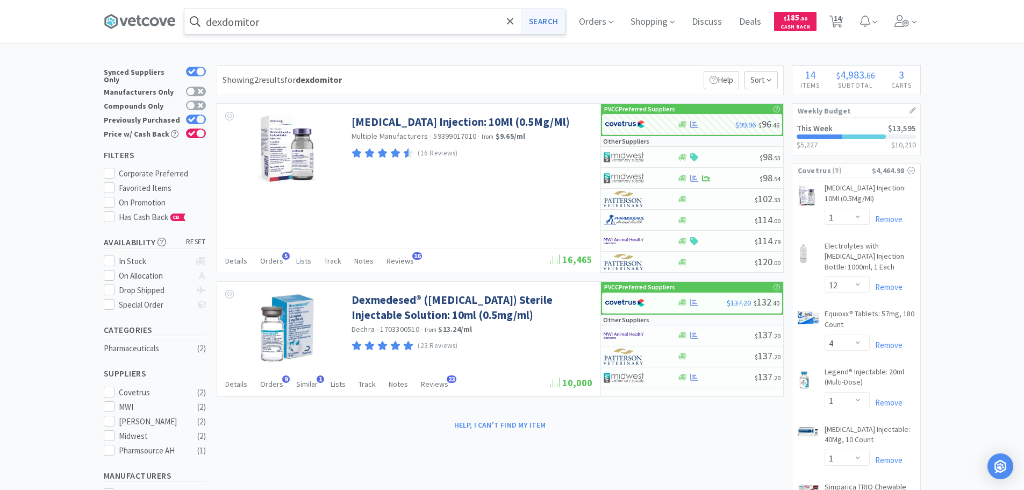
click at [562, 18] on button "Search" at bounding box center [543, 21] width 45 height 25
click at [278, 267] on div "Orders 5" at bounding box center [271, 262] width 23 height 20
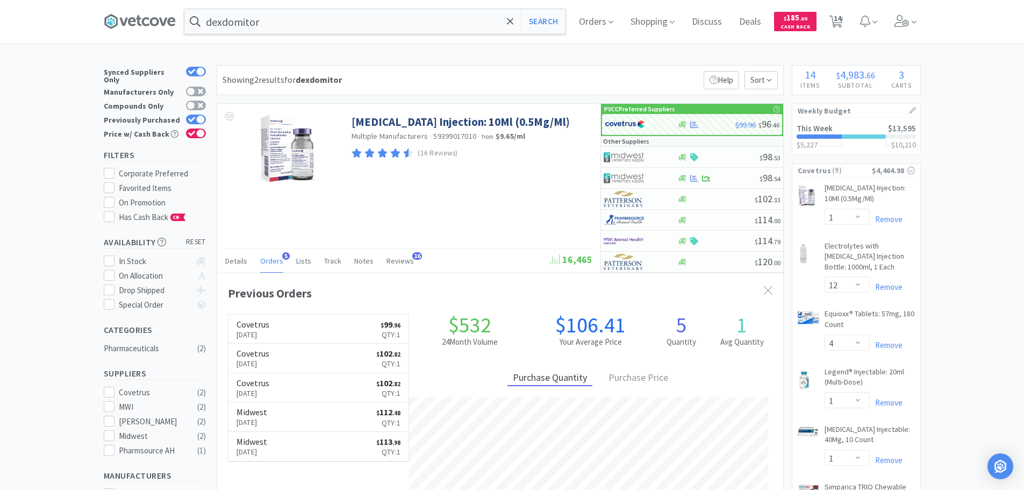
scroll to position [322, 0]
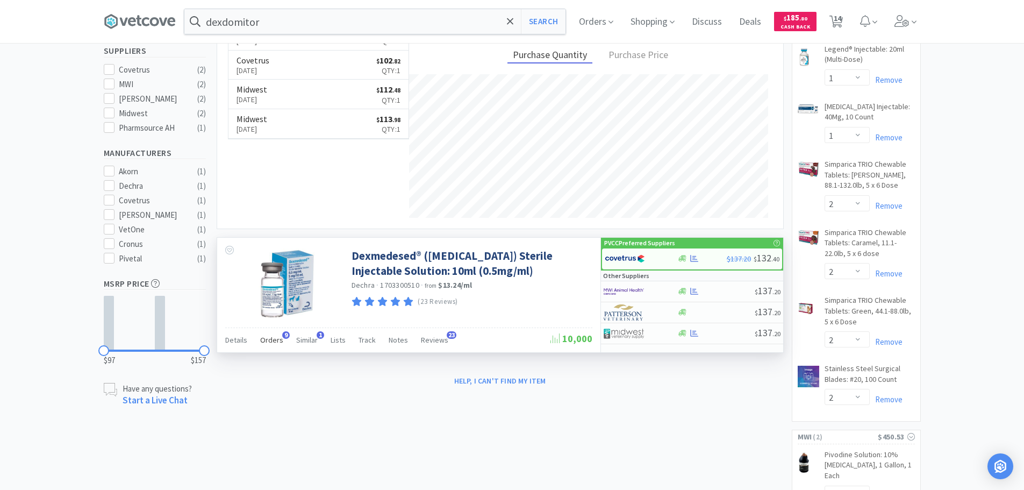
click at [277, 339] on span "Orders" at bounding box center [271, 340] width 23 height 10
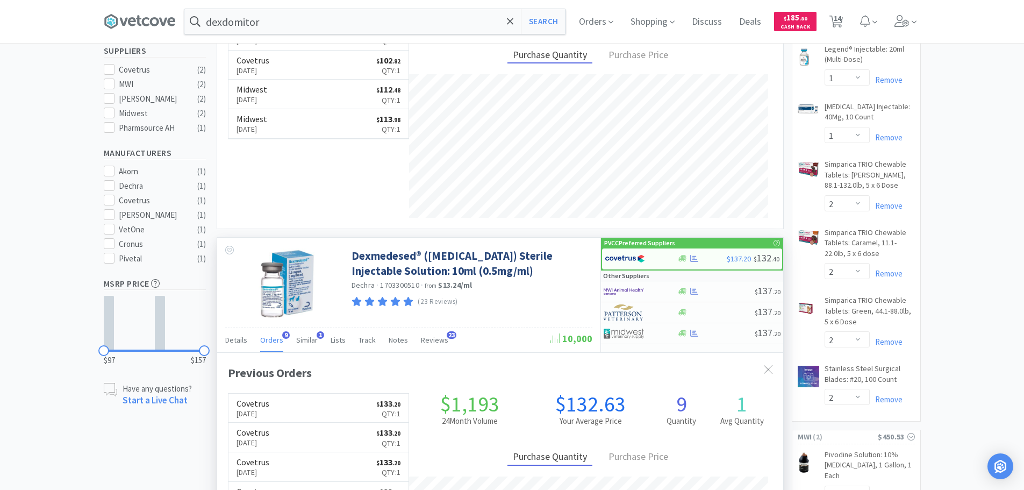
scroll to position [288, 566]
click at [277, 339] on span "Orders" at bounding box center [271, 340] width 23 height 10
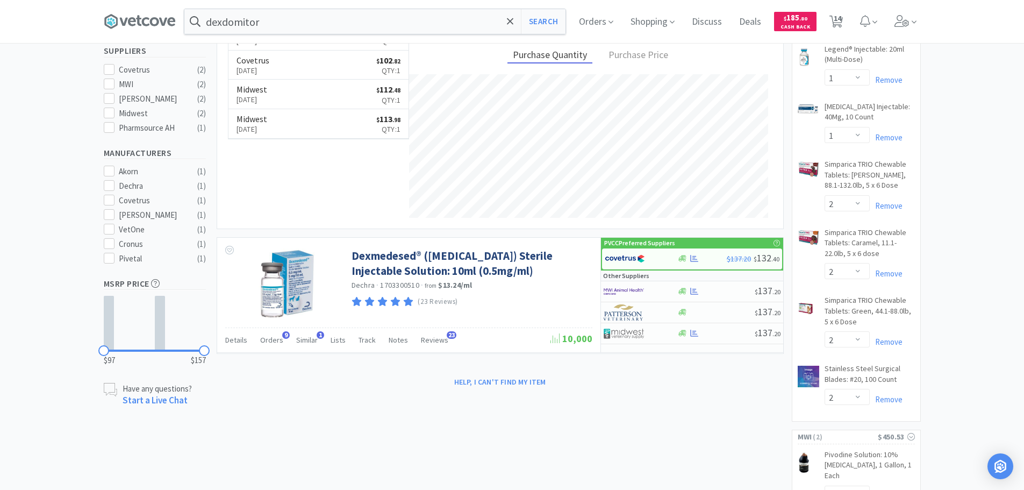
click at [266, 7] on div "dexdomitor Search Orders Shopping Discuss Discuss Deals Deals $ 185 . 80 Cash B…" at bounding box center [512, 21] width 817 height 43
click at [279, 23] on input "dexdomitor" at bounding box center [374, 21] width 381 height 25
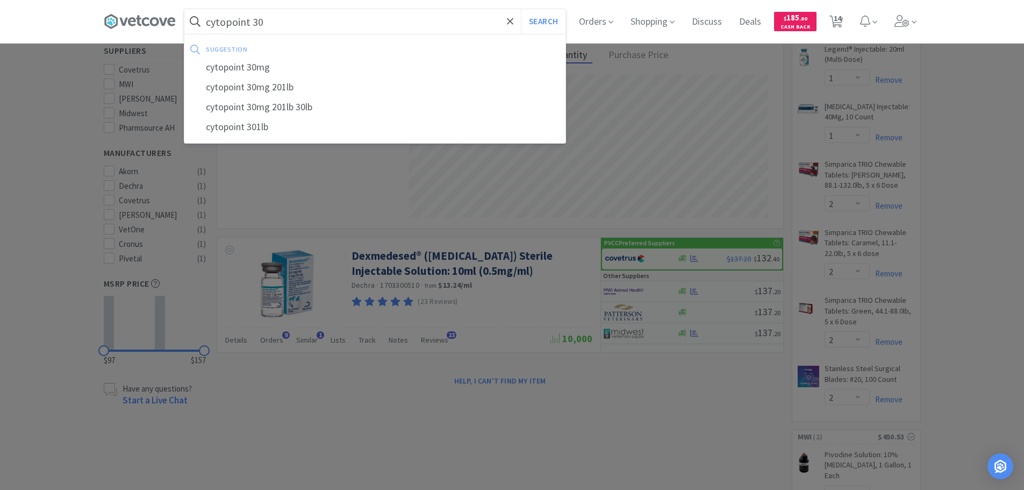
type input "cytopoint 30"
click at [521, 9] on button "Search" at bounding box center [543, 21] width 45 height 25
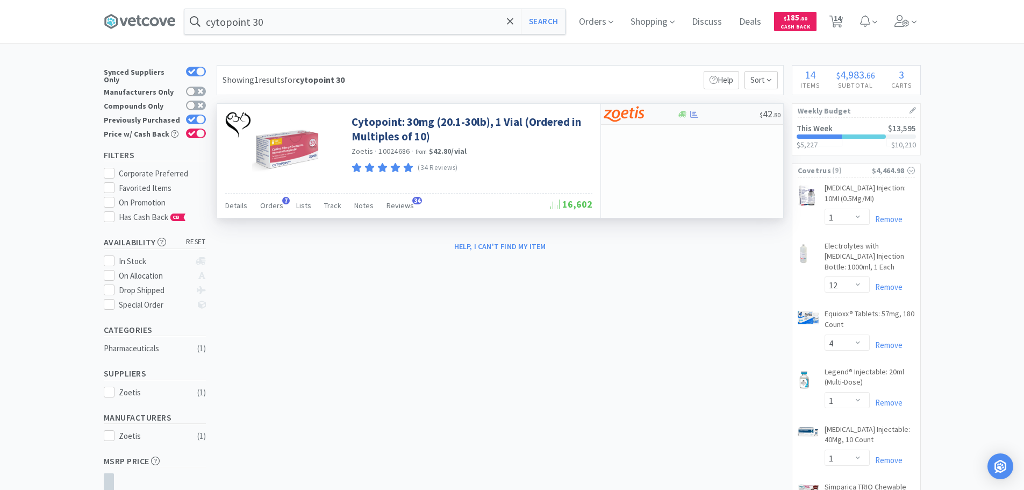
click at [659, 115] on div at bounding box center [632, 114] width 59 height 18
select select "10"
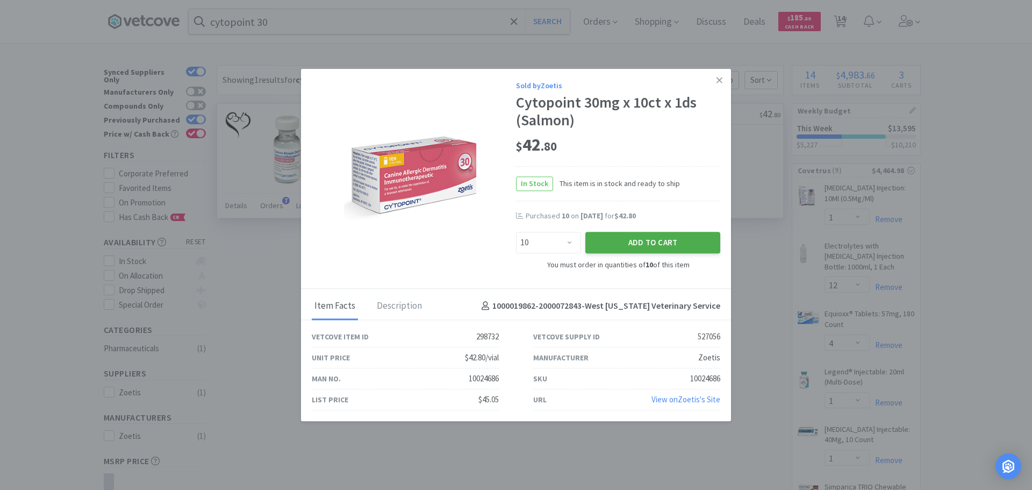
click at [675, 241] on button "Add to Cart" at bounding box center [652, 242] width 135 height 21
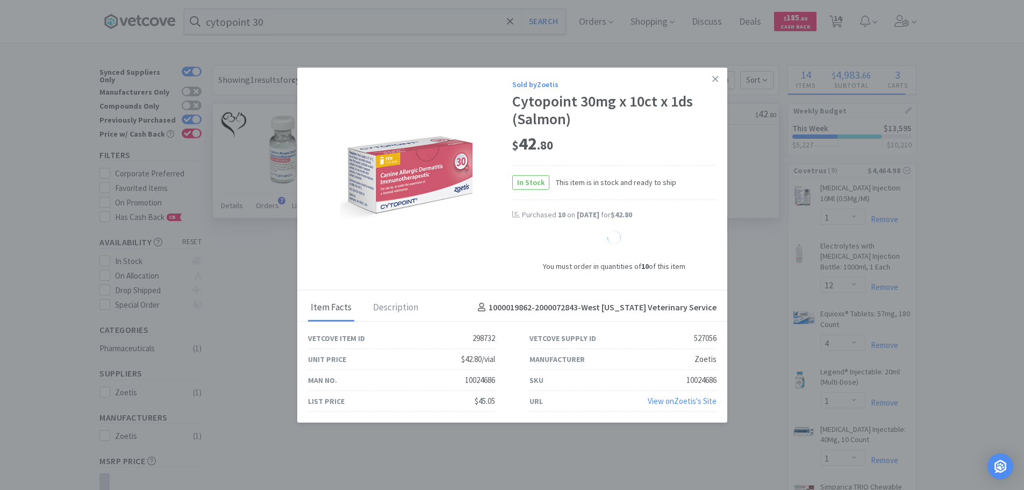
select select "10"
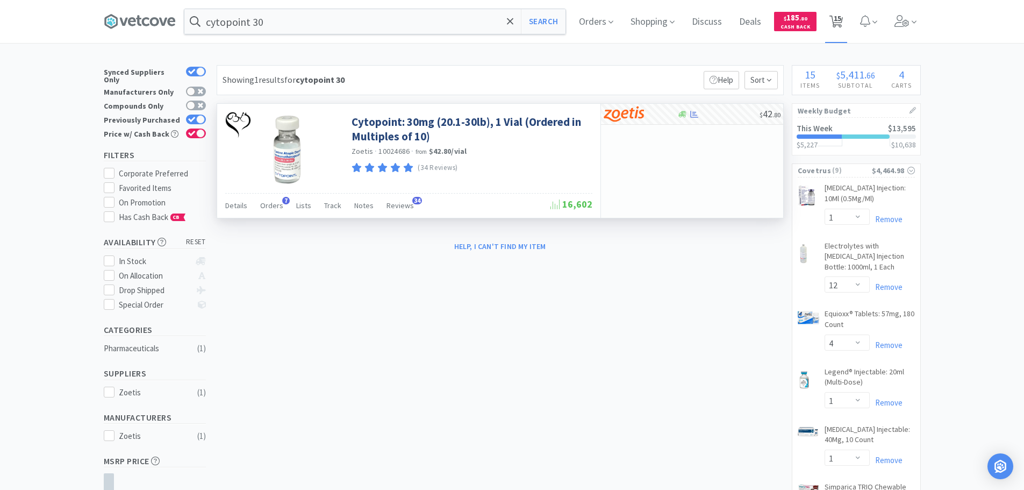
click at [841, 21] on span "15" at bounding box center [837, 18] width 8 height 43
select select "10"
select select "1"
select select "12"
select select "4"
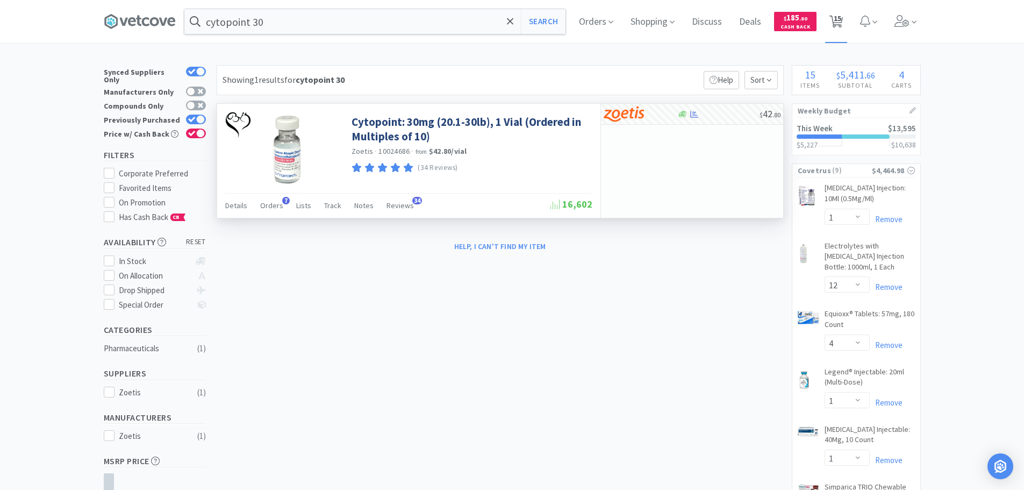
select select "1"
select select "2"
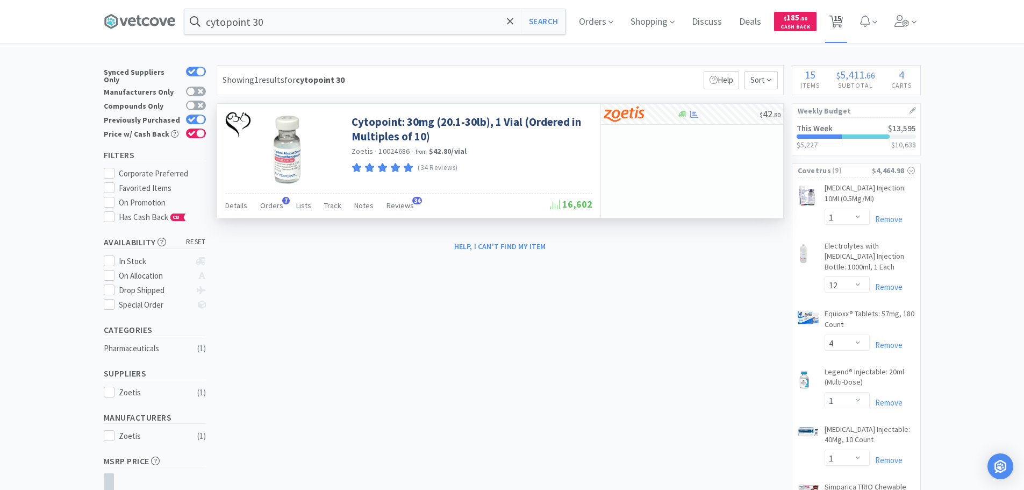
select select "2"
select select "1"
select select "2"
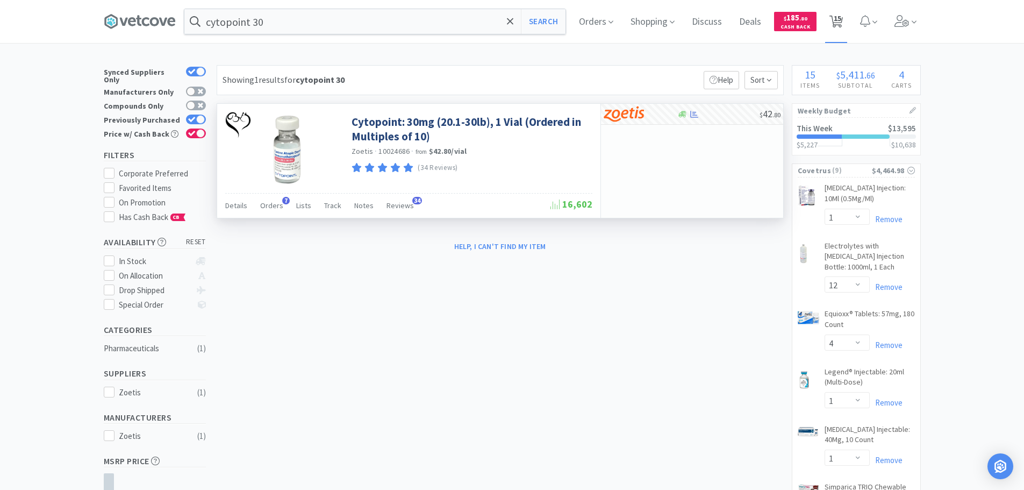
select select "3"
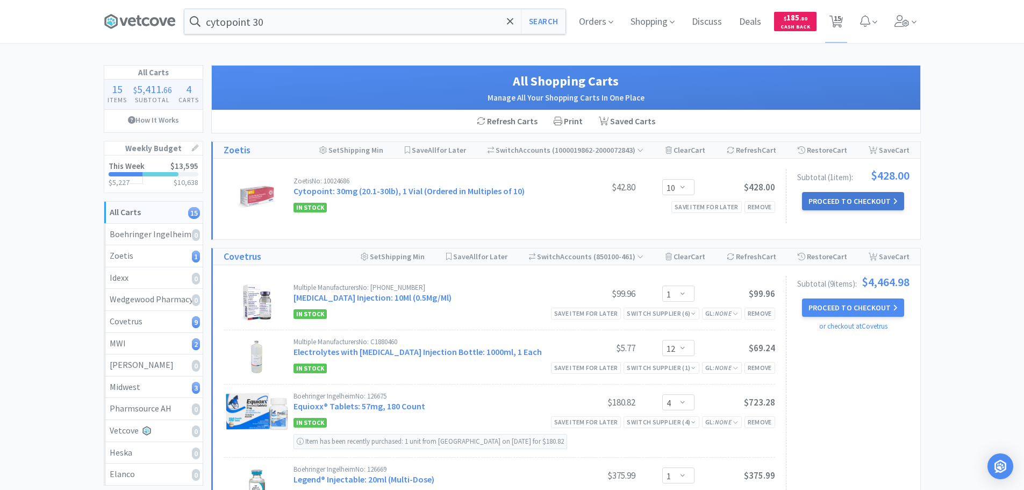
click at [866, 200] on button "Proceed to Checkout" at bounding box center [853, 201] width 102 height 18
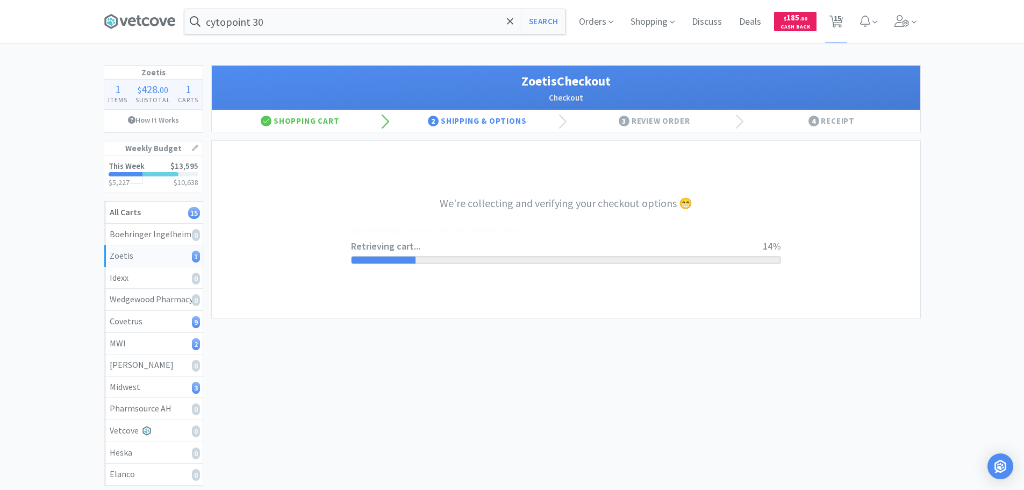
select select "invoice"
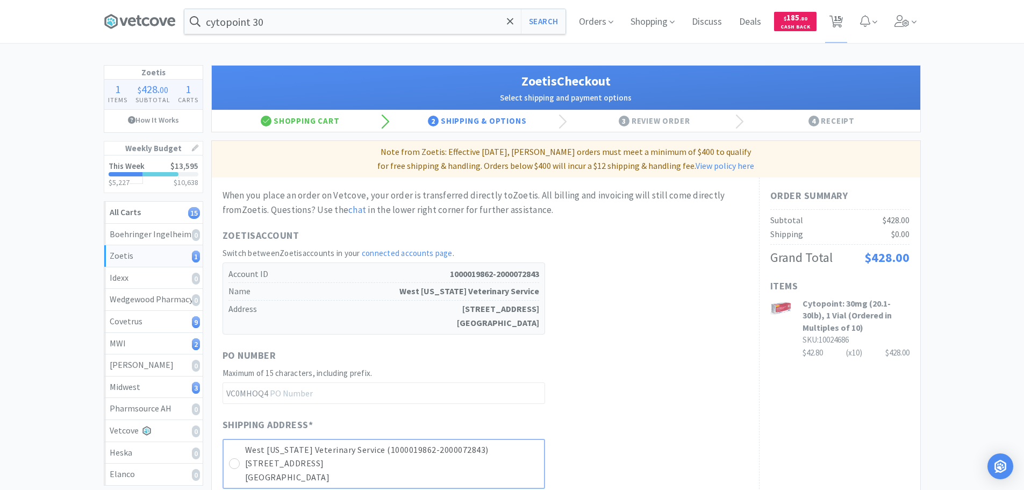
click at [243, 462] on div "West [US_STATE] Veterinary Service (1000019862-2000072843) [STREET_ADDRESS]" at bounding box center [383, 463] width 322 height 50
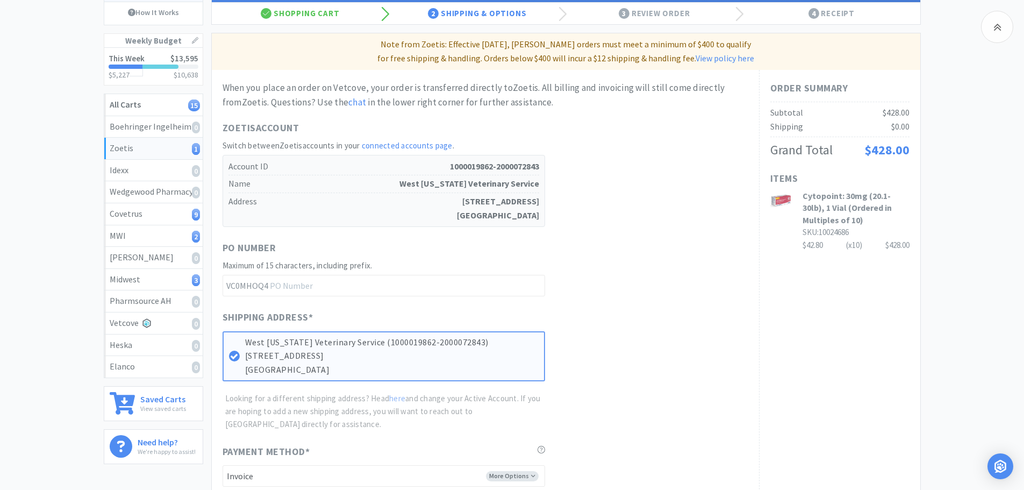
scroll to position [269, 0]
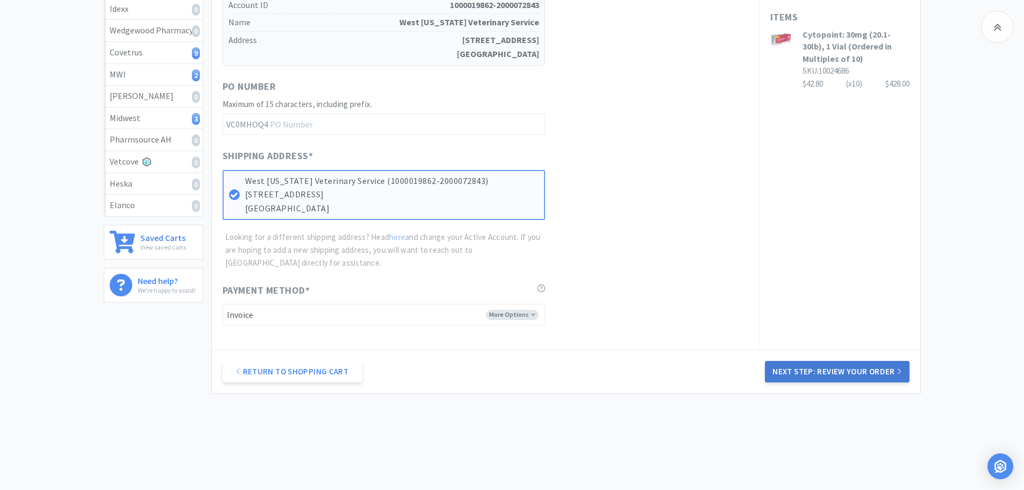
click at [830, 374] on button "Next Step: Review Your Order" at bounding box center [837, 371] width 144 height 21
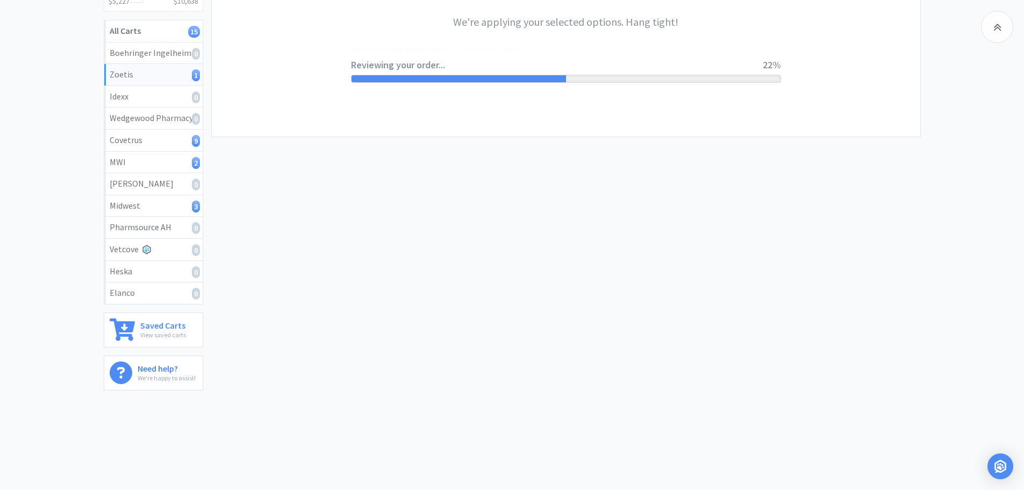
scroll to position [0, 0]
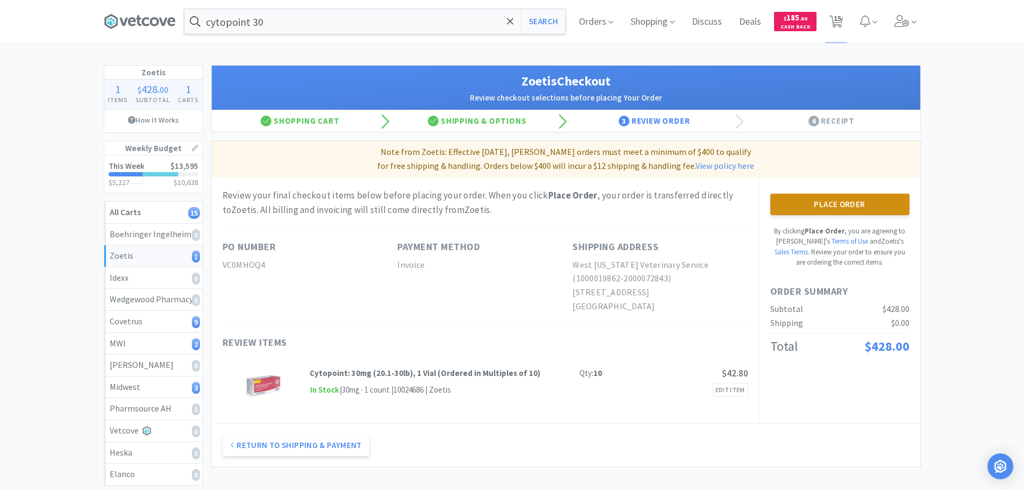
click at [855, 200] on button "Place Order" at bounding box center [839, 203] width 139 height 21
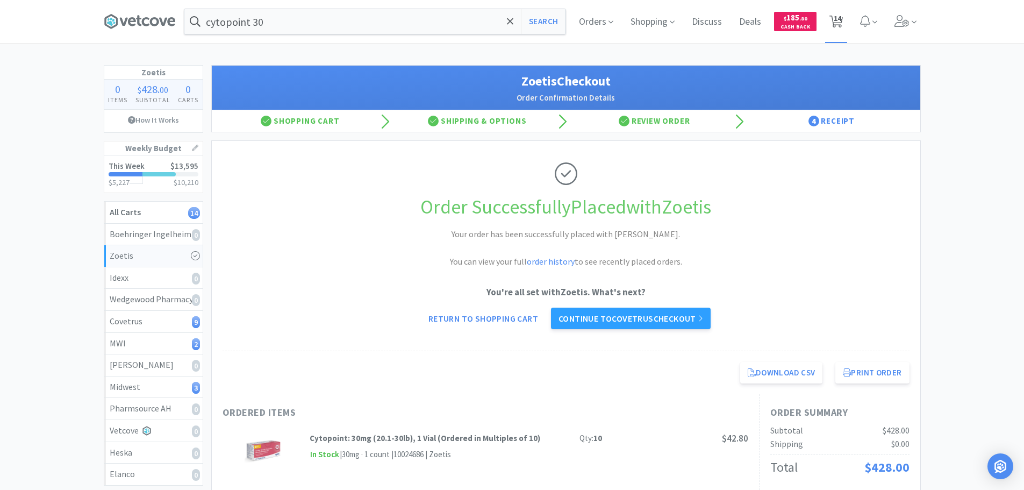
click at [837, 19] on span "14" at bounding box center [837, 18] width 8 height 43
select select "1"
select select "12"
select select "4"
select select "1"
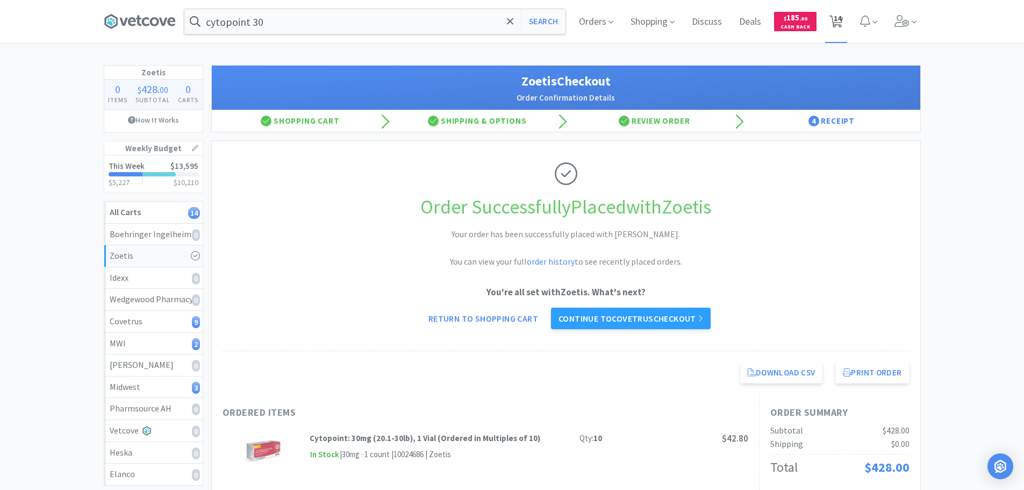
select select "1"
select select "2"
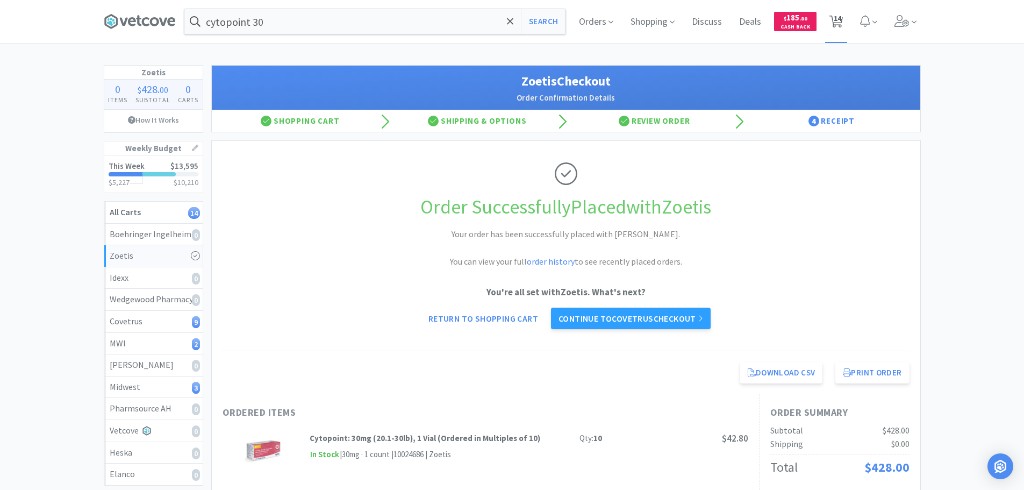
select select "1"
select select "2"
select select "3"
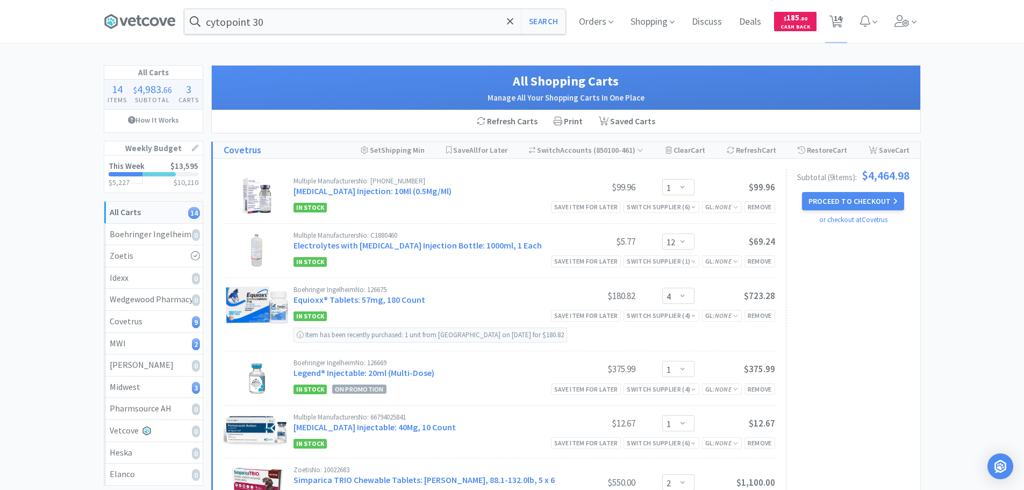
scroll to position [161, 0]
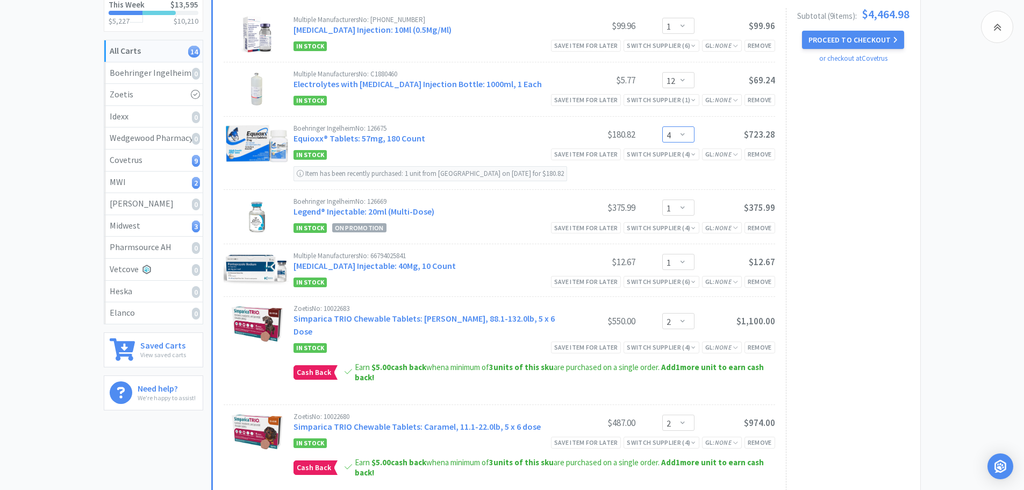
click at [681, 132] on select "Enter Quantity 1 2 3 4 5 6 7 8 9 10 11 12 13 14 15 16 17 18 19 20 Enter Quantity" at bounding box center [678, 134] width 32 height 16
click at [662, 126] on select "Enter Quantity 1 2 3 4 5 6 7 8 9 10 11 12 13 14 15 16 17 18 19 20 Enter Quantity" at bounding box center [678, 134] width 32 height 16
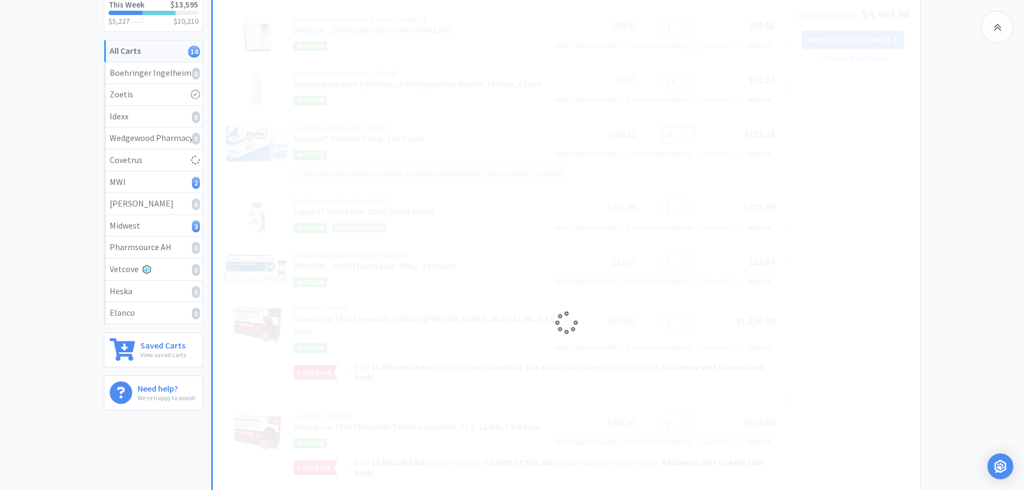
select select "3"
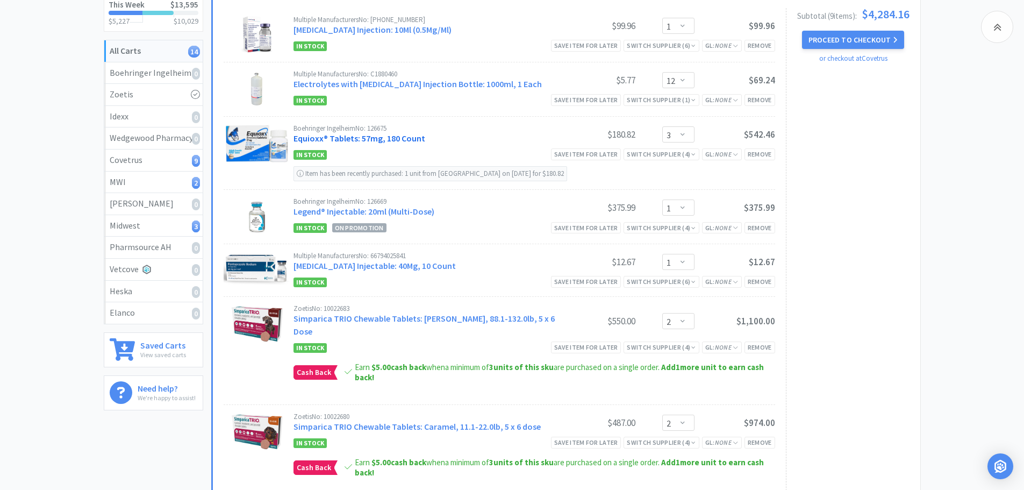
click at [375, 136] on link "Equioxx® Tablets: 57mg, 180 Count" at bounding box center [359, 138] width 132 height 11
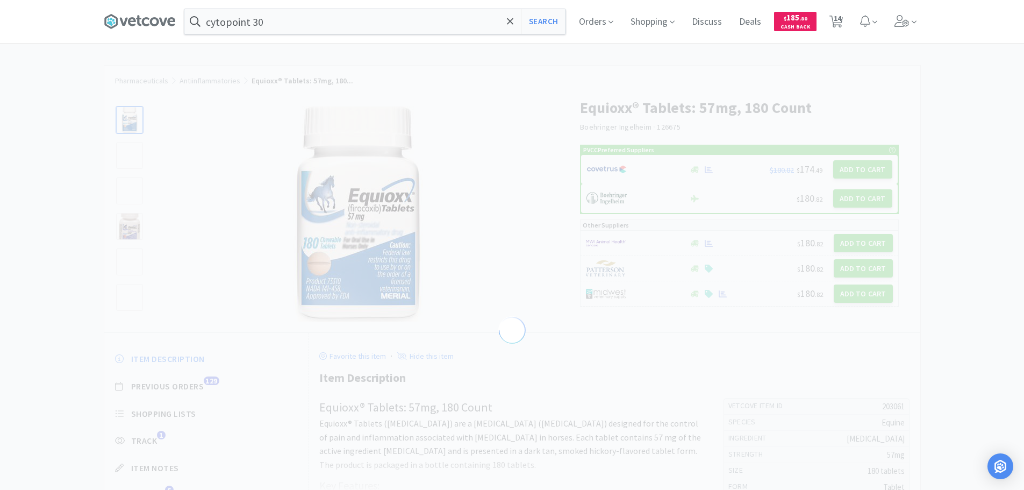
select select "203061"
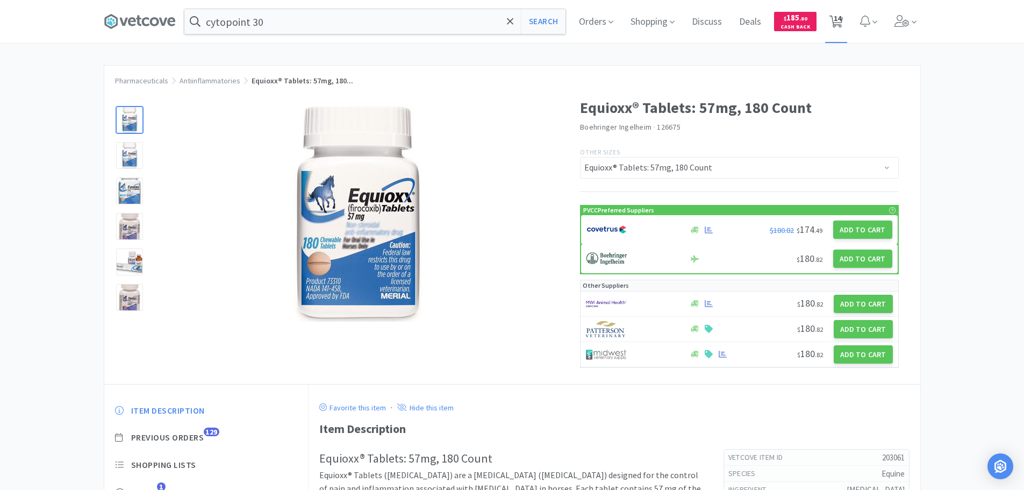
click at [840, 24] on span "14" at bounding box center [837, 18] width 8 height 43
select select "1"
select select "12"
select select "3"
select select "1"
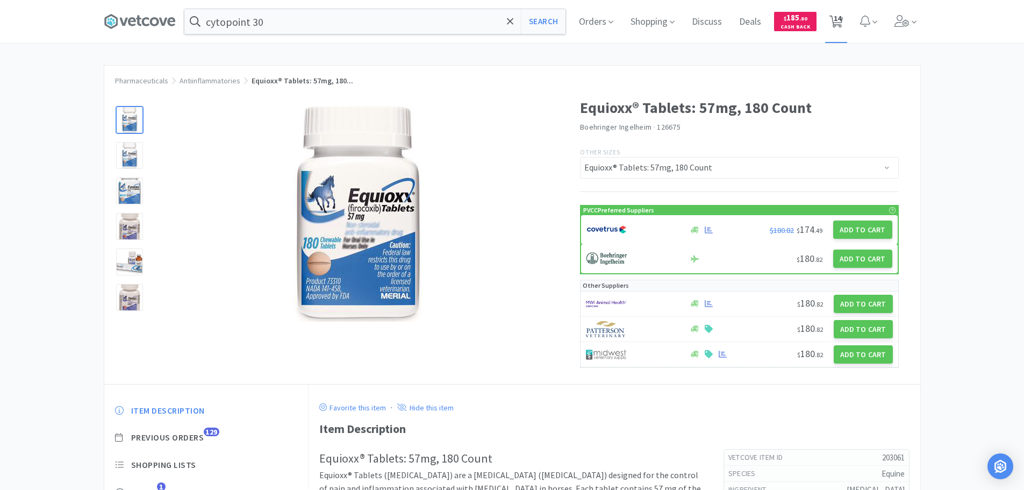
select select "1"
select select "2"
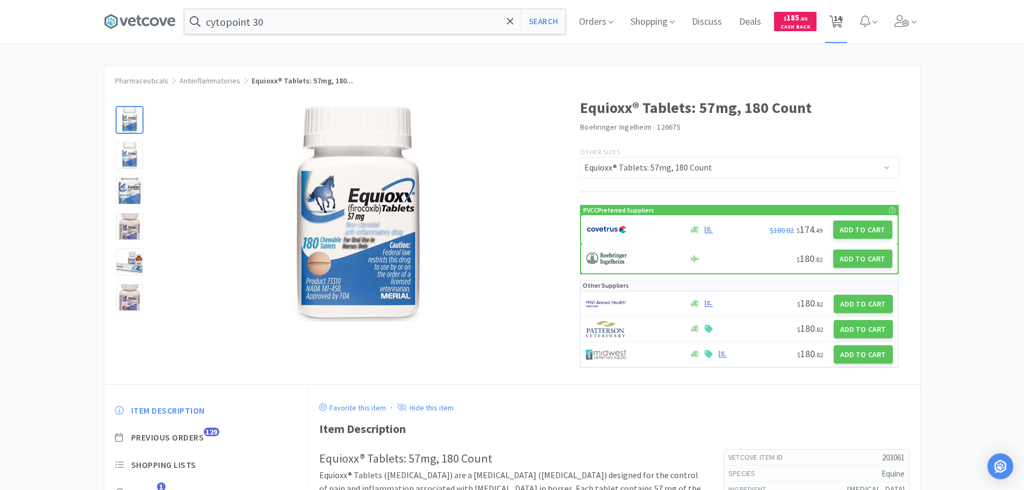
select select "1"
select select "2"
select select "3"
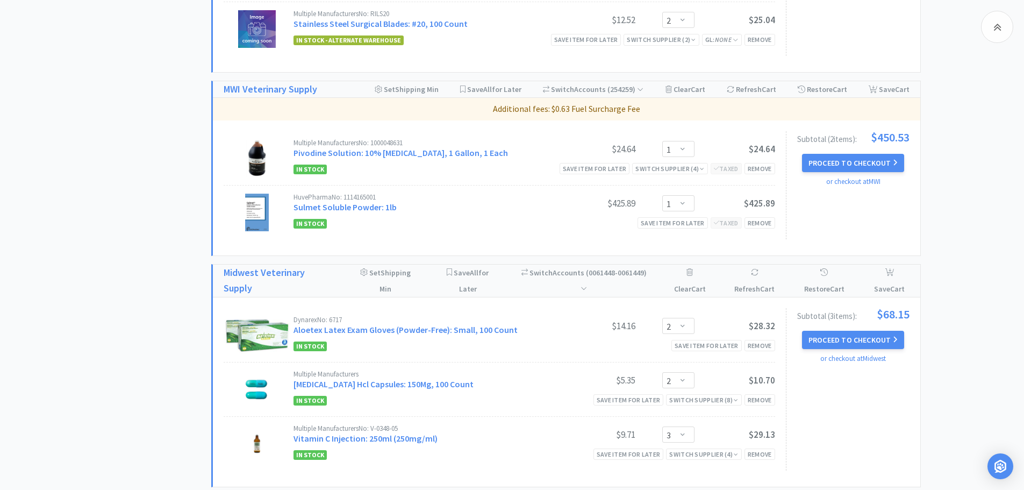
scroll to position [848, 0]
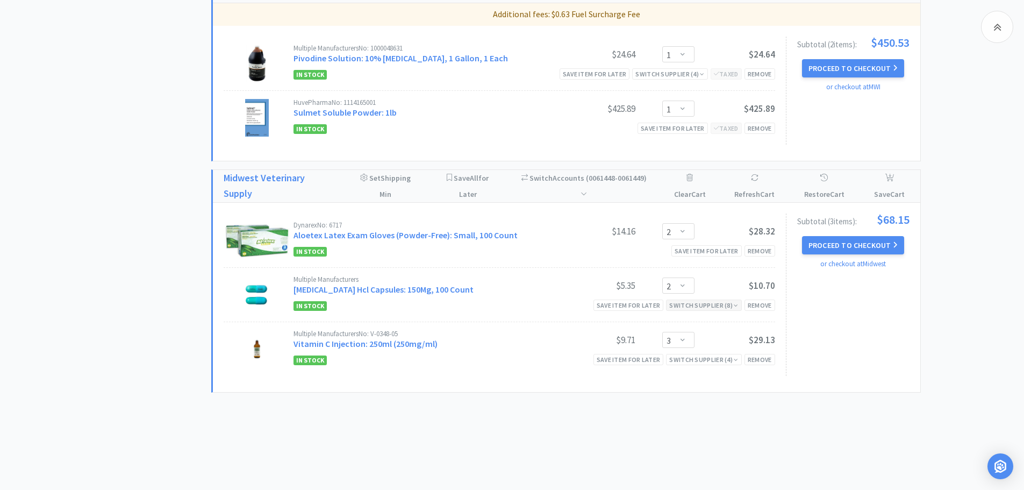
click at [708, 300] on div "Switch Supplier ( 8 )" at bounding box center [703, 305] width 69 height 10
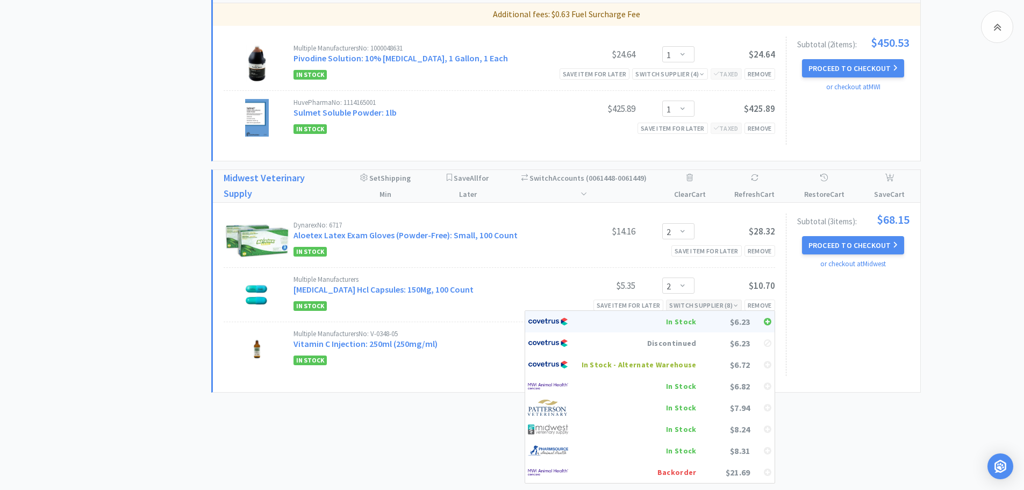
click at [692, 313] on div "In Stock" at bounding box center [638, 321] width 115 height 16
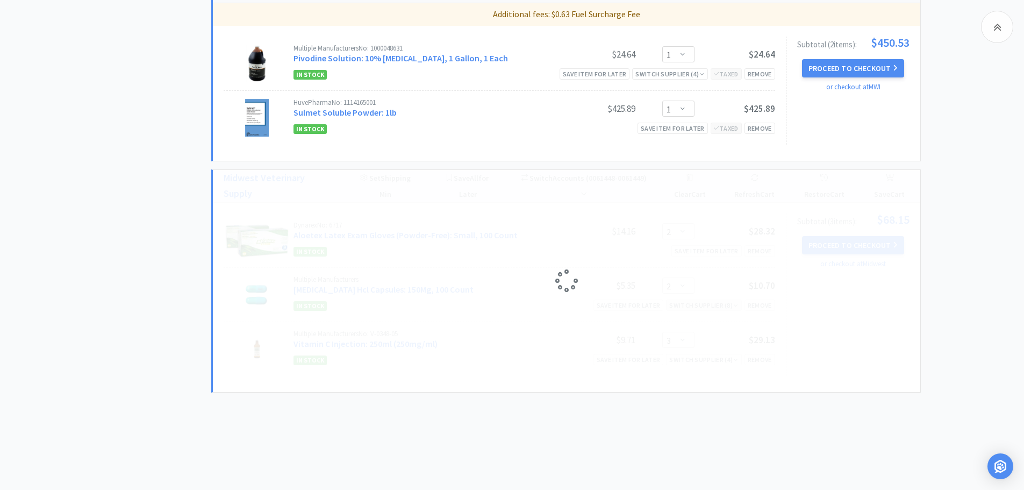
select select "3"
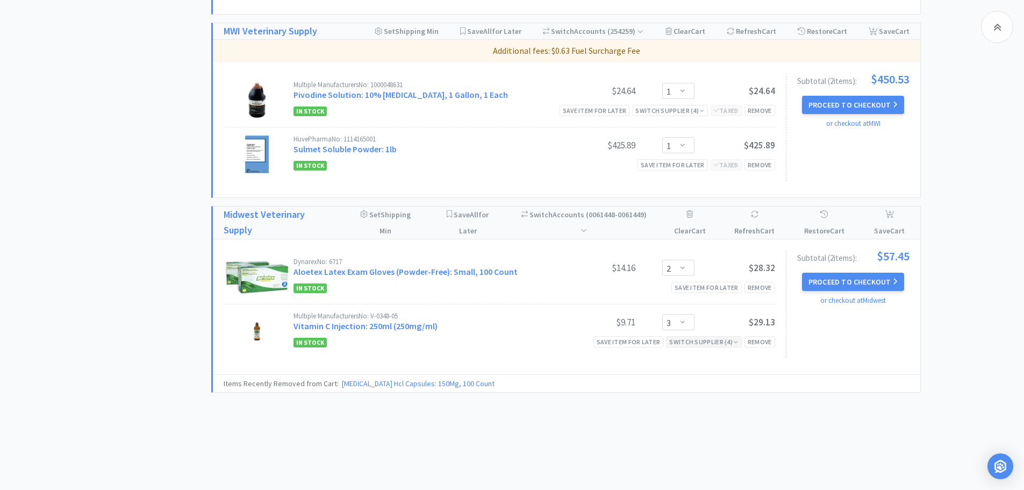
click at [689, 336] on div "Switch Supplier ( 4 )" at bounding box center [703, 341] width 69 height 10
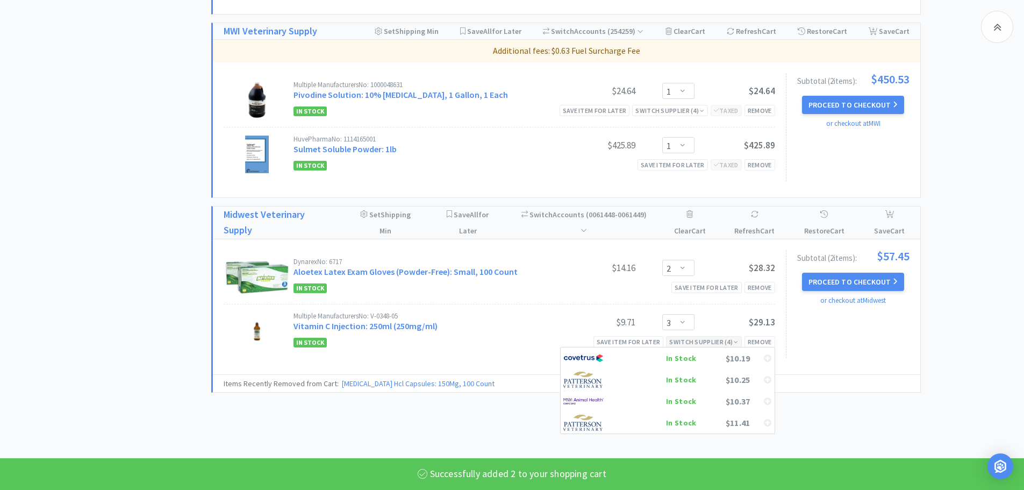
select select "2"
select select "1"
select select "12"
select select "3"
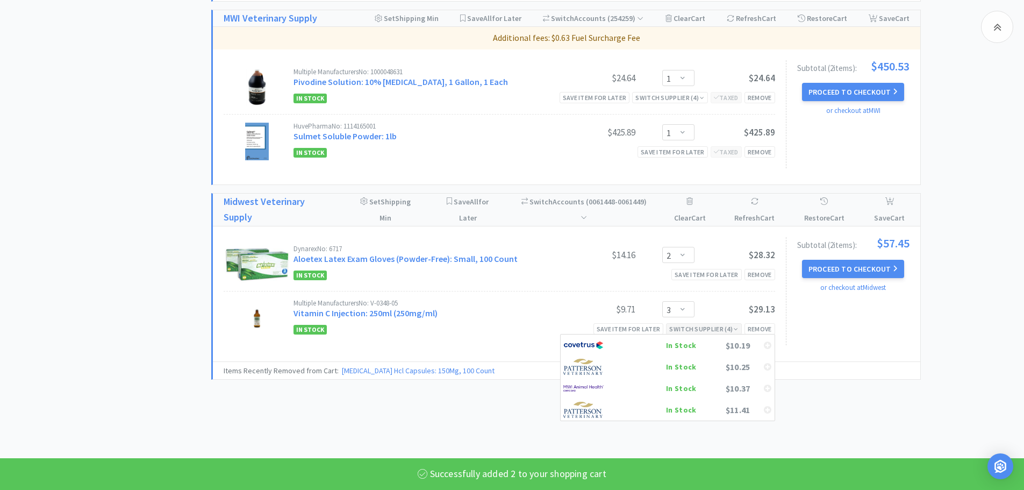
select select "1"
select select "2"
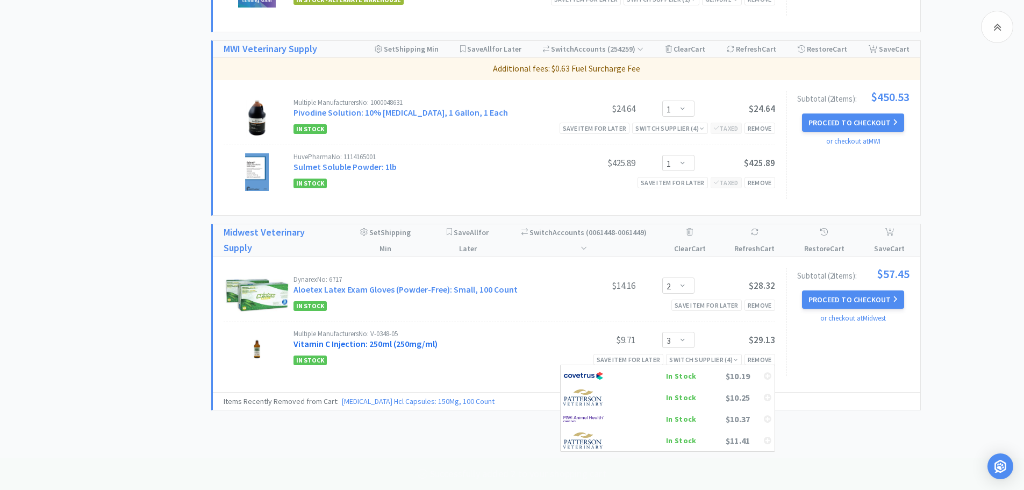
click at [414, 338] on link "Vitamin C Injection: 250ml (250mg/ml)" at bounding box center [365, 343] width 144 height 11
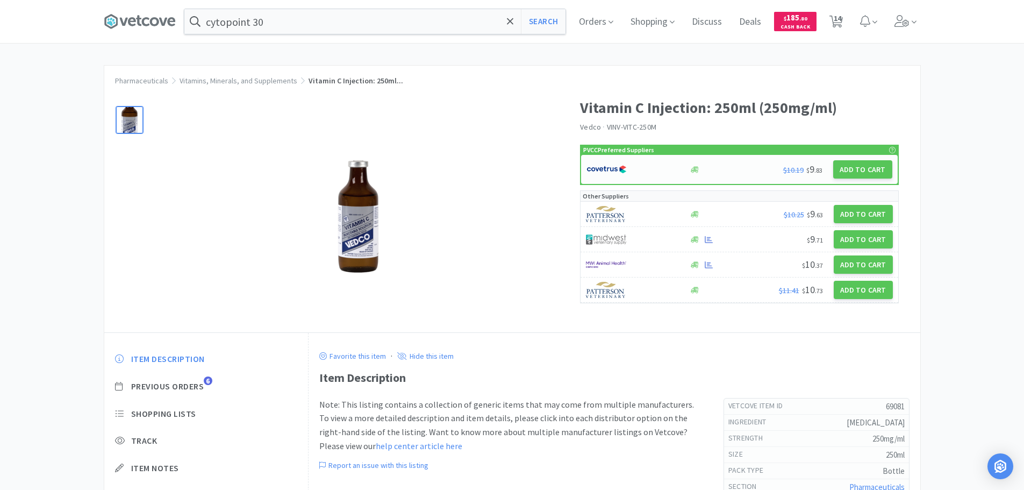
click at [734, 166] on div at bounding box center [728, 170] width 80 height 8
select select "1"
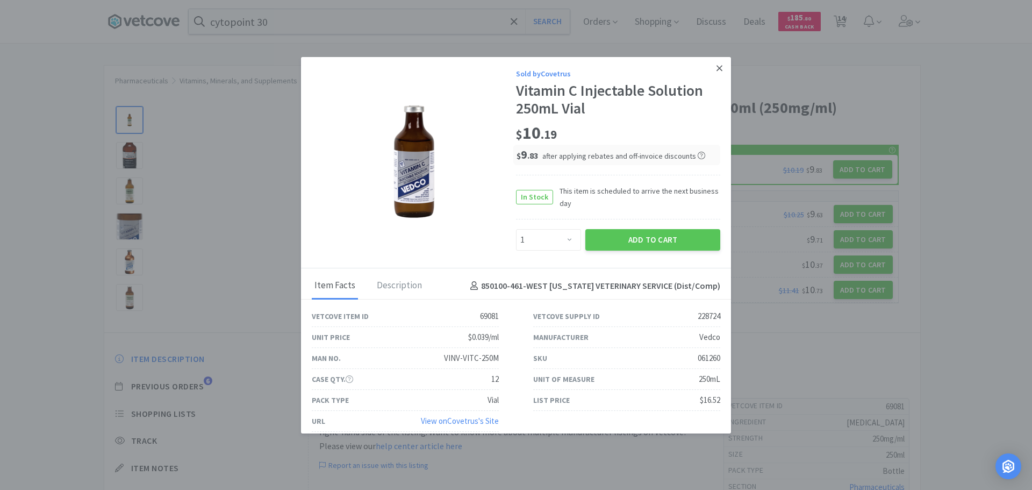
click at [716, 69] on icon at bounding box center [719, 68] width 6 height 6
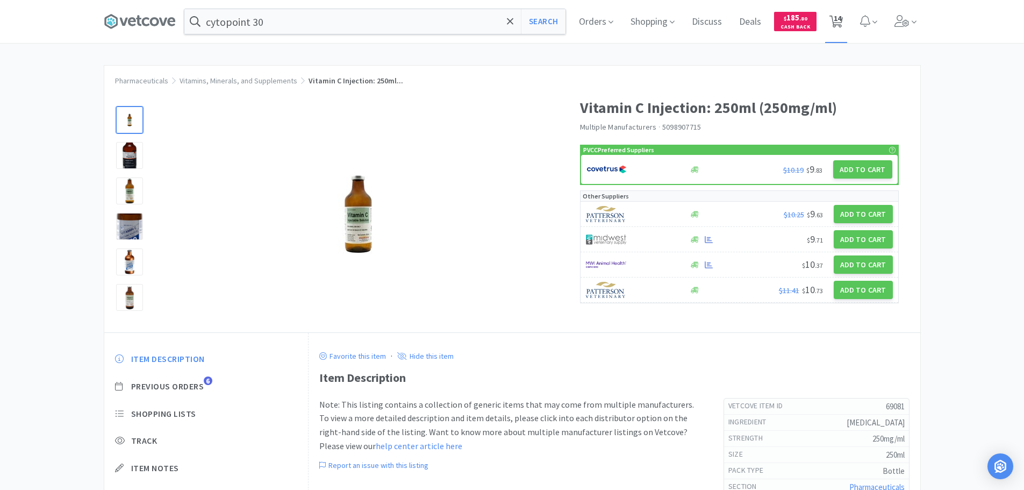
click at [847, 15] on span "14" at bounding box center [836, 21] width 22 height 43
select select "2"
select select "1"
select select "12"
select select "3"
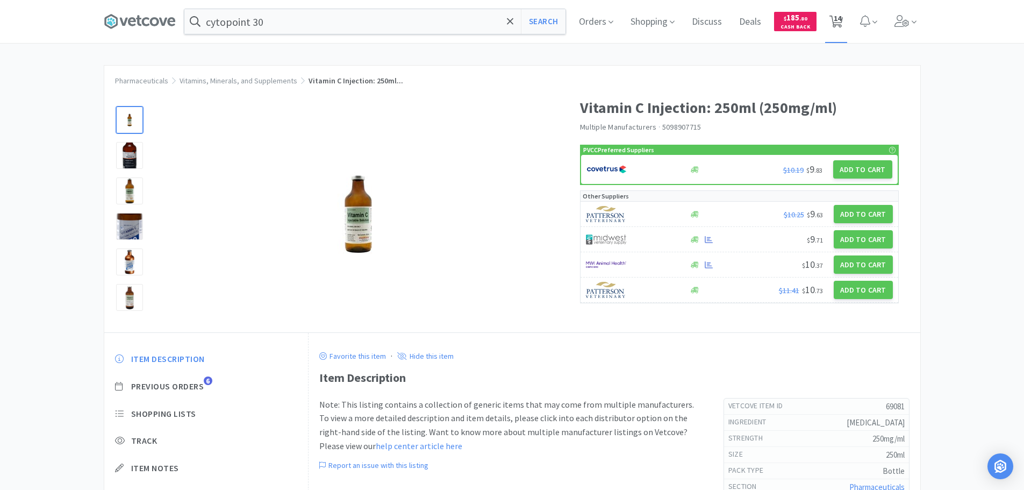
select select "1"
select select "2"
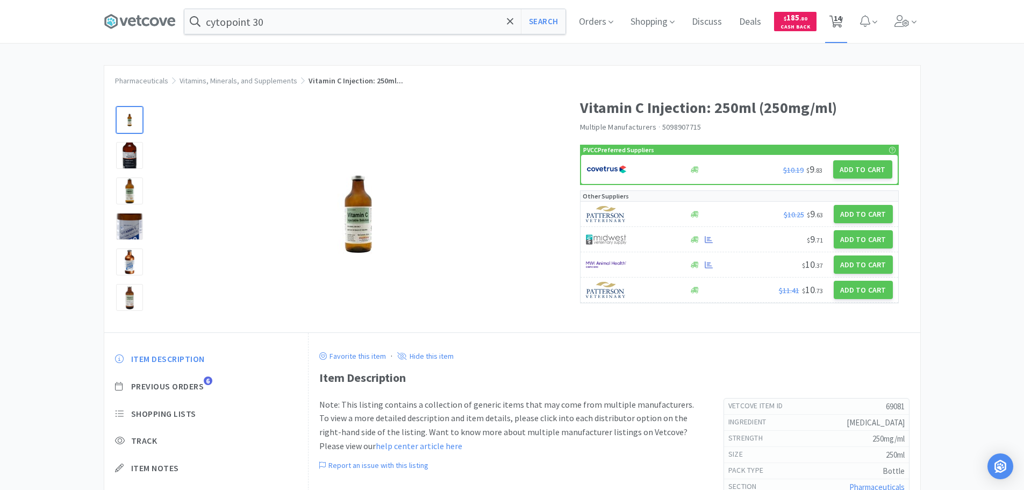
select select "2"
select select "1"
select select "2"
select select "3"
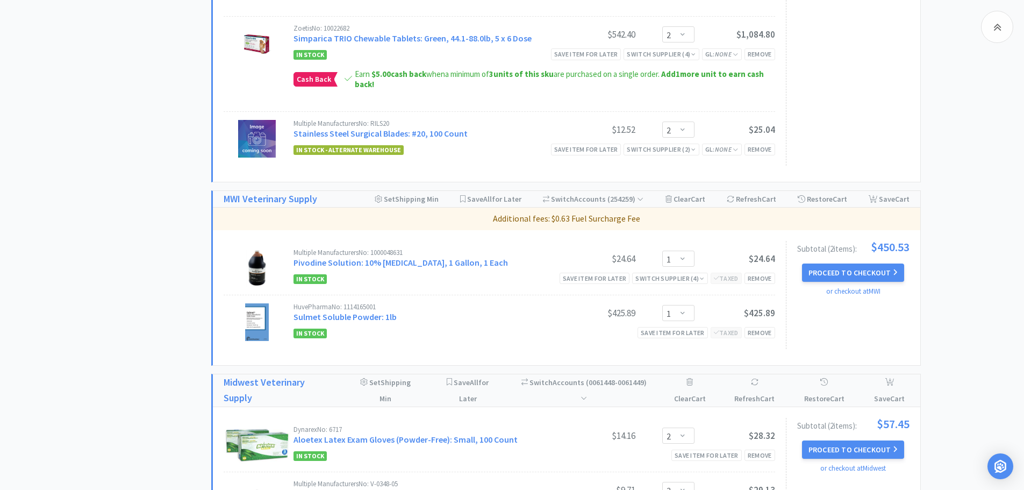
scroll to position [848, 0]
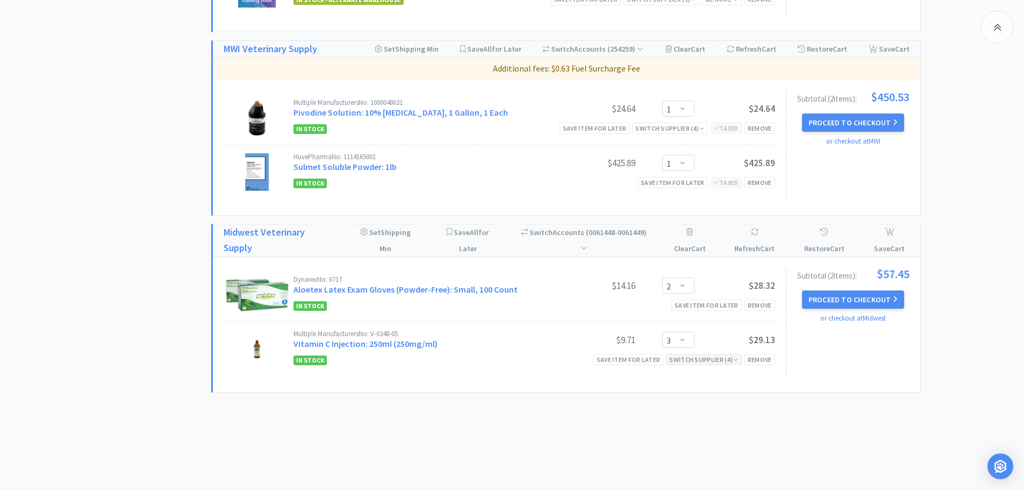
click at [696, 354] on div "Switch Supplier ( 4 )" at bounding box center [703, 359] width 69 height 10
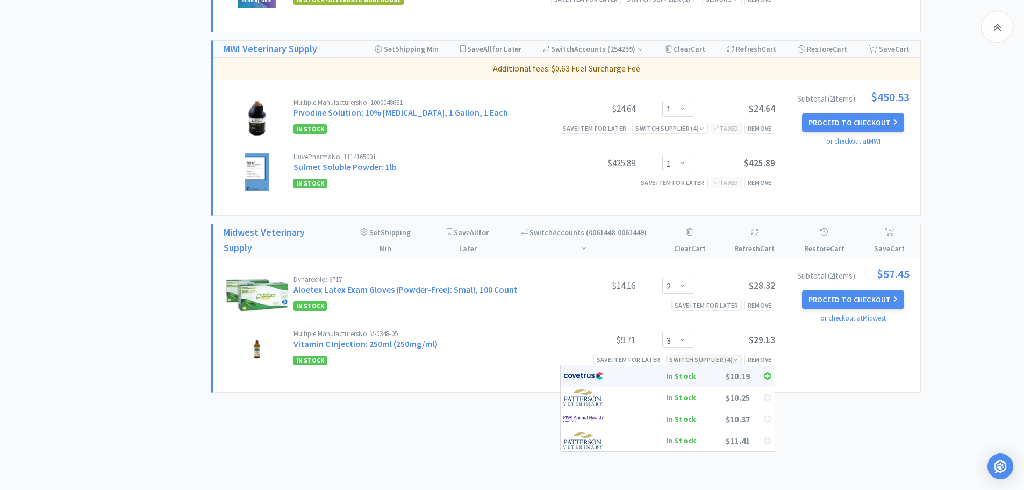
click at [680, 368] on div "In Stock" at bounding box center [657, 376] width 80 height 16
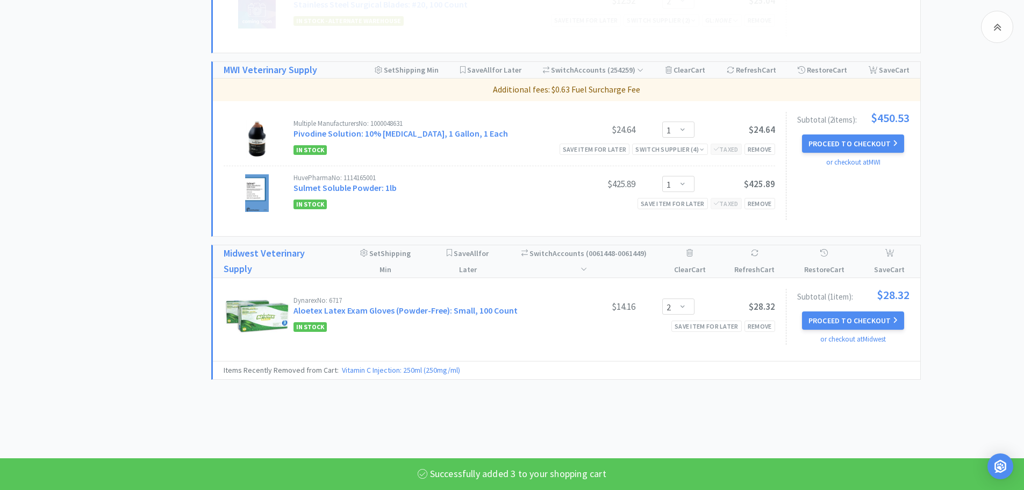
select select "3"
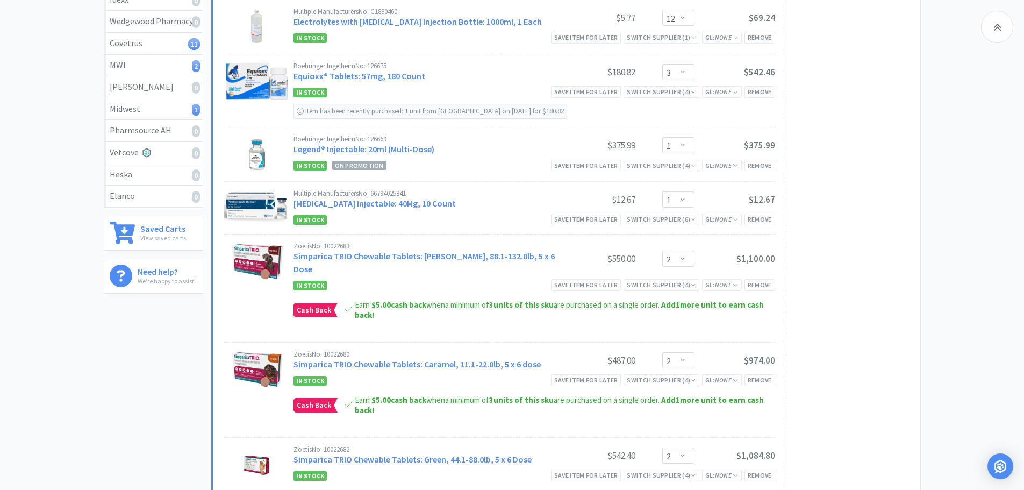
scroll to position [204, 0]
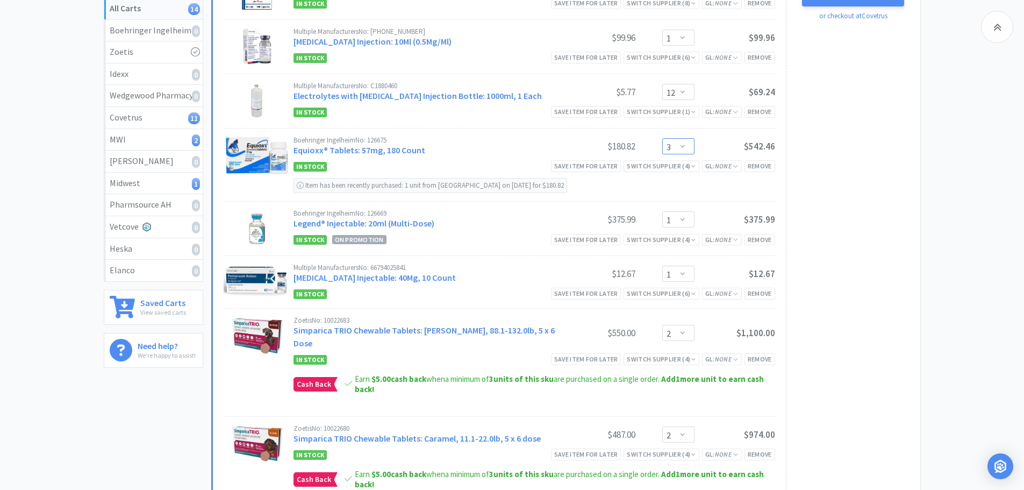
click at [684, 148] on select "Enter Quantity 1 2 3 4 5 6 7 8 9 10 11 12 13 14 15 16 17 18 19 20 Enter Quantity" at bounding box center [678, 146] width 32 height 16
click at [662, 138] on select "Enter Quantity 1 2 3 4 5 6 7 8 9 10 11 12 13 14 15 16 17 18 19 20 Enter Quantity" at bounding box center [678, 146] width 32 height 16
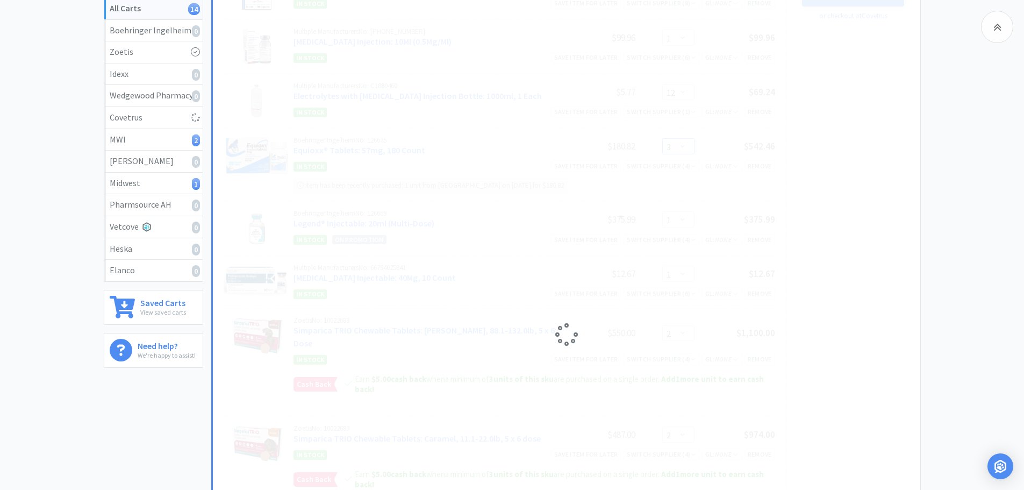
select select "4"
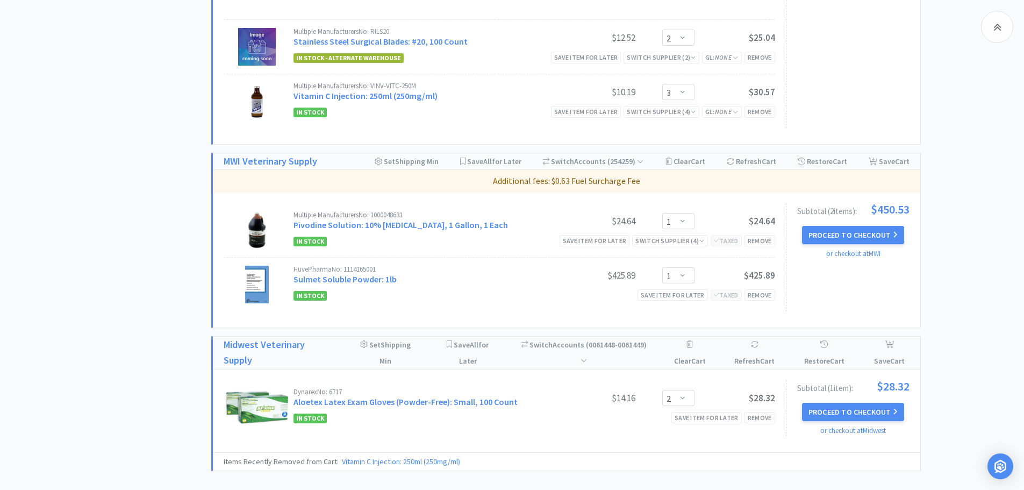
scroll to position [795, 0]
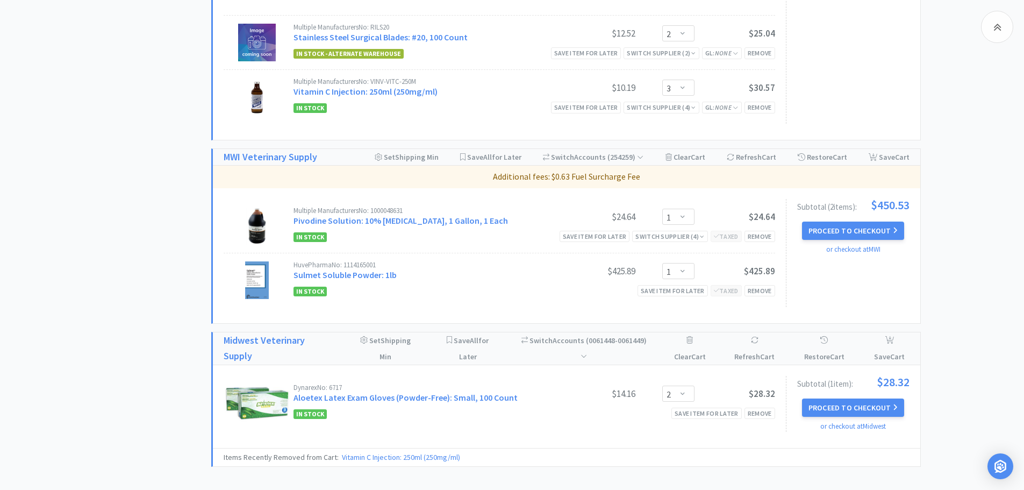
click at [854, 221] on button "Proceed to Checkout" at bounding box center [853, 230] width 102 height 18
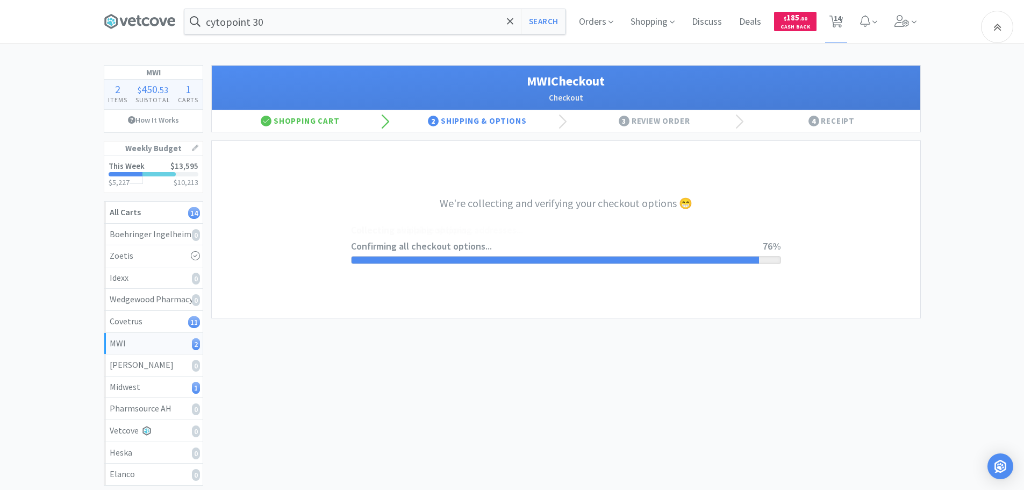
select select "STD_"
select select "FMI"
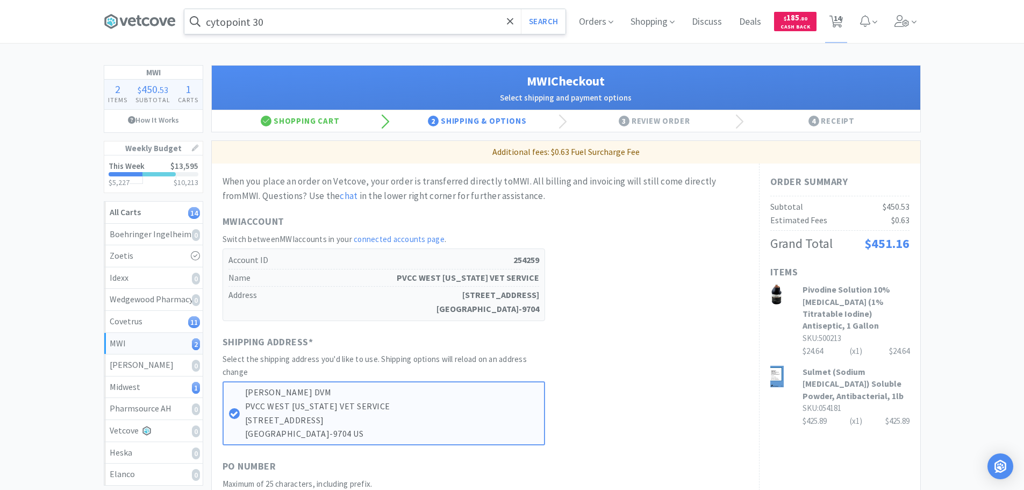
click at [469, 32] on input "cytopoint 30" at bounding box center [374, 21] width 381 height 25
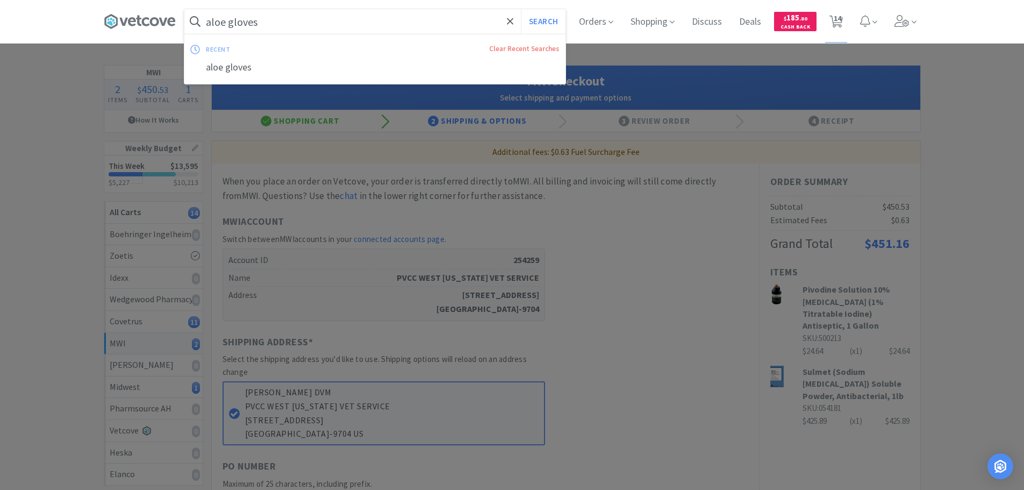
type input "aloe gloves"
click at [521, 9] on button "Search" at bounding box center [543, 21] width 45 height 25
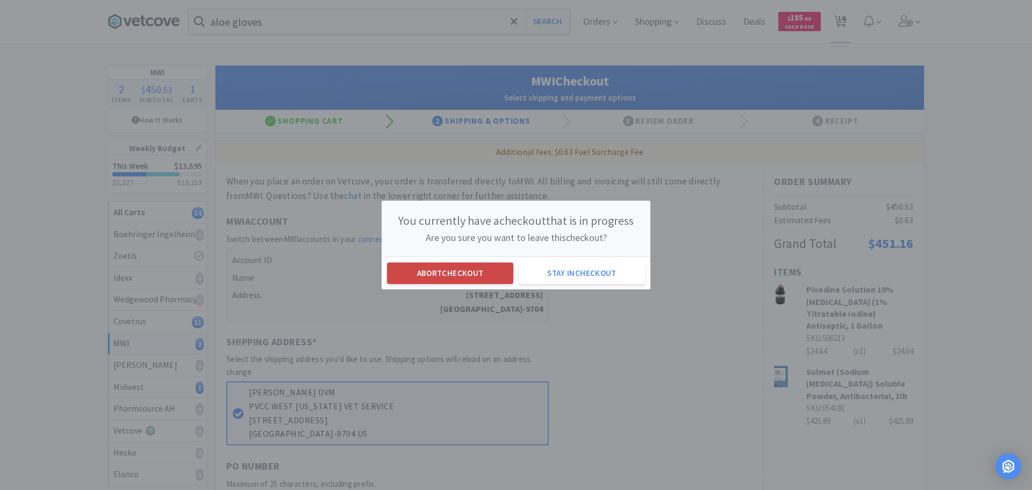
click at [459, 269] on button "Abort checkout" at bounding box center [450, 272] width 126 height 21
select select "2"
select select "1"
select select "12"
select select "4"
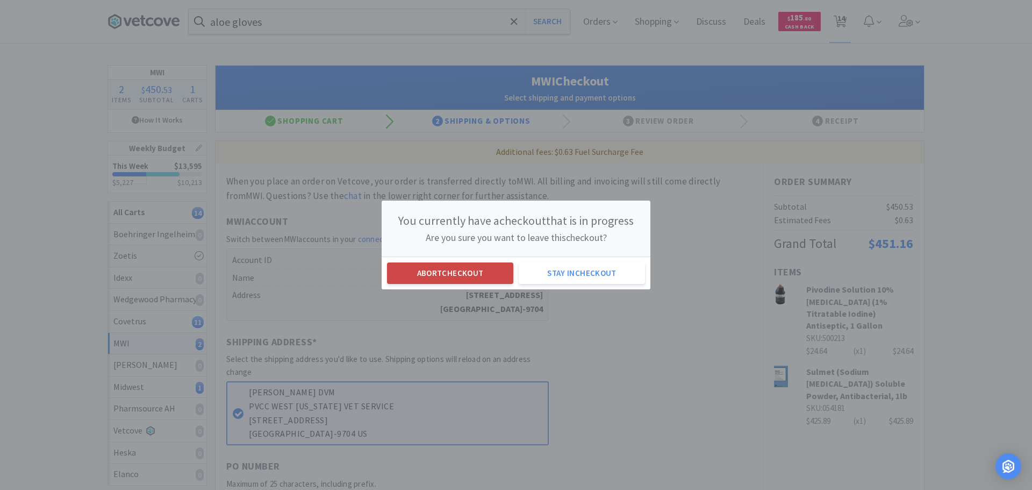
select select "1"
select select "2"
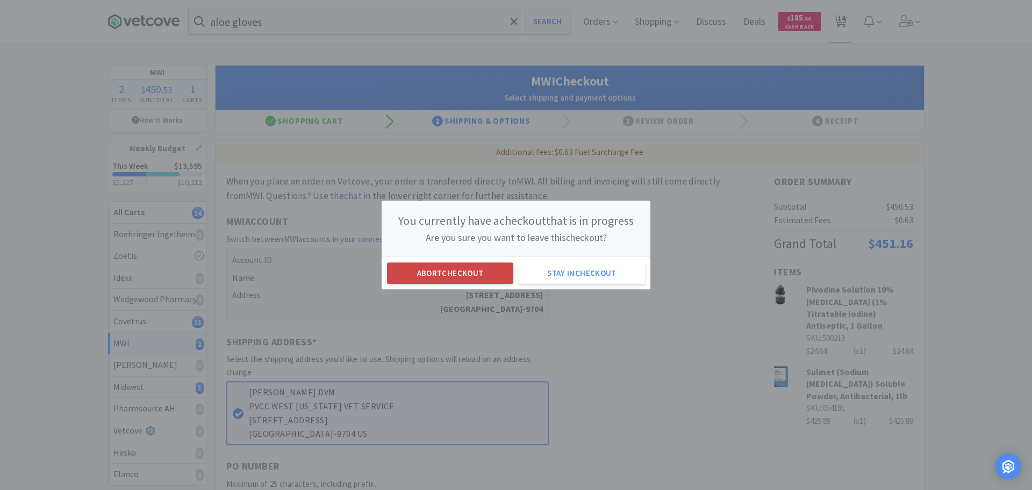
select select "2"
select select "3"
select select "1"
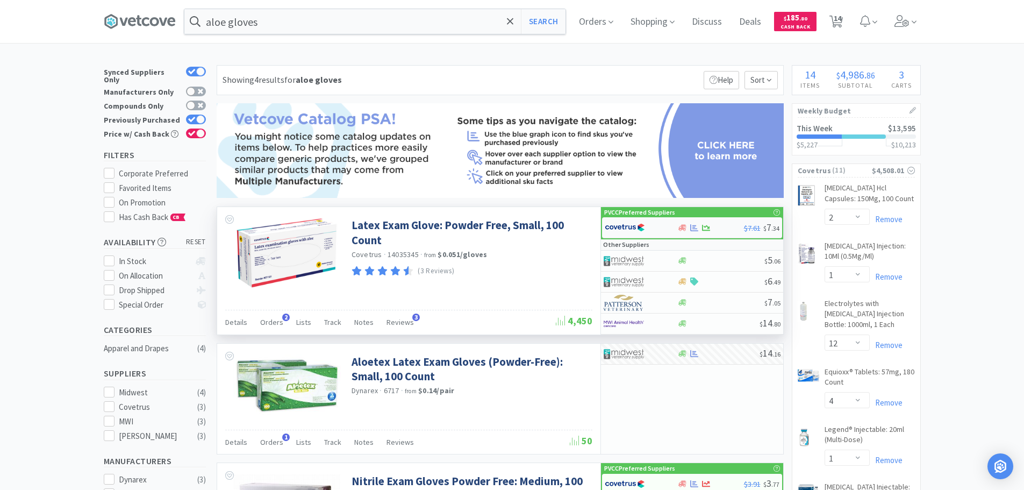
click at [626, 222] on img at bounding box center [625, 227] width 40 height 16
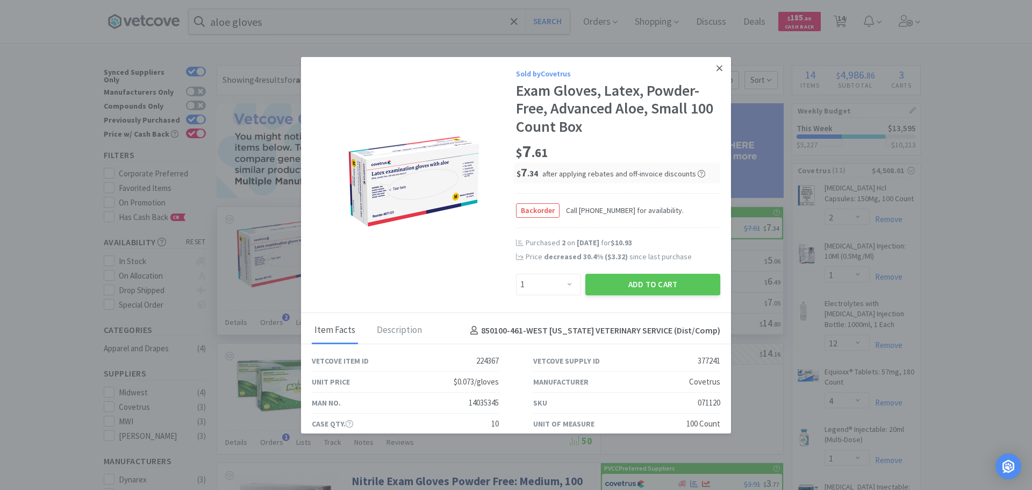
click at [716, 67] on icon at bounding box center [719, 68] width 6 height 6
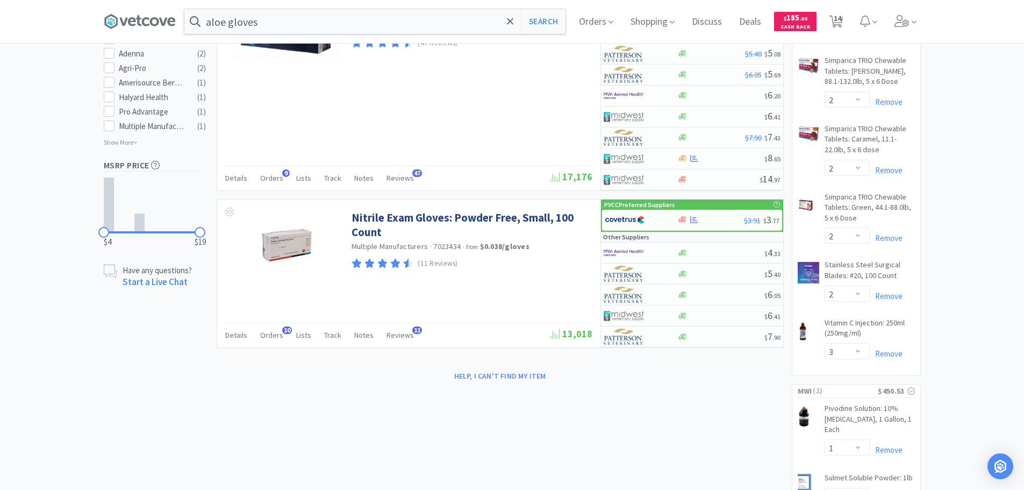
scroll to position [269, 0]
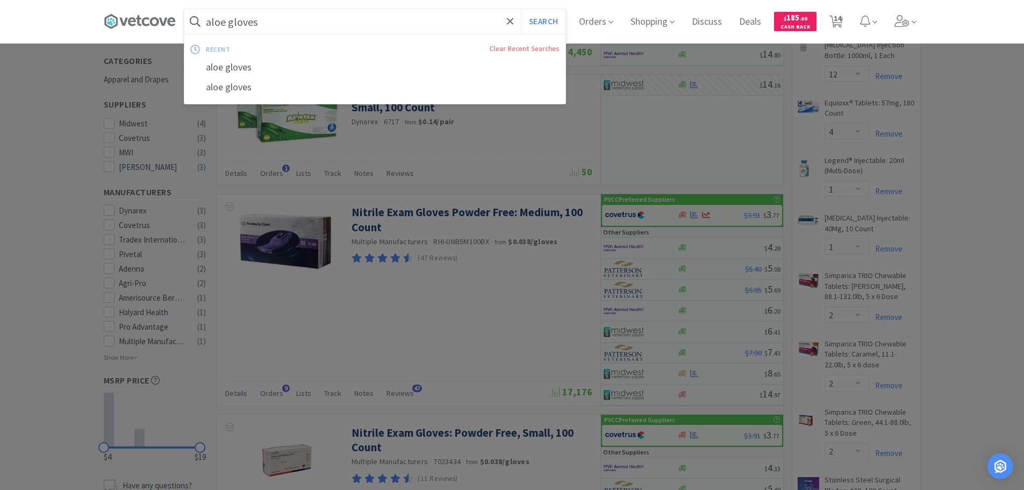
click at [315, 27] on input "aloe gloves" at bounding box center [374, 21] width 381 height 25
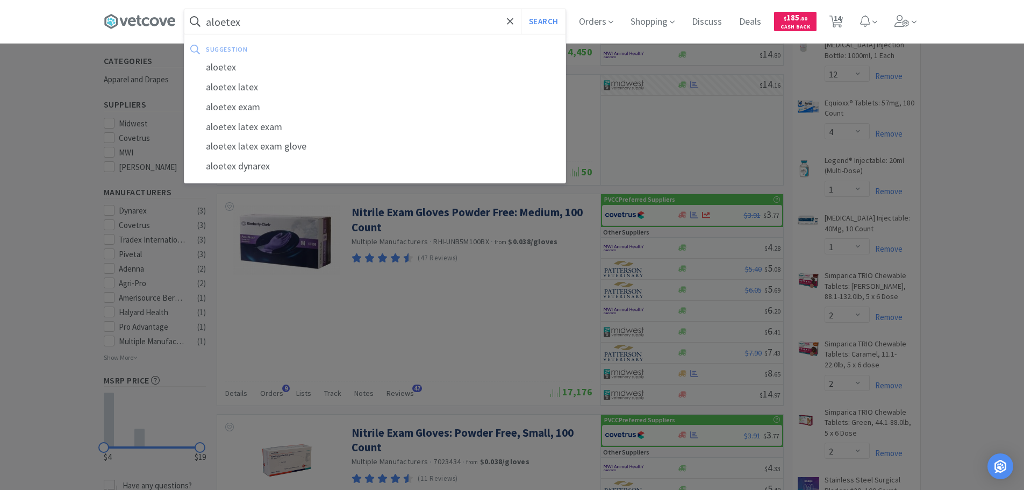
click at [521, 9] on button "Search" at bounding box center [543, 21] width 45 height 25
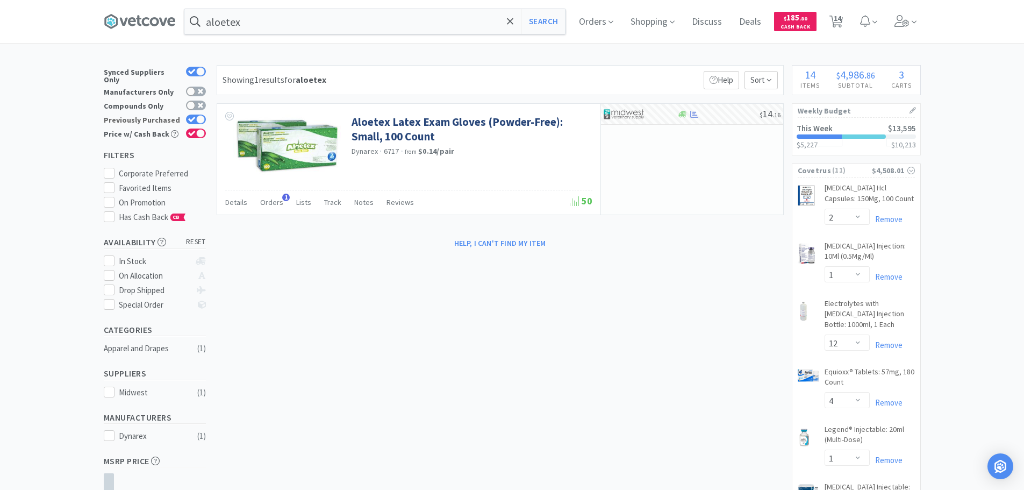
click at [189, 117] on div at bounding box center [196, 119] width 20 height 10
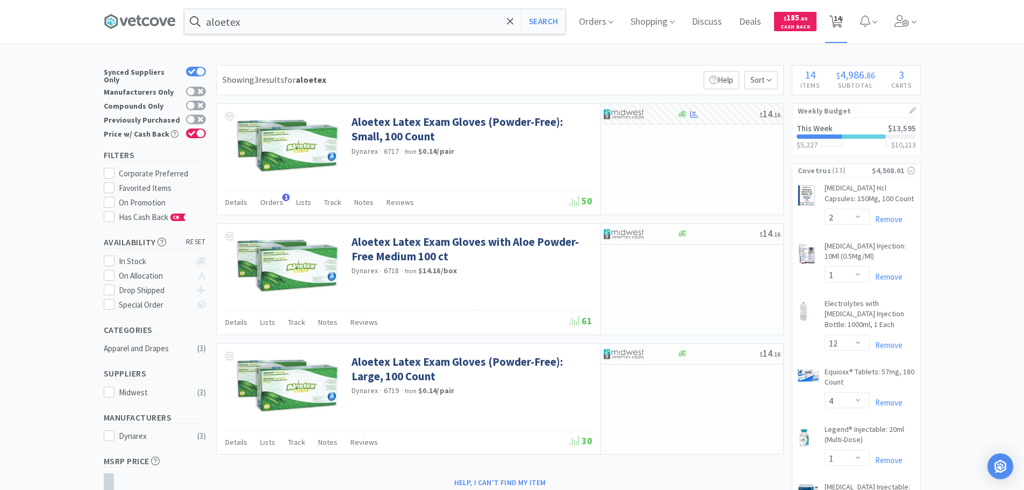
click at [836, 26] on icon at bounding box center [835, 22] width 13 height 12
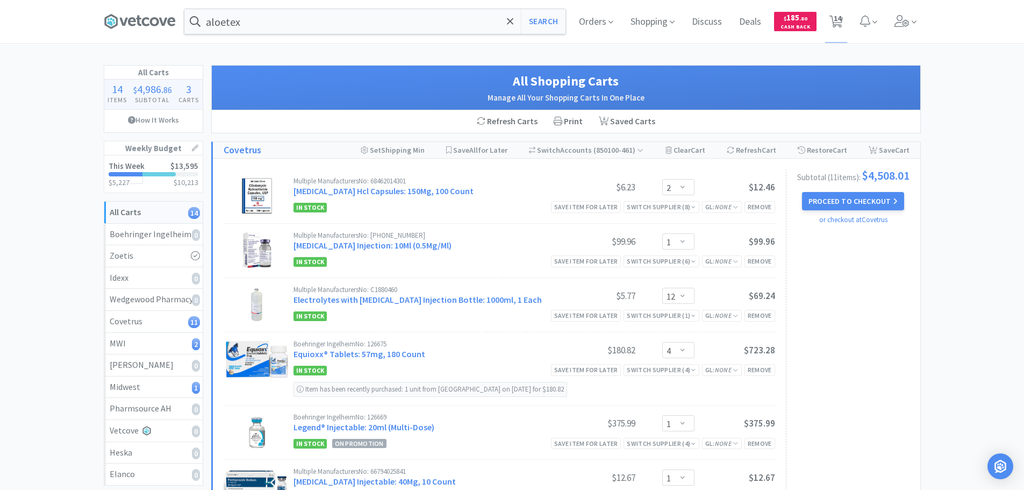
click at [668, 321] on div "In Stock Save item for later Switch Supplier ( 1 ) GL: None Remove" at bounding box center [533, 315] width 481 height 13
click at [672, 318] on div "Switch Supplier ( 1 )" at bounding box center [661, 315] width 69 height 10
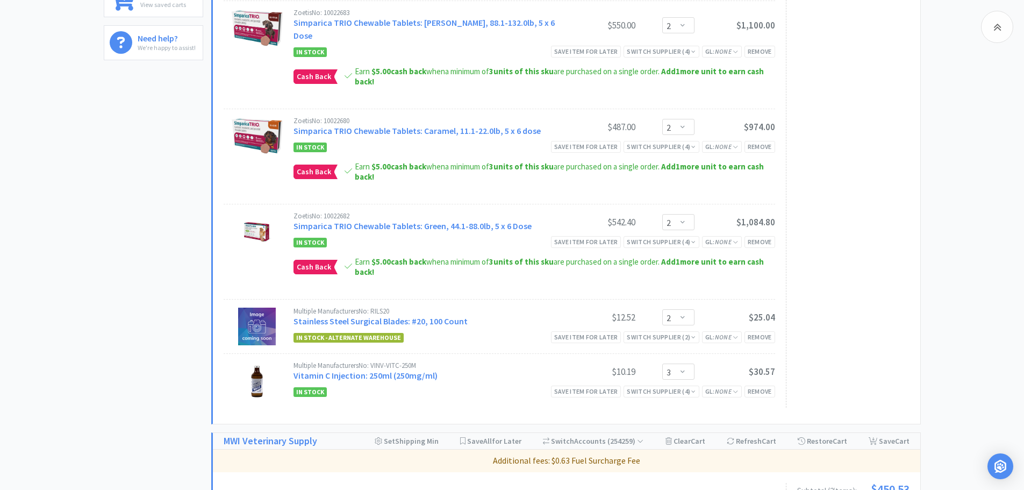
scroll to position [645, 0]
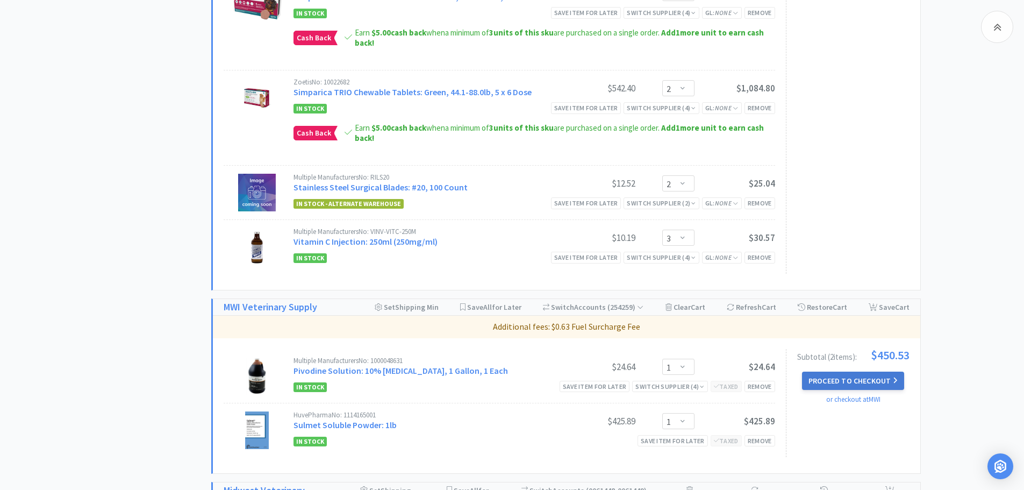
click at [852, 371] on button "Proceed to Checkout" at bounding box center [853, 380] width 102 height 18
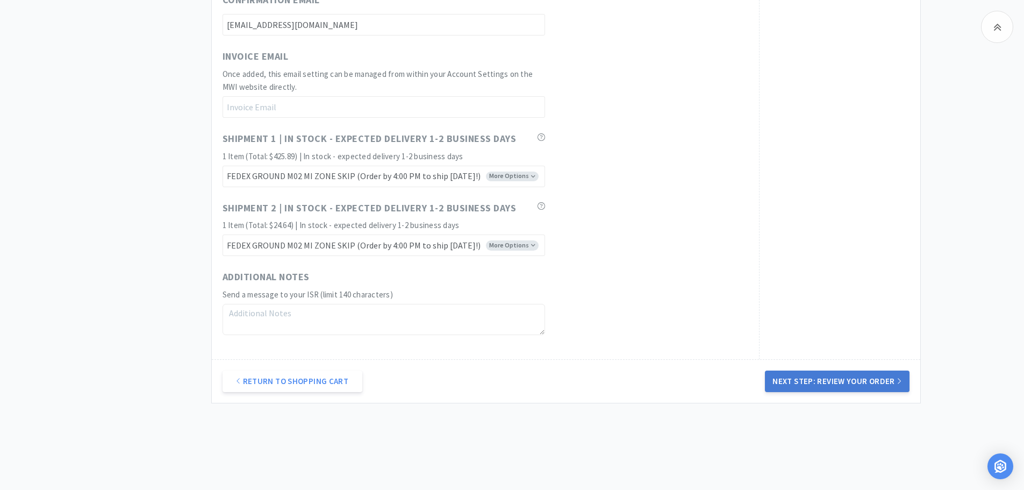
click at [891, 382] on button "Next Step: Review Your Order" at bounding box center [837, 380] width 144 height 21
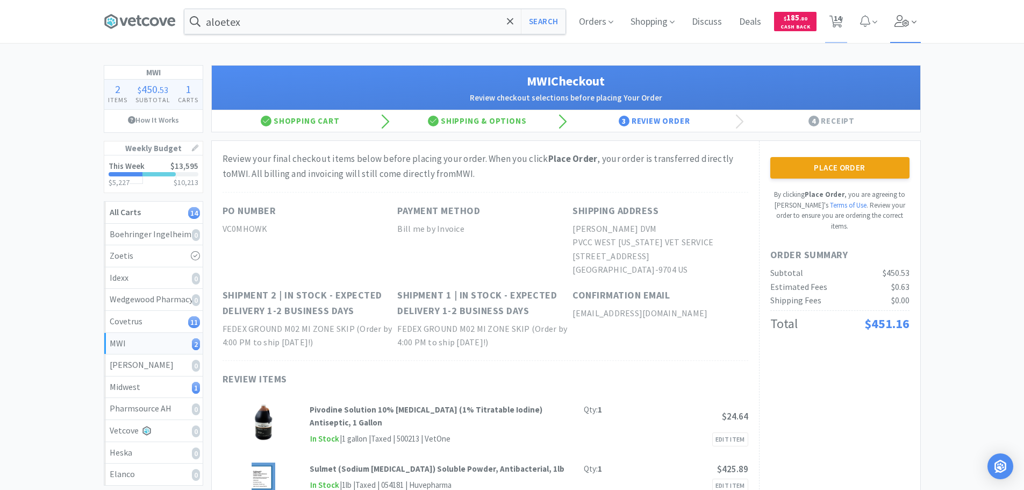
click at [895, 13] on span at bounding box center [905, 21] width 31 height 43
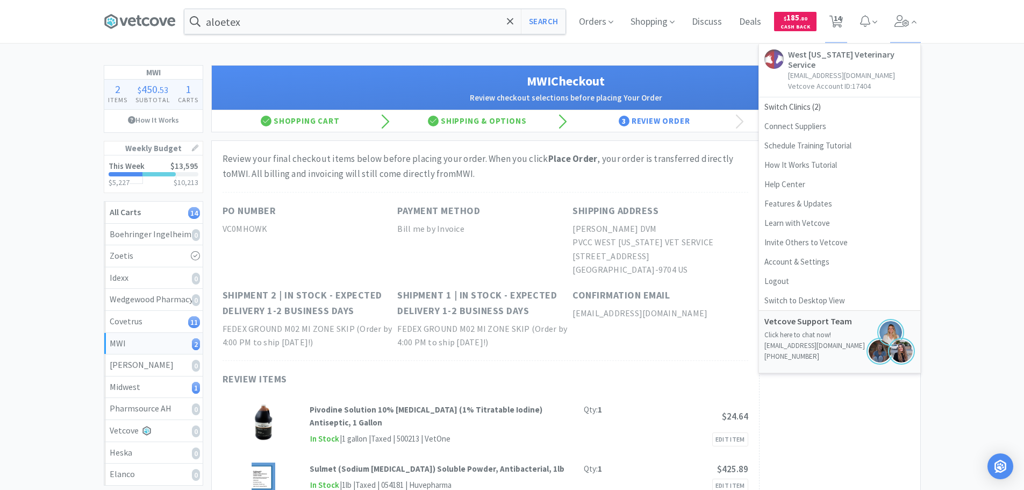
drag, startPoint x: 959, startPoint y: 107, endPoint x: 940, endPoint y: 125, distance: 25.5
click at [959, 107] on div "MWI 2 Items $ 450 . 53 Subtotal 1 Carts How It Works Weekly Budget This Week $1…" at bounding box center [512, 323] width 1024 height 516
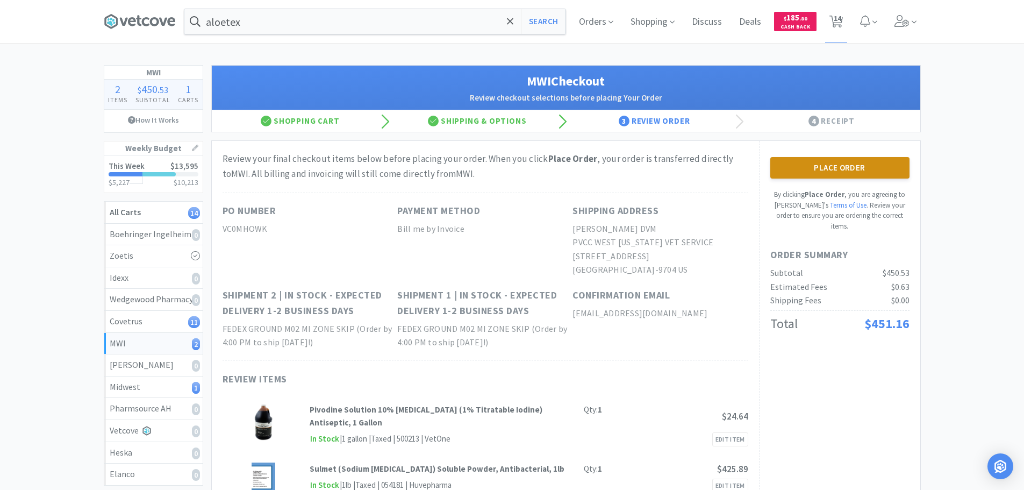
click at [887, 164] on button "Place Order" at bounding box center [839, 167] width 139 height 21
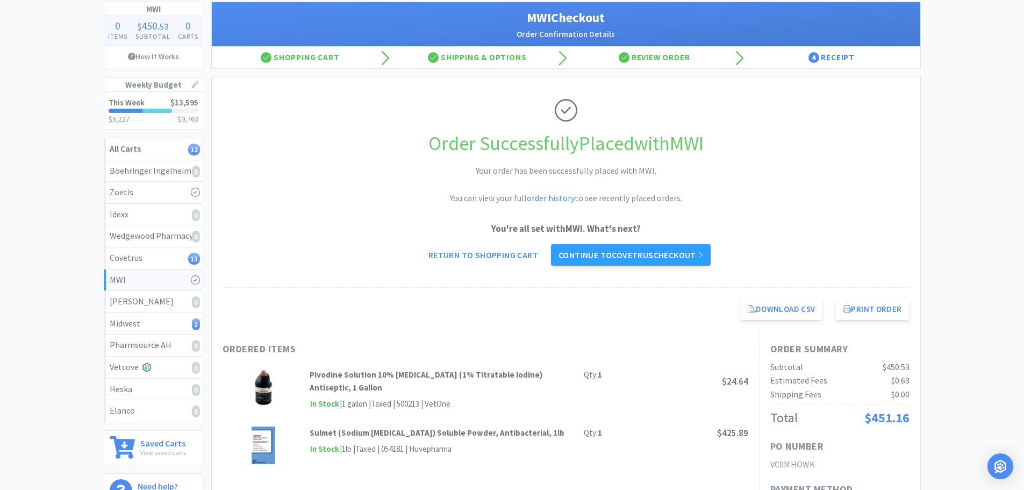
scroll to position [107, 0]
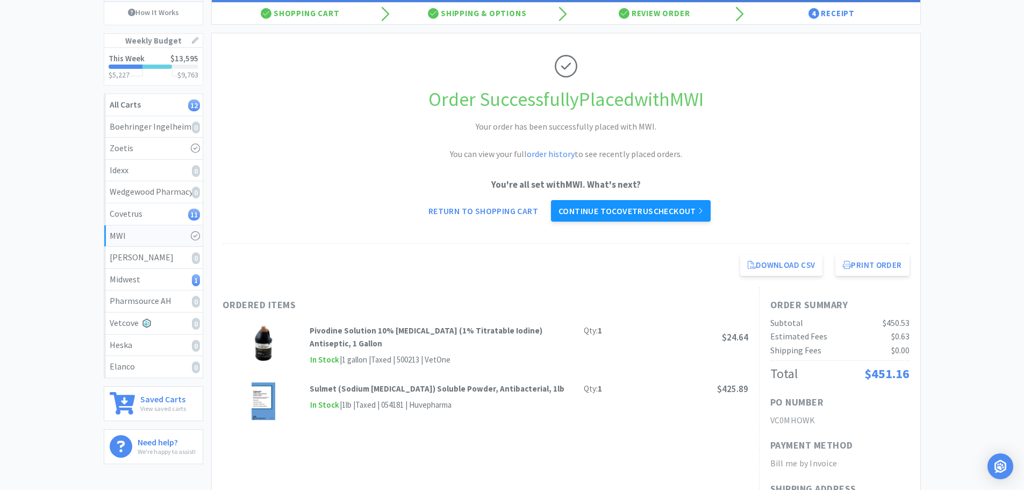
click at [694, 204] on link "Continue to Covetrus checkout" at bounding box center [631, 210] width 160 height 21
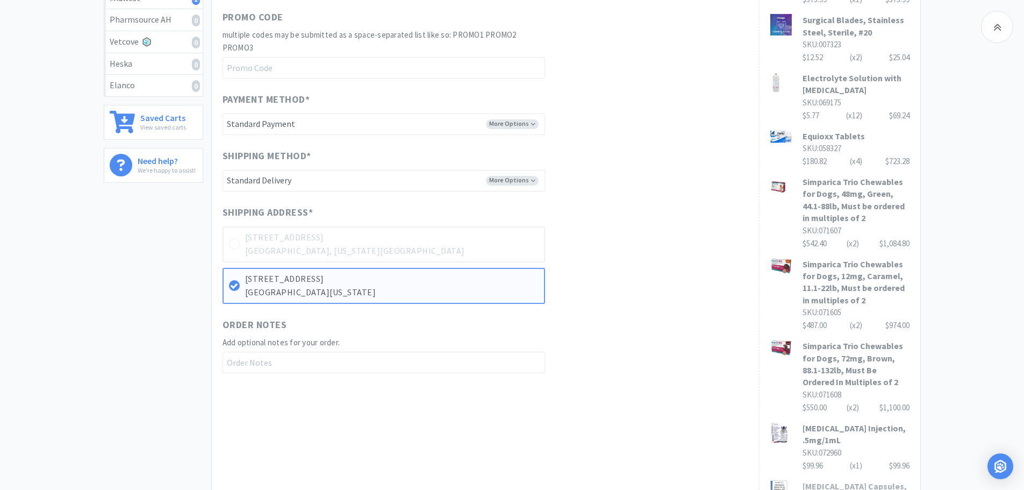
scroll to position [537, 0]
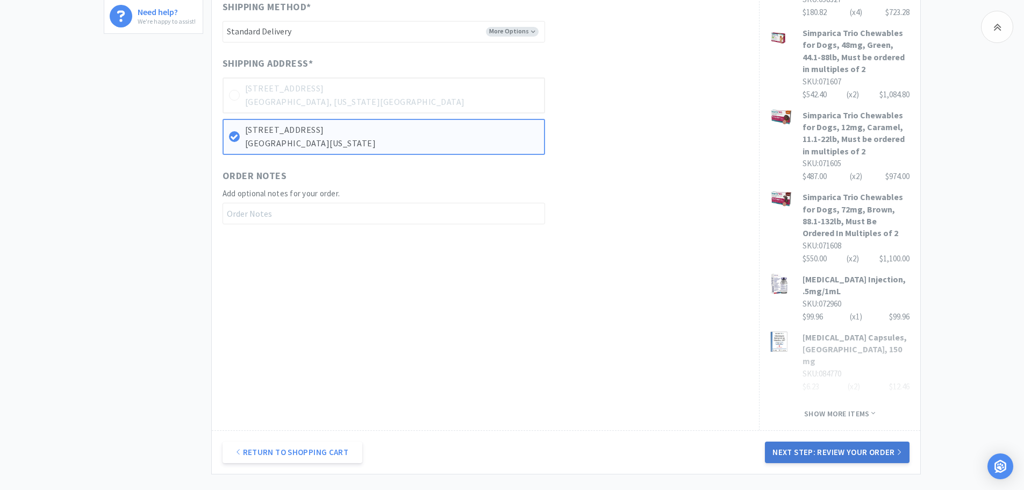
click at [834, 457] on button "Next Step: Review Your Order" at bounding box center [837, 451] width 144 height 21
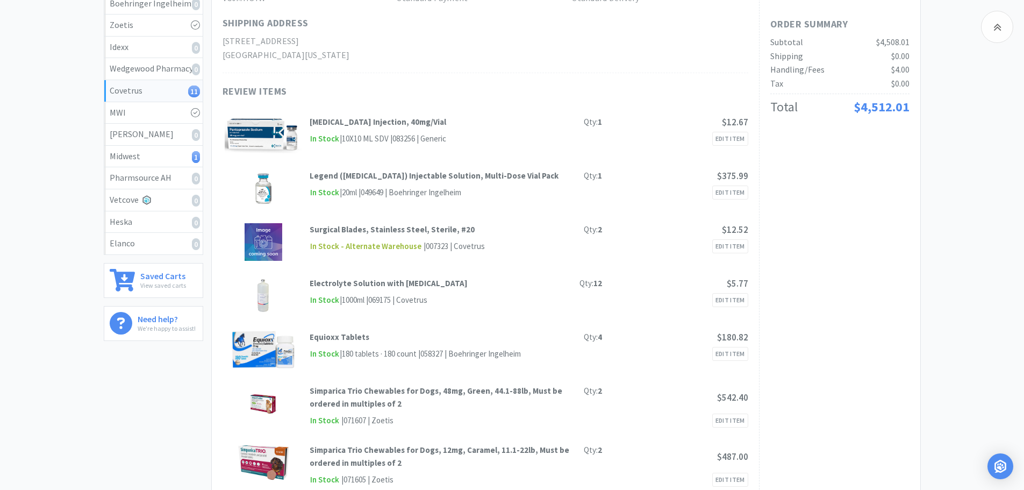
scroll to position [137, 0]
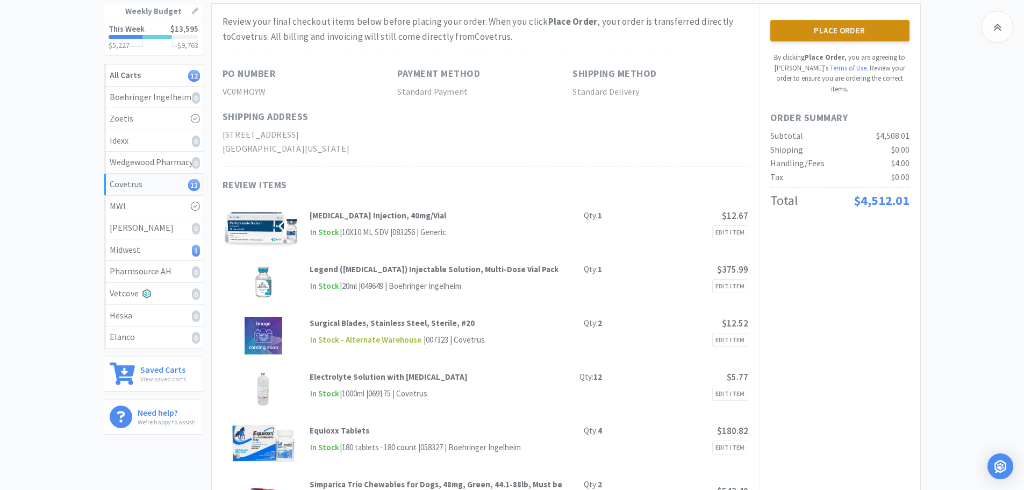
click at [840, 30] on button "Place Order" at bounding box center [839, 30] width 139 height 21
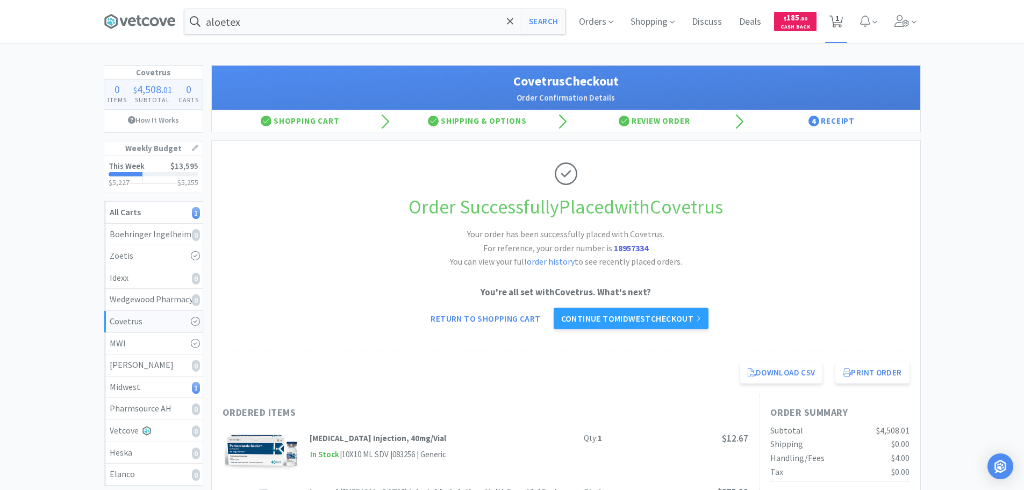
click at [841, 13] on span "1" at bounding box center [836, 21] width 22 height 43
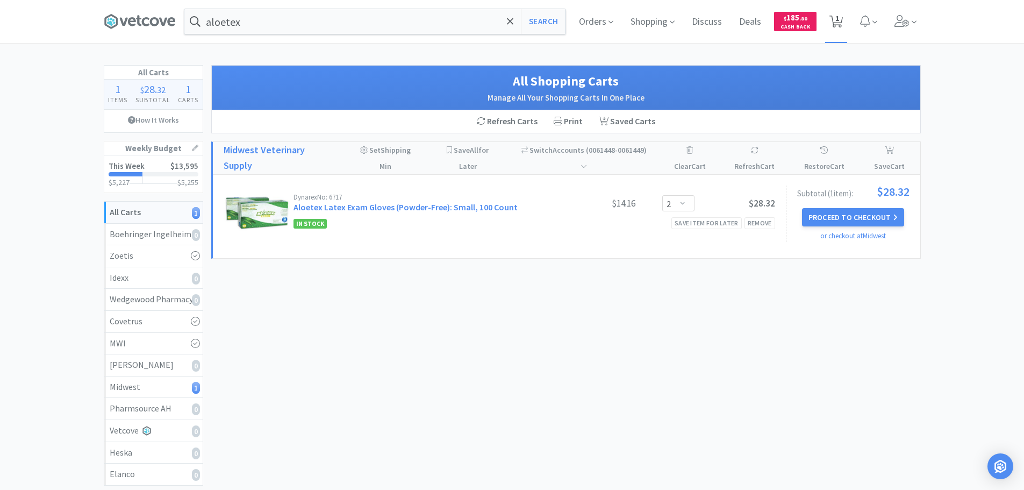
click at [839, 18] on span "1" at bounding box center [837, 18] width 4 height 43
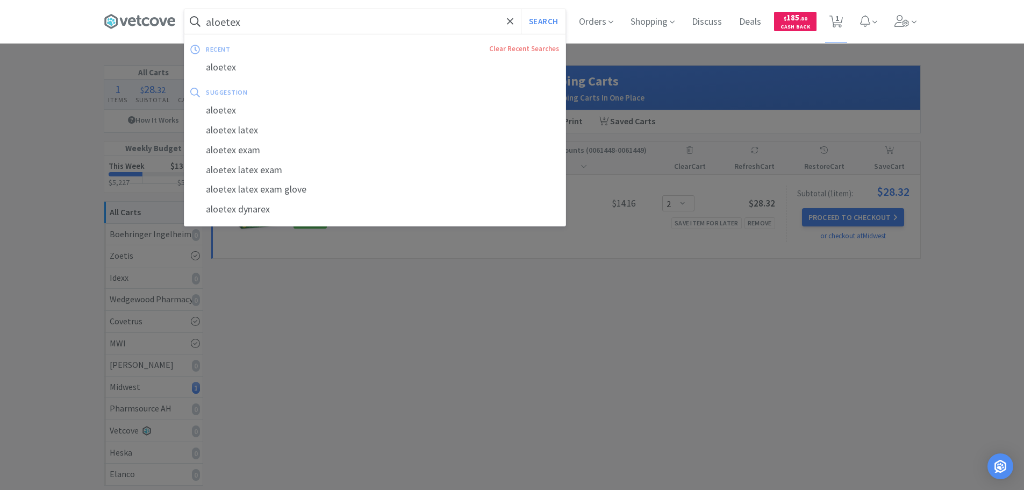
click at [301, 18] on input "aloetex" at bounding box center [374, 21] width 381 height 25
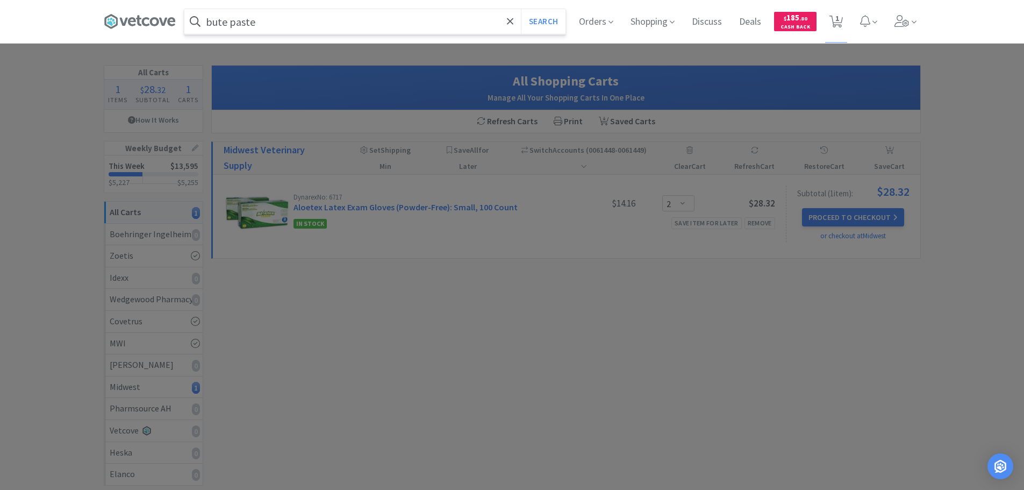
click at [521, 9] on button "Search" at bounding box center [543, 21] width 45 height 25
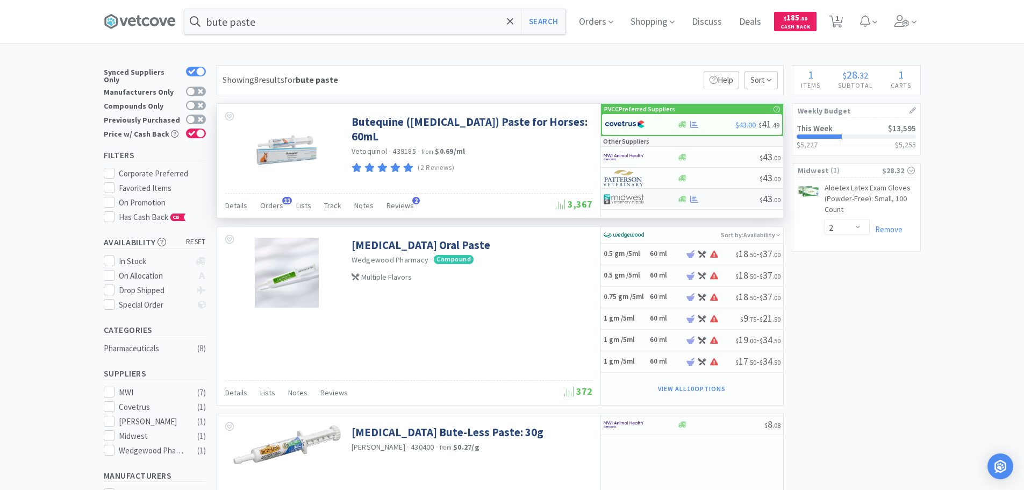
click at [615, 193] on img at bounding box center [623, 199] width 40 height 16
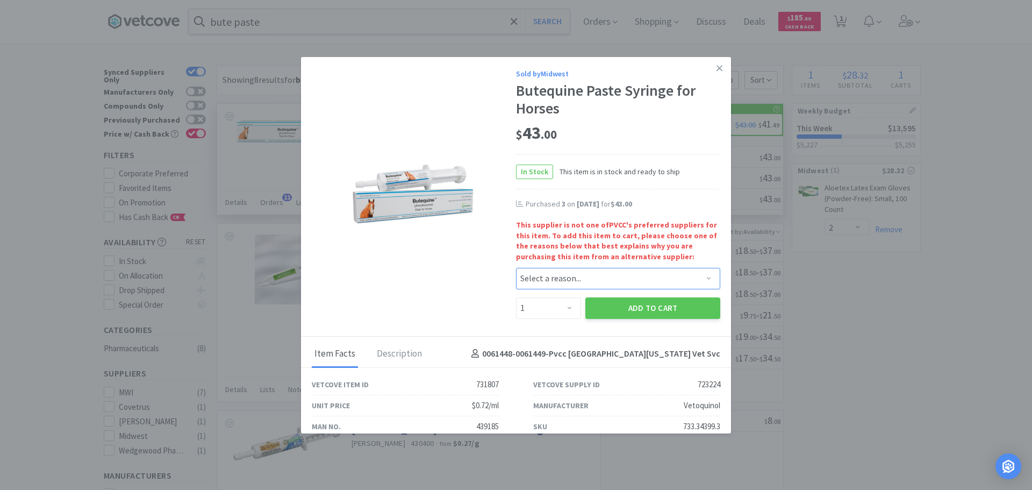
click at [575, 282] on select "Select a reason... Availability - This item is out of stock at the preferred su…" at bounding box center [618, 278] width 204 height 21
click at [516, 268] on select "Select a reason... Availability - This item is out of stock at the preferred su…" at bounding box center [618, 278] width 204 height 21
click at [569, 314] on select "Enter Quantity 1 2 3 4 5 6 7 8 9 10 11 12 13 14 15 16 17 18 19 20 Enter Quantity" at bounding box center [548, 307] width 65 height 21
click at [516, 297] on select "Enter Quantity 1 2 3 4 5 6 7 8 9 10 11 12 13 14 15 16 17 18 19 20 Enter Quantity" at bounding box center [548, 307] width 65 height 21
click at [664, 304] on button "Add to Cart" at bounding box center [652, 307] width 135 height 21
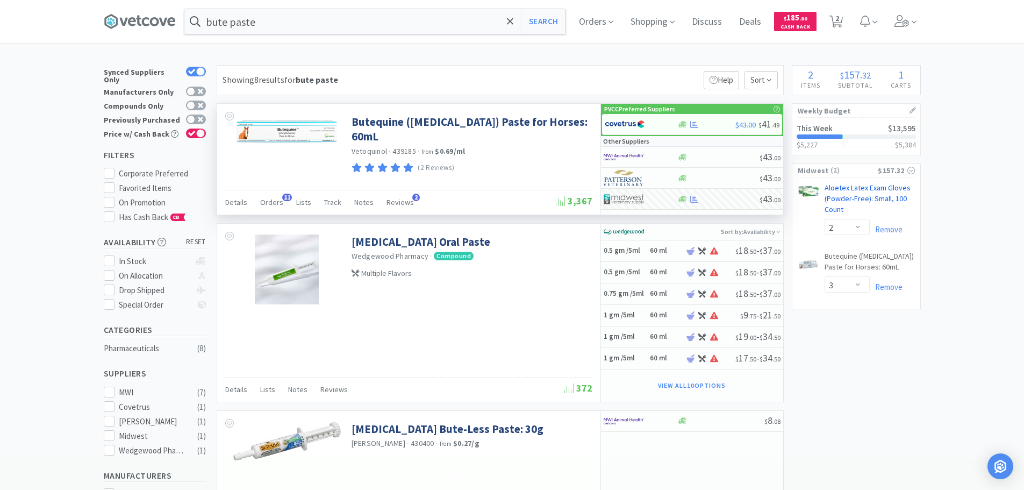
click at [902, 190] on link "Aloetex Latex Exam Gloves (Powder-Free): Small, 100 Count CB" at bounding box center [869, 201] width 90 height 36
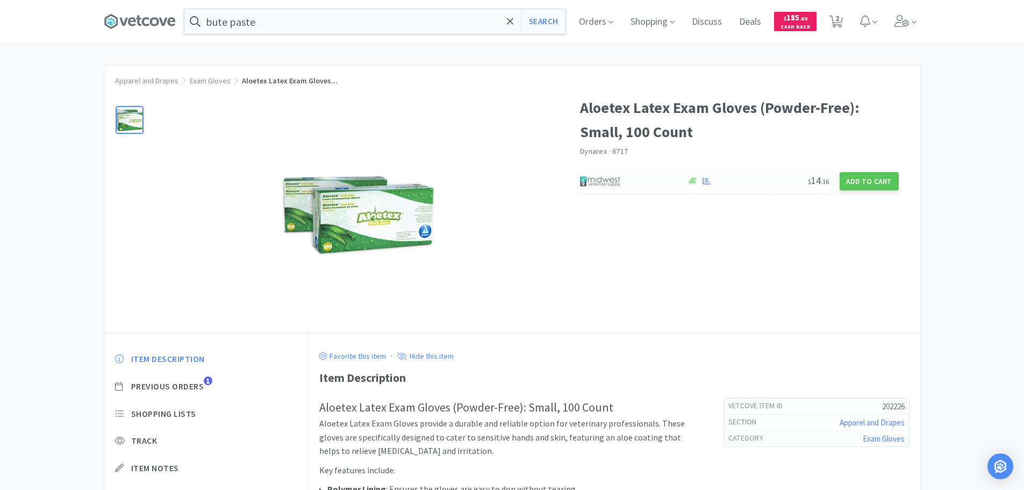
click at [640, 186] on div at bounding box center [628, 181] width 96 height 18
click at [839, 17] on span "2" at bounding box center [837, 18] width 4 height 43
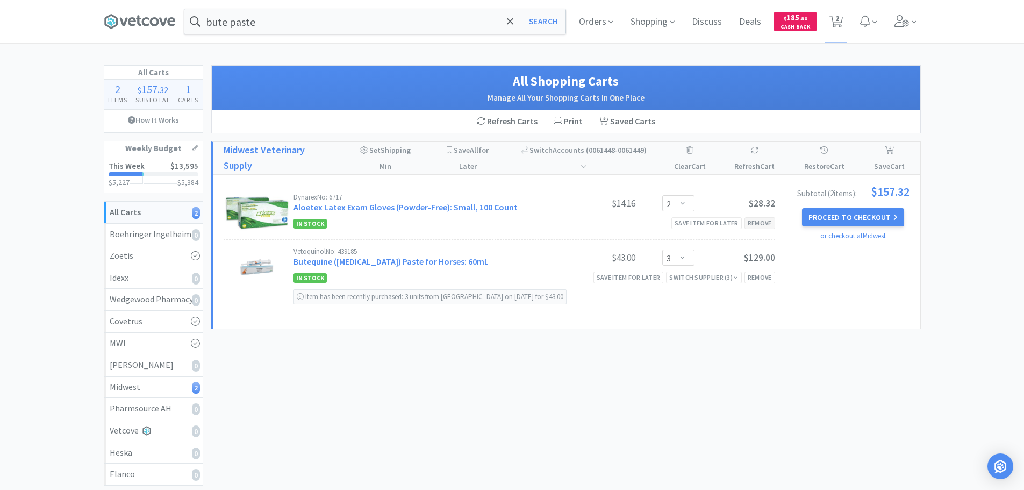
click at [756, 225] on div "Remove" at bounding box center [759, 222] width 31 height 11
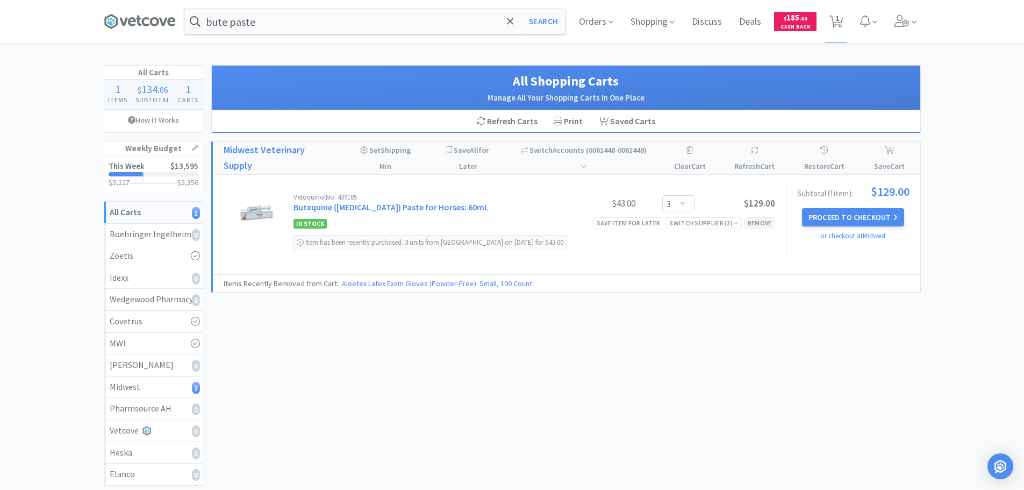
click at [756, 225] on div "Remove" at bounding box center [759, 222] width 31 height 11
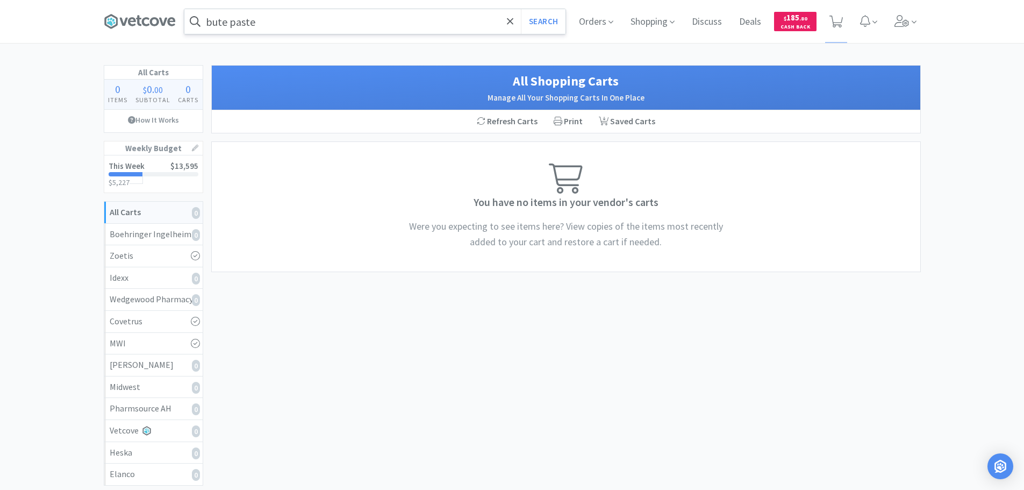
click at [357, 20] on input "bute paste" at bounding box center [374, 21] width 381 height 25
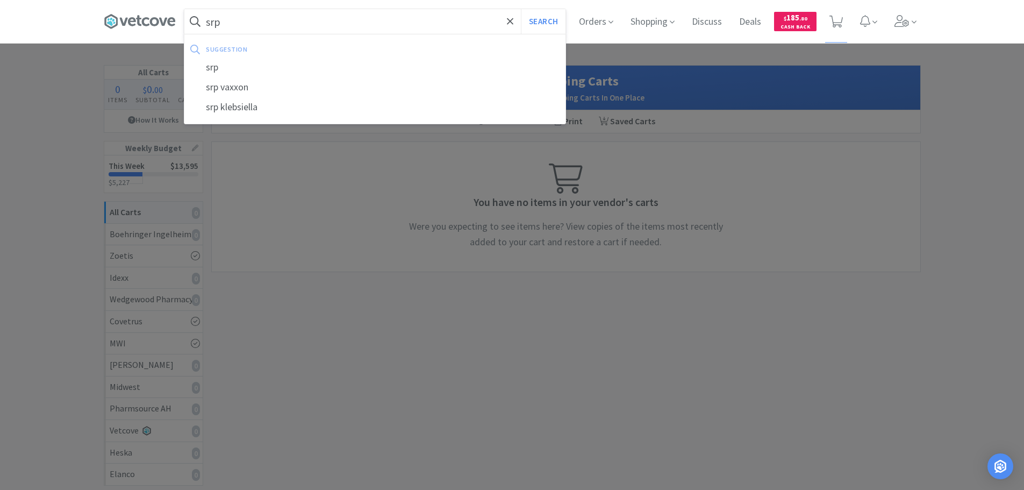
click at [521, 9] on button "Search" at bounding box center [543, 21] width 45 height 25
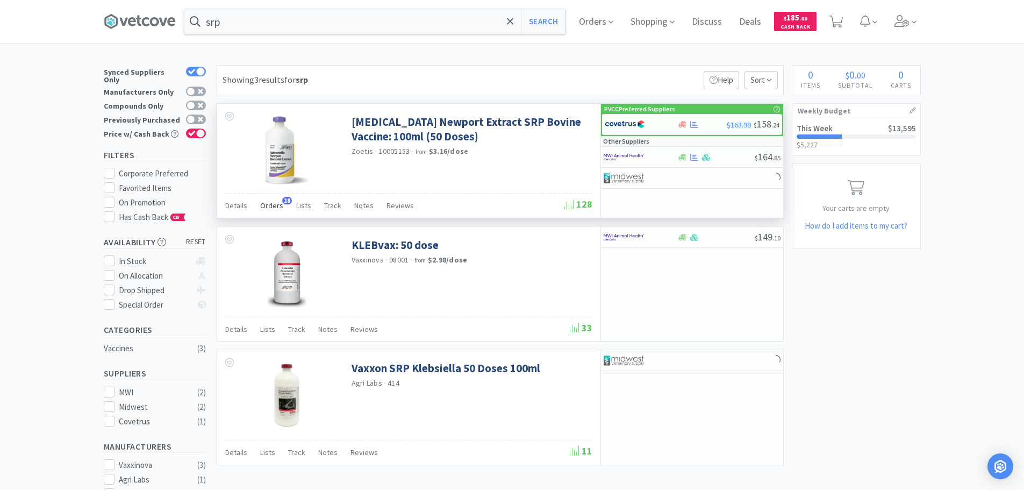
click at [278, 200] on div "Orders 18" at bounding box center [271, 207] width 23 height 20
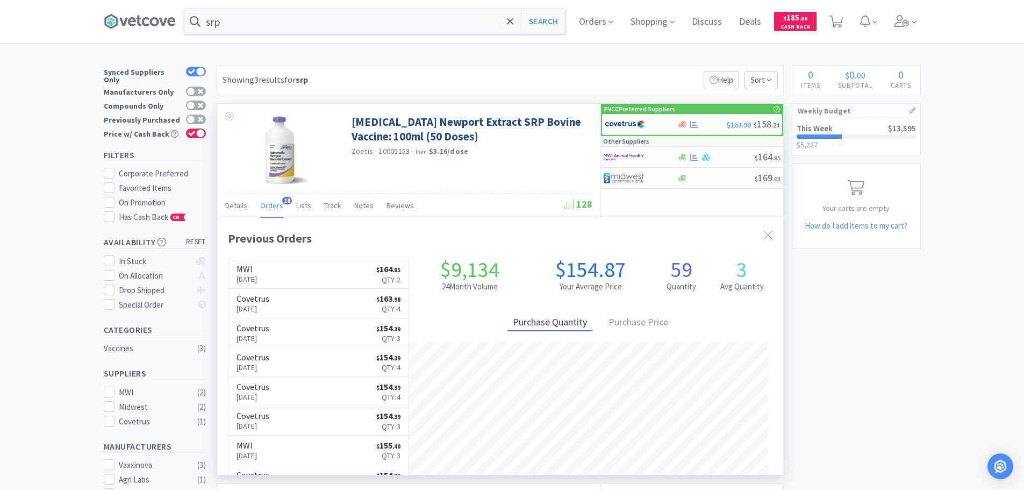
scroll to position [288, 566]
